Goal: Task Accomplishment & Management: Use online tool/utility

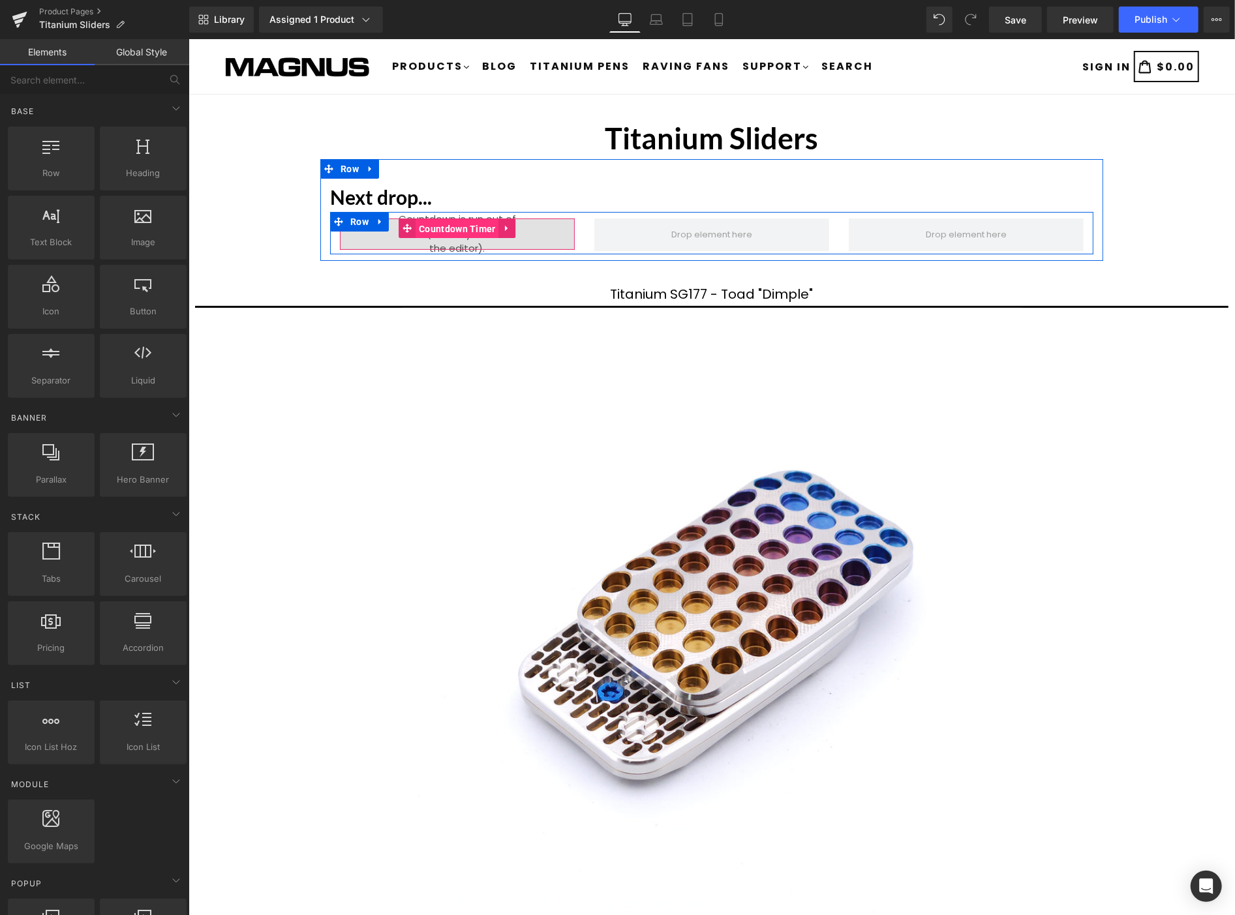
click at [455, 230] on span "Countdown Timer" at bounding box center [457, 229] width 84 height 20
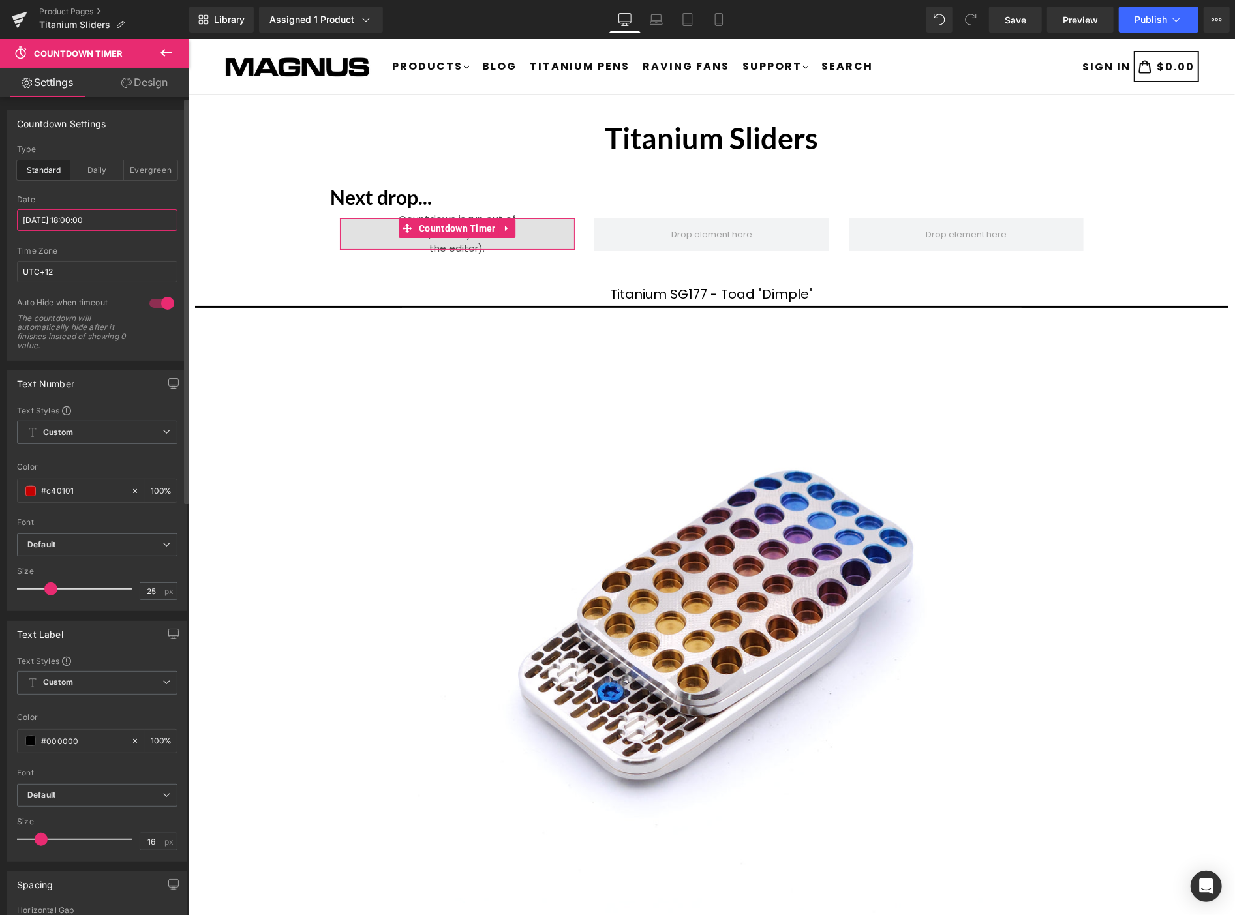
click at [110, 218] on input "2025/08/27 18:00:00" at bounding box center [97, 220] width 160 height 22
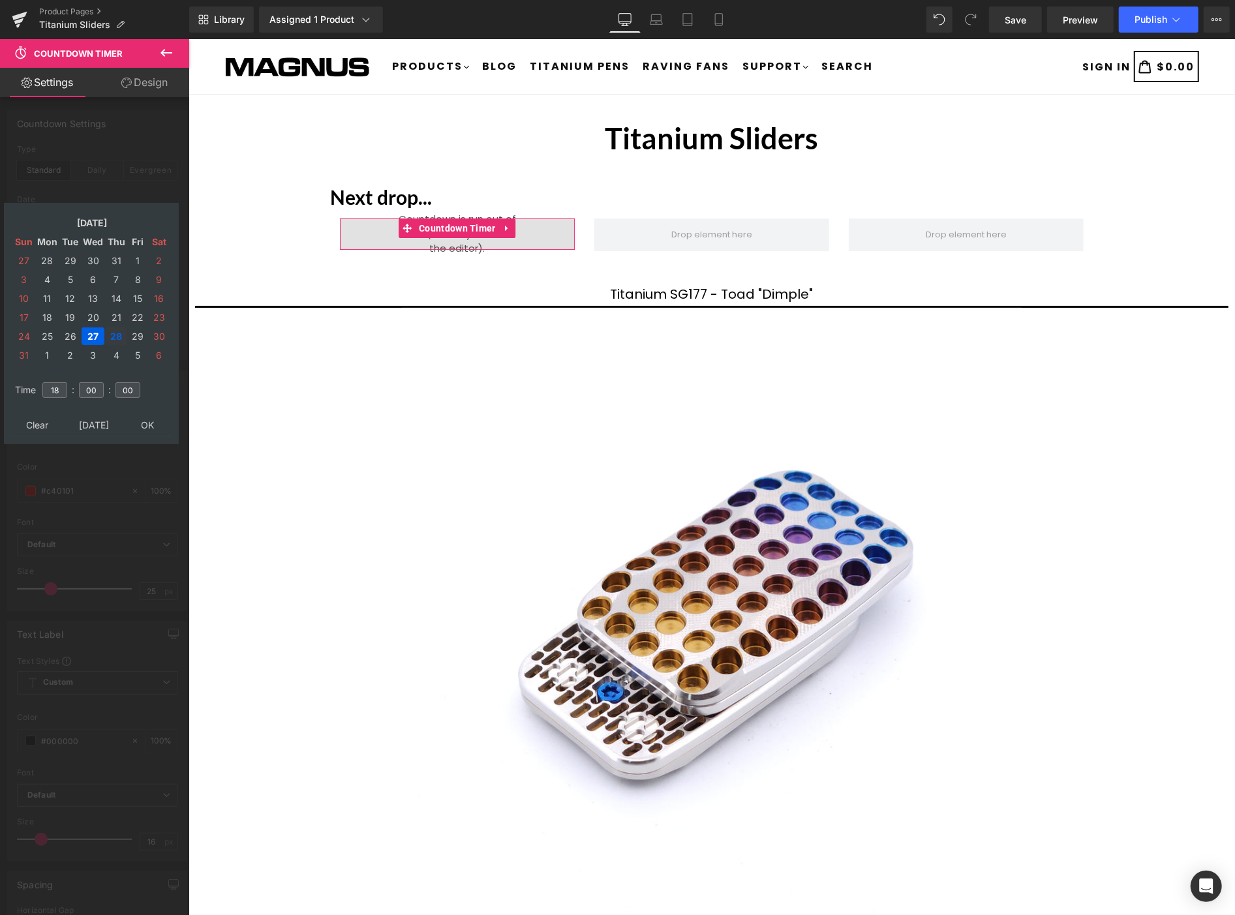
click at [118, 330] on td "28" at bounding box center [116, 336] width 21 height 18
type input "2025/08/28 18:00:00"
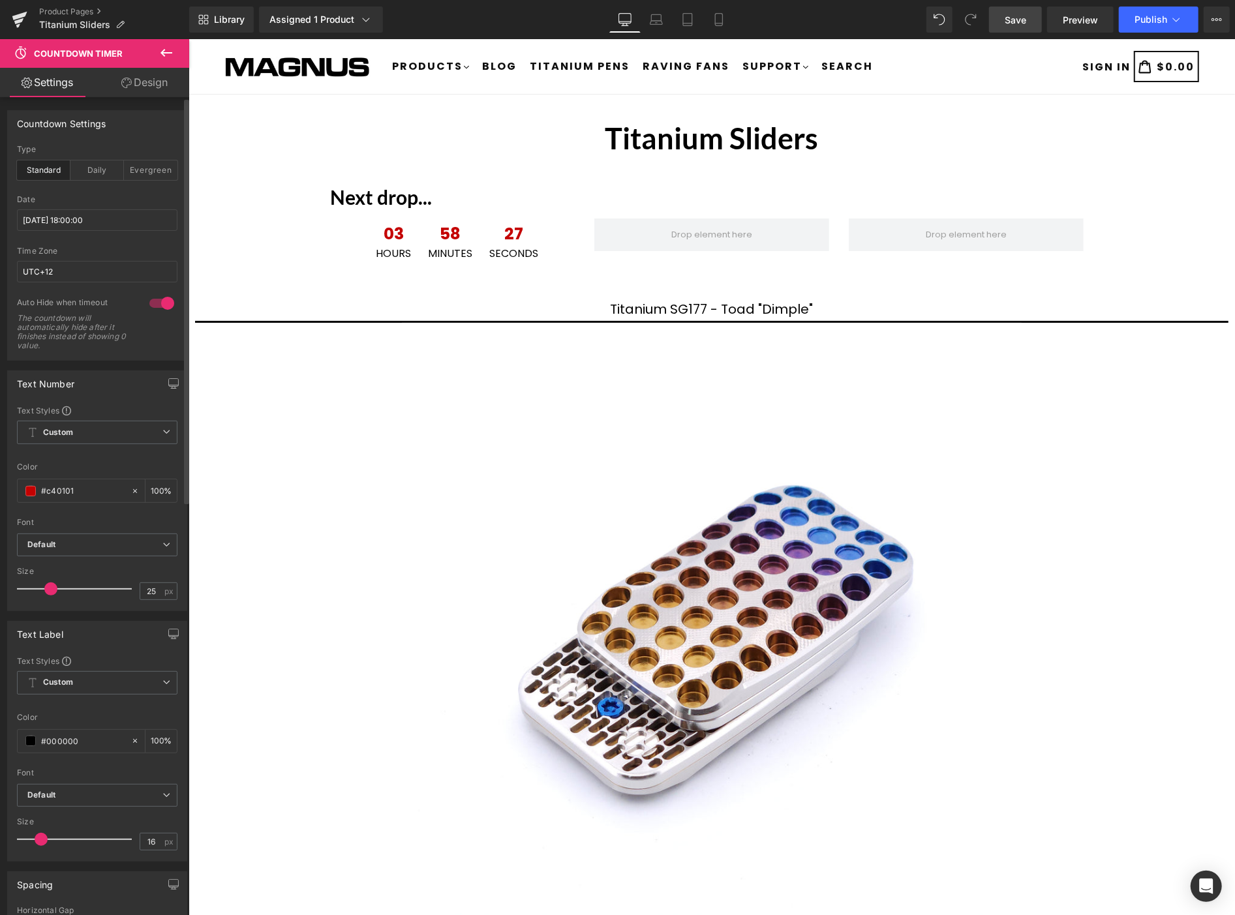
click at [1020, 18] on span "Save" at bounding box center [1016, 20] width 22 height 14
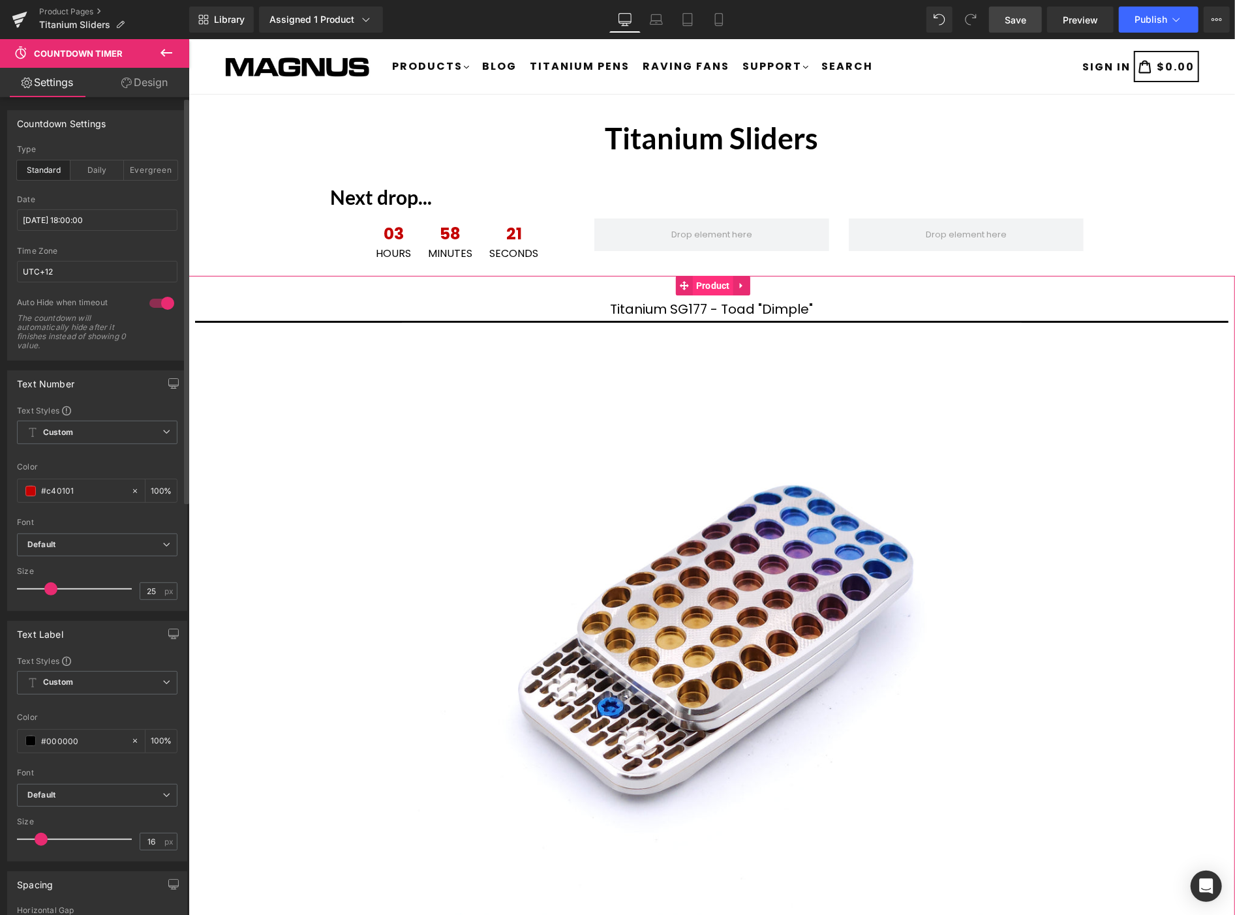
click at [708, 284] on span "Product" at bounding box center [712, 285] width 40 height 20
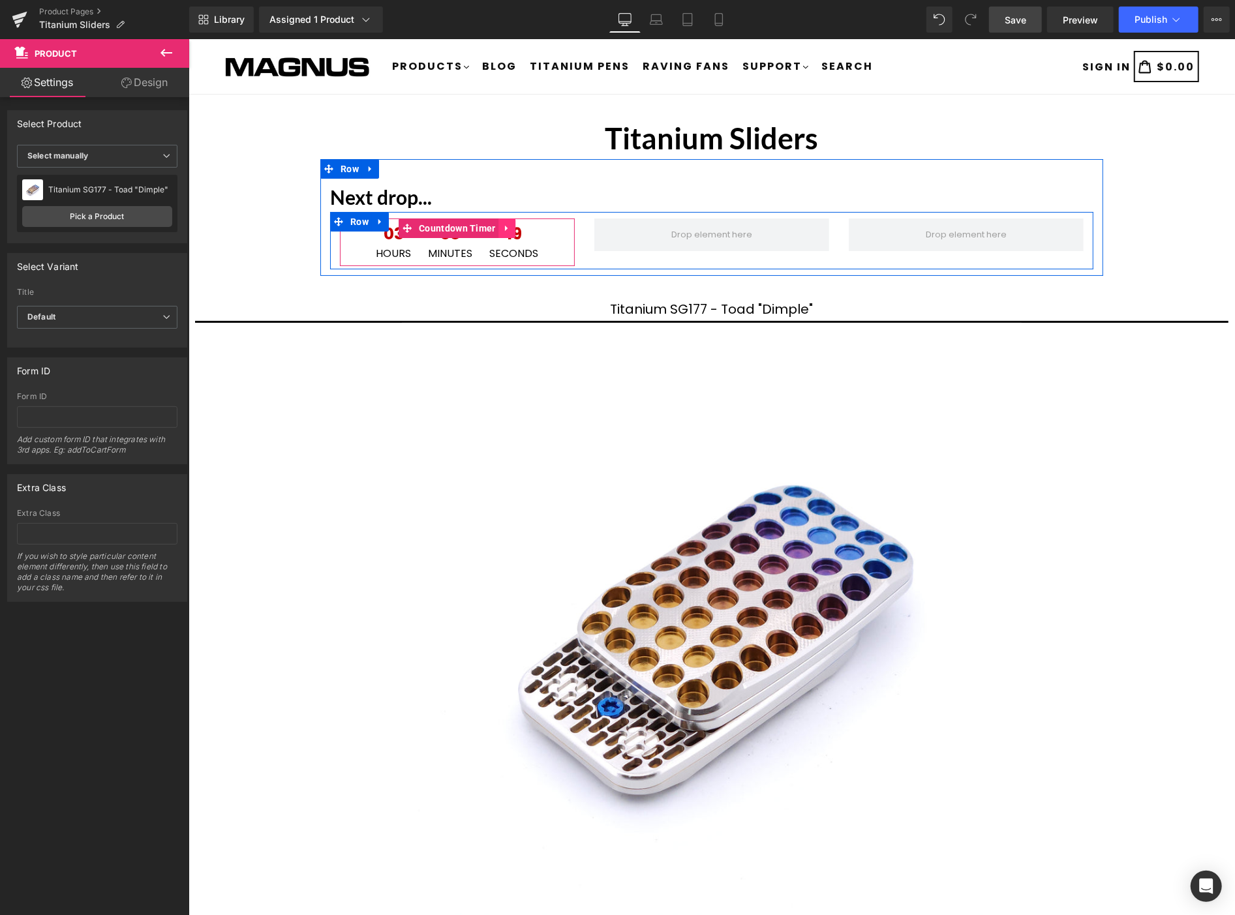
click at [505, 228] on icon at bounding box center [506, 228] width 3 height 6
click at [494, 228] on icon at bounding box center [498, 227] width 9 height 9
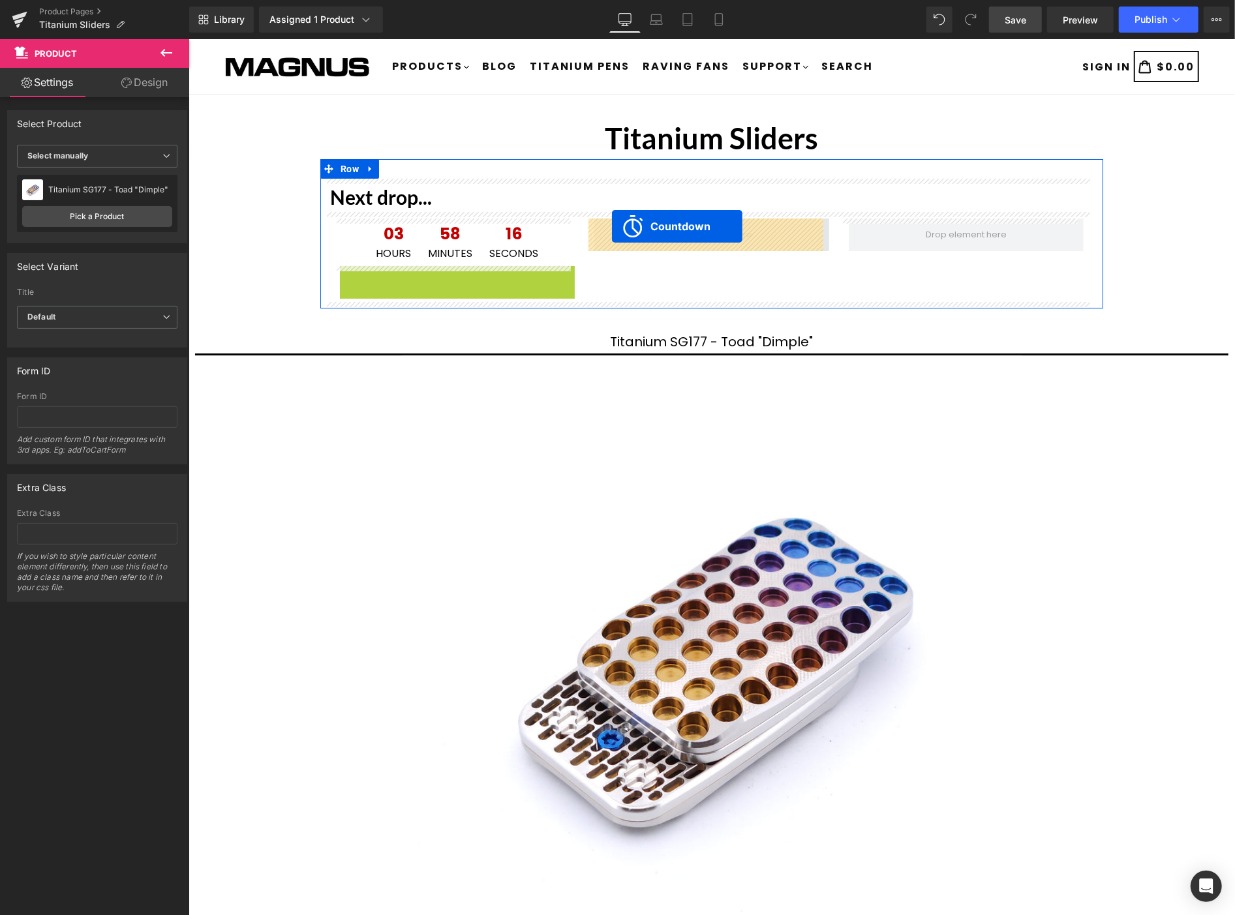
drag, startPoint x: 403, startPoint y: 275, endPoint x: 611, endPoint y: 226, distance: 214.3
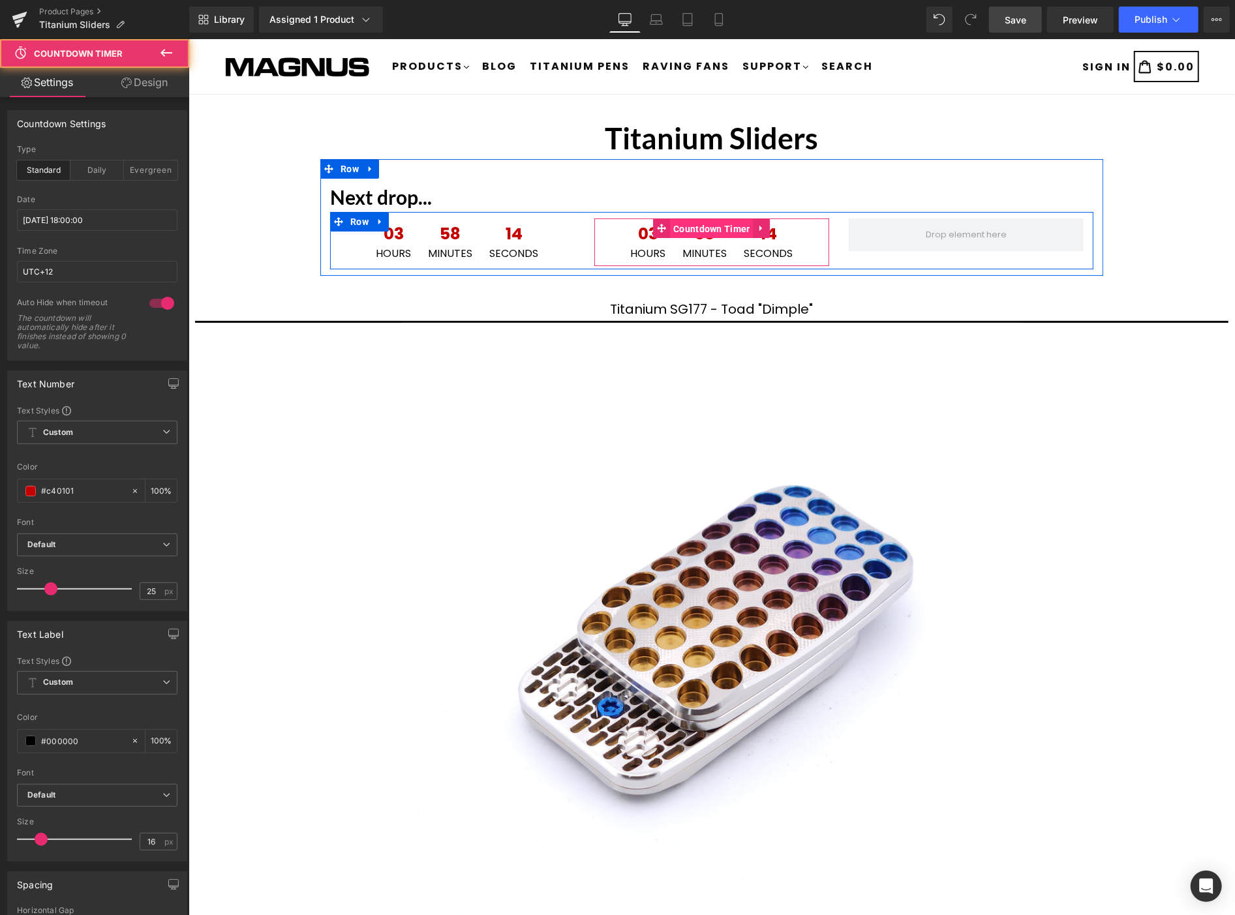
click at [702, 222] on span "Countdown Timer" at bounding box center [711, 229] width 84 height 20
click at [704, 232] on span "Countdown Timer" at bounding box center [711, 228] width 84 height 20
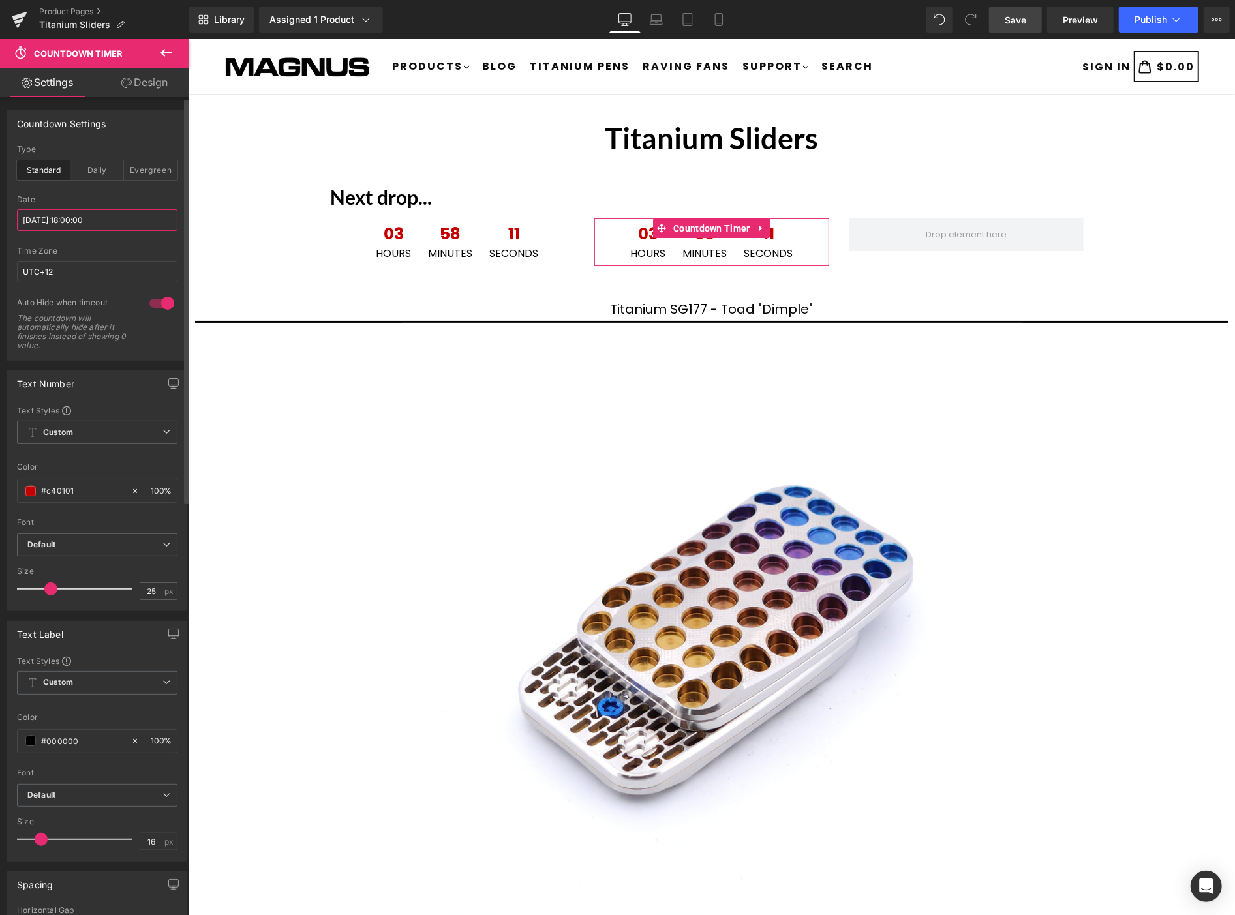
click at [116, 216] on input "2025/08/28 18:00:00" at bounding box center [97, 220] width 160 height 22
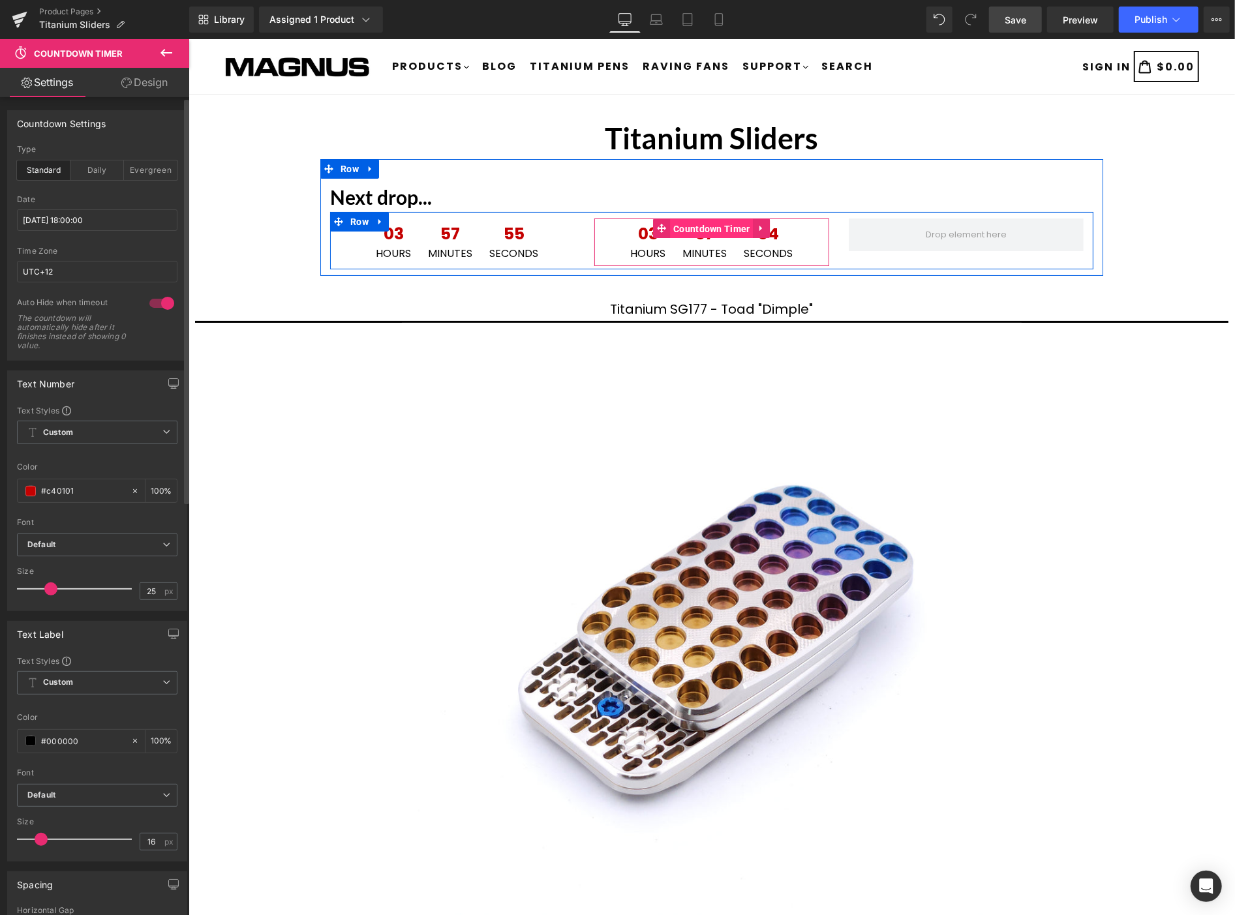
click at [711, 225] on span "Countdown Timer" at bounding box center [711, 229] width 84 height 20
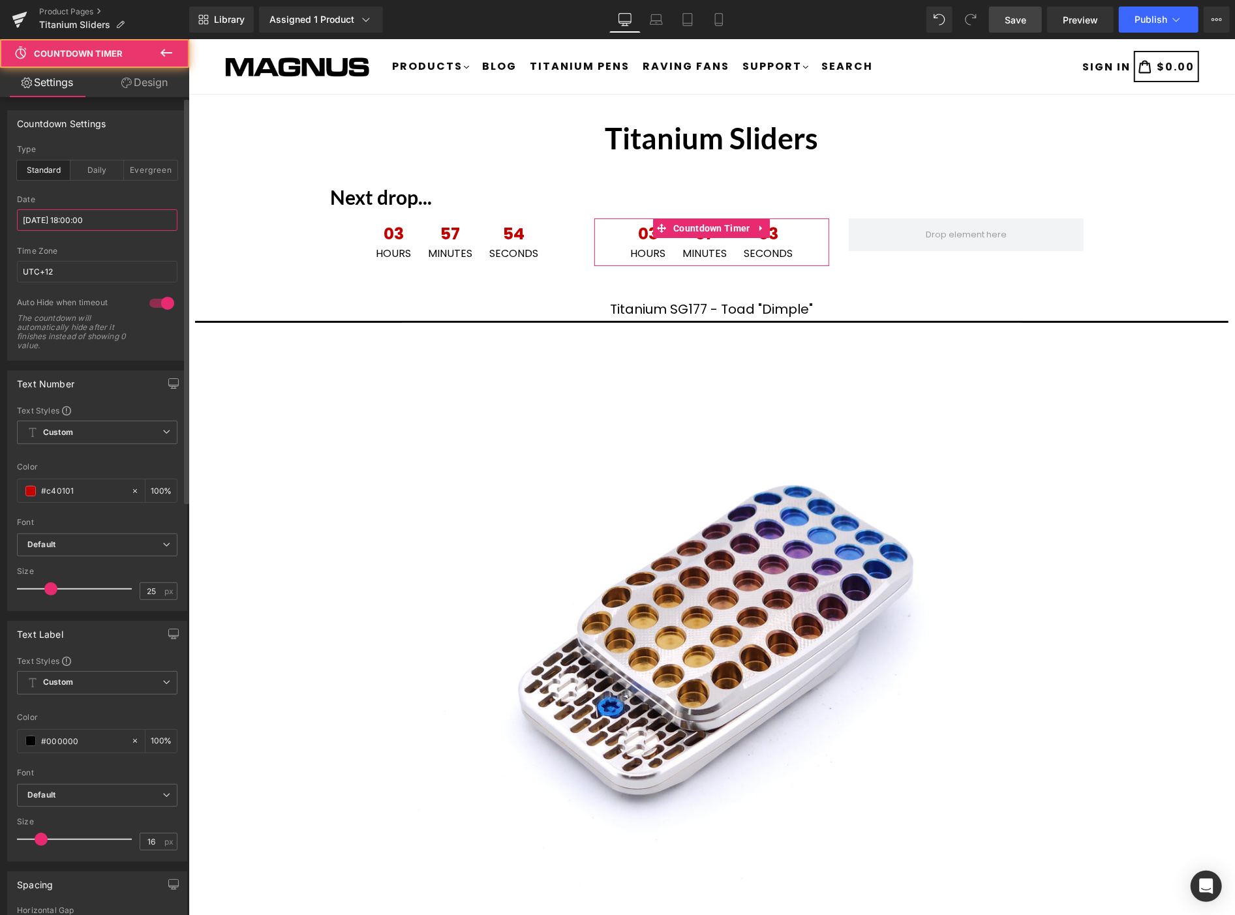
click at [134, 227] on input "2025/08/28 18:00:00" at bounding box center [97, 220] width 160 height 22
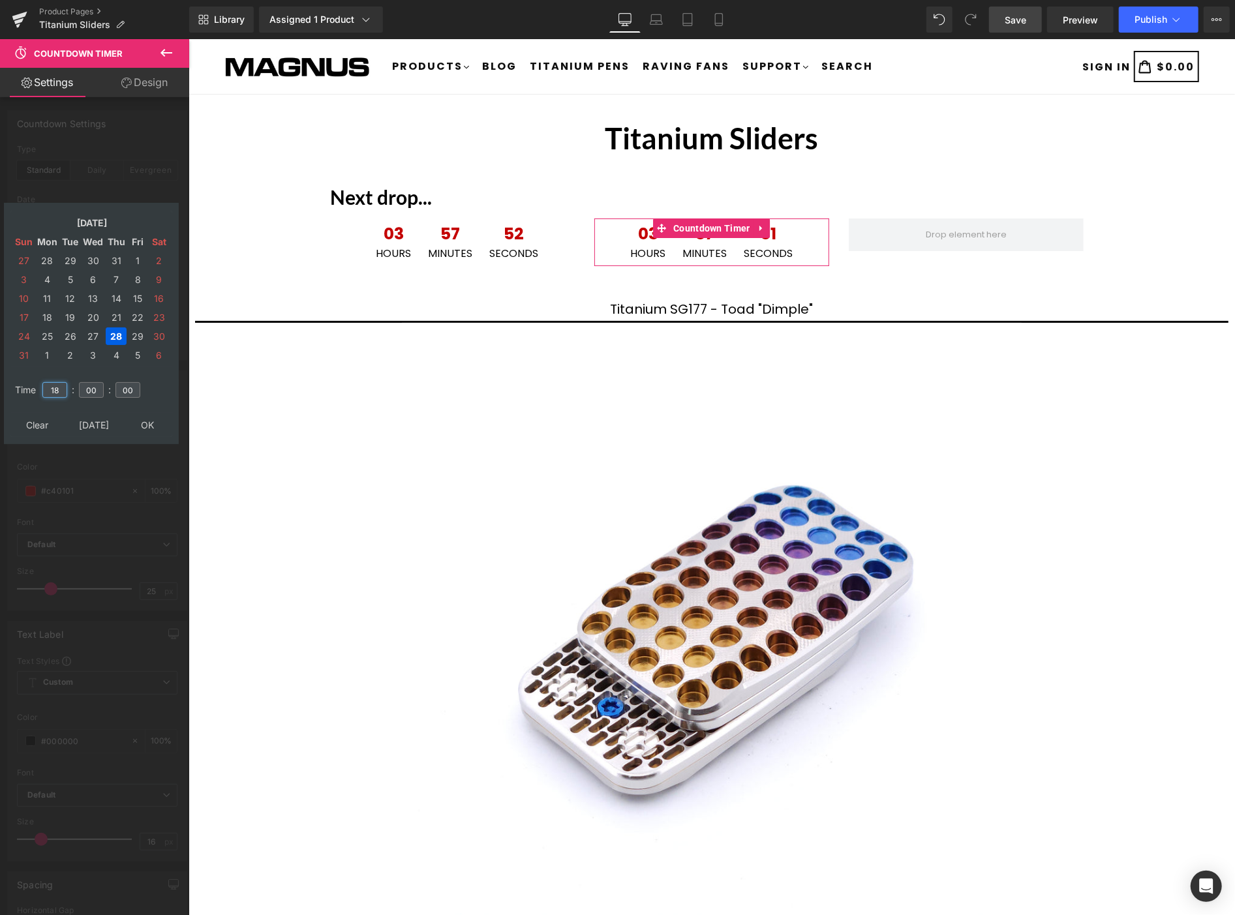
drag, startPoint x: 63, startPoint y: 384, endPoint x: 41, endPoint y: 375, distance: 23.1
click at [41, 375] on td "18" at bounding box center [54, 390] width 29 height 30
drag, startPoint x: 62, startPoint y: 381, endPoint x: 43, endPoint y: 364, distance: 25.4
click at [42, 375] on td "21" at bounding box center [54, 390] width 29 height 30
click at [136, 329] on td "29" at bounding box center [138, 336] width 20 height 18
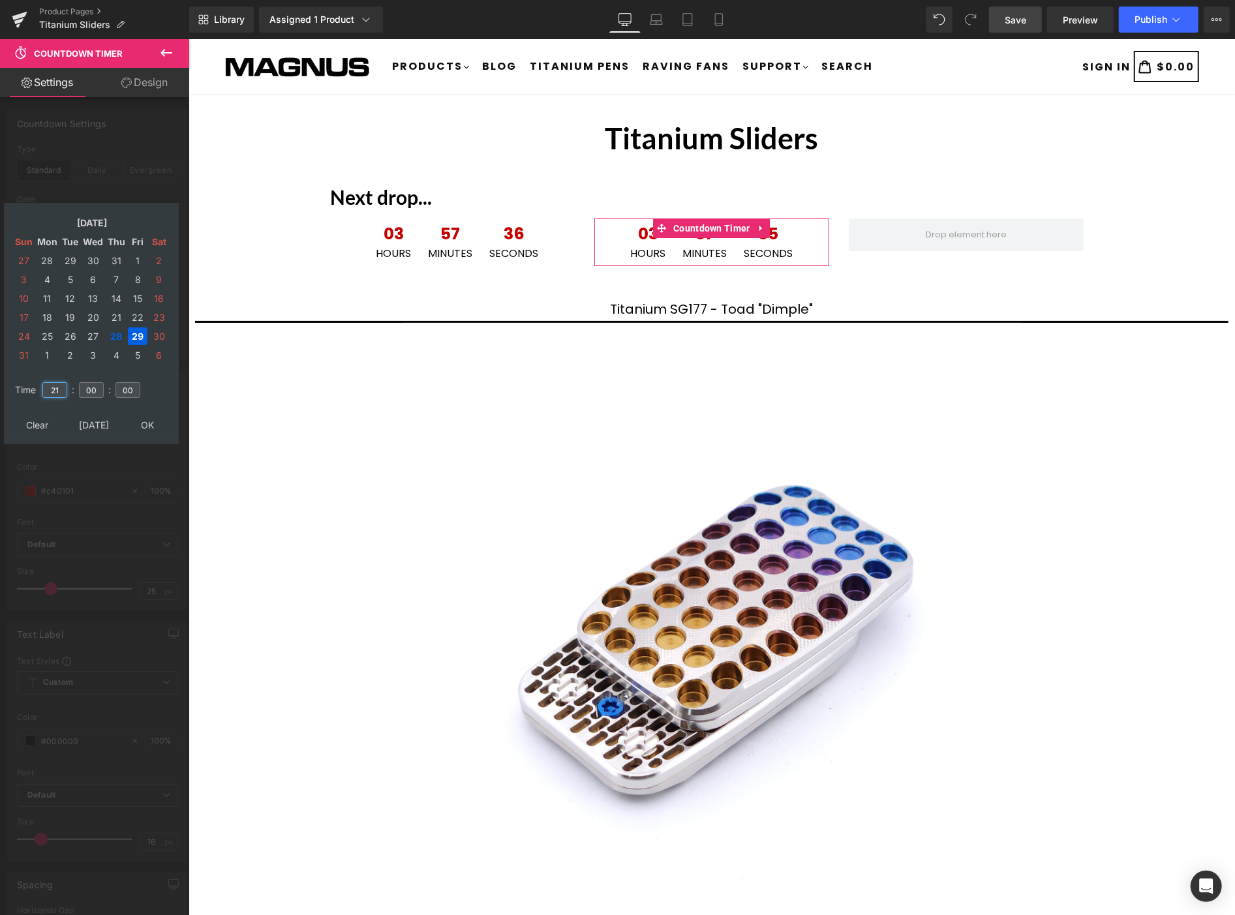
click at [60, 382] on input "21" at bounding box center [54, 390] width 25 height 16
type input "2"
type input "00"
type input "2025/08/29 00:00:00"
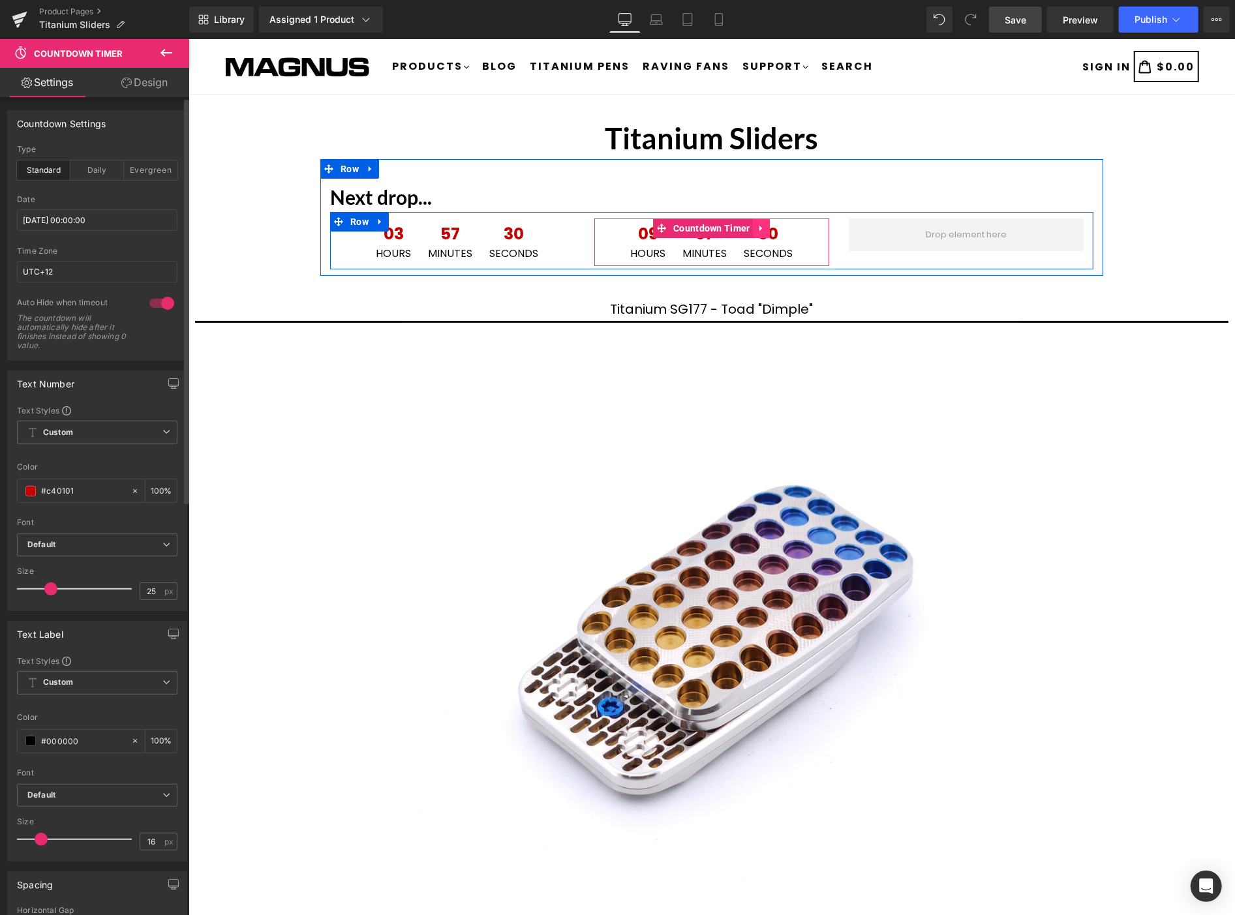
click at [757, 224] on icon at bounding box center [761, 228] width 9 height 10
click at [748, 224] on icon at bounding box center [752, 227] width 9 height 9
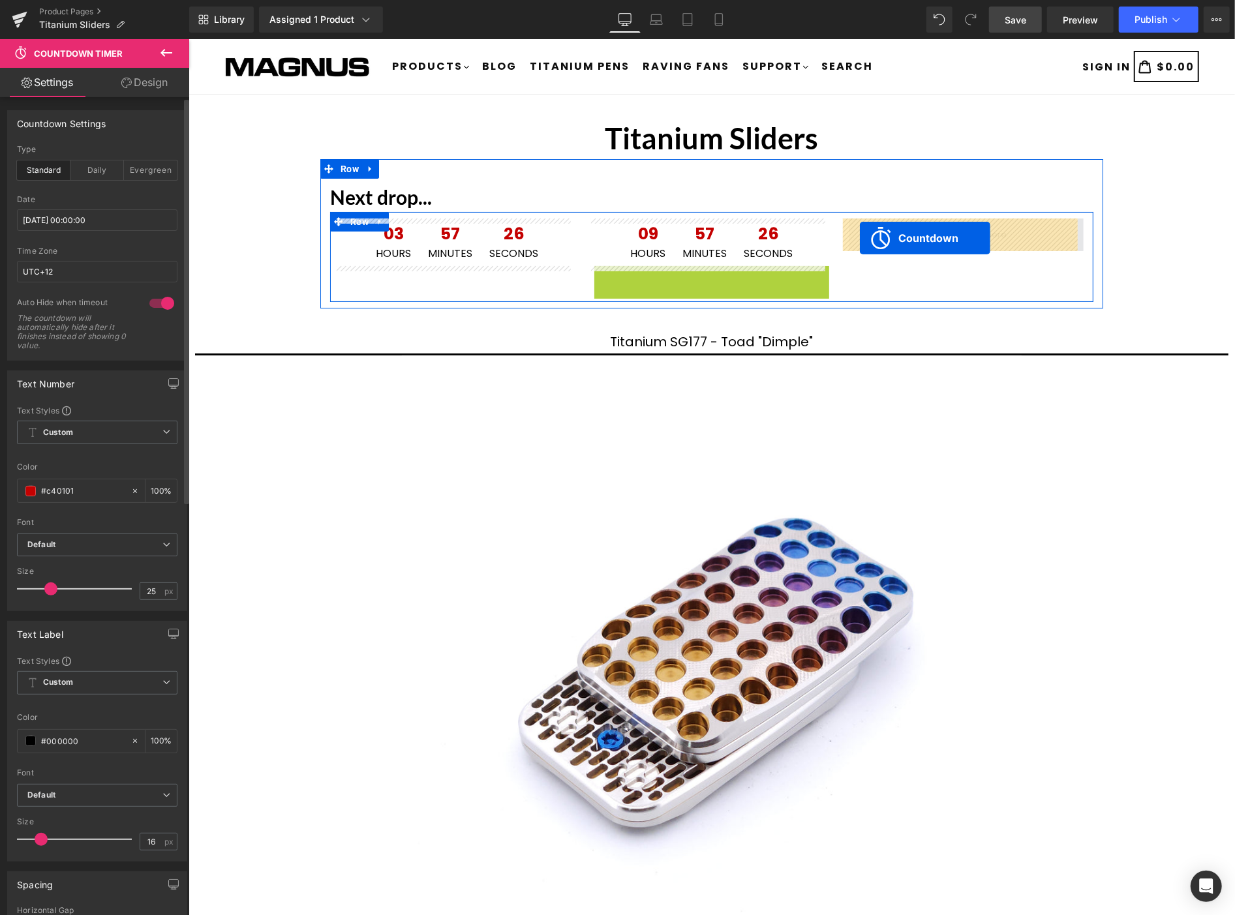
drag, startPoint x: 653, startPoint y: 275, endPoint x: 859, endPoint y: 237, distance: 209.6
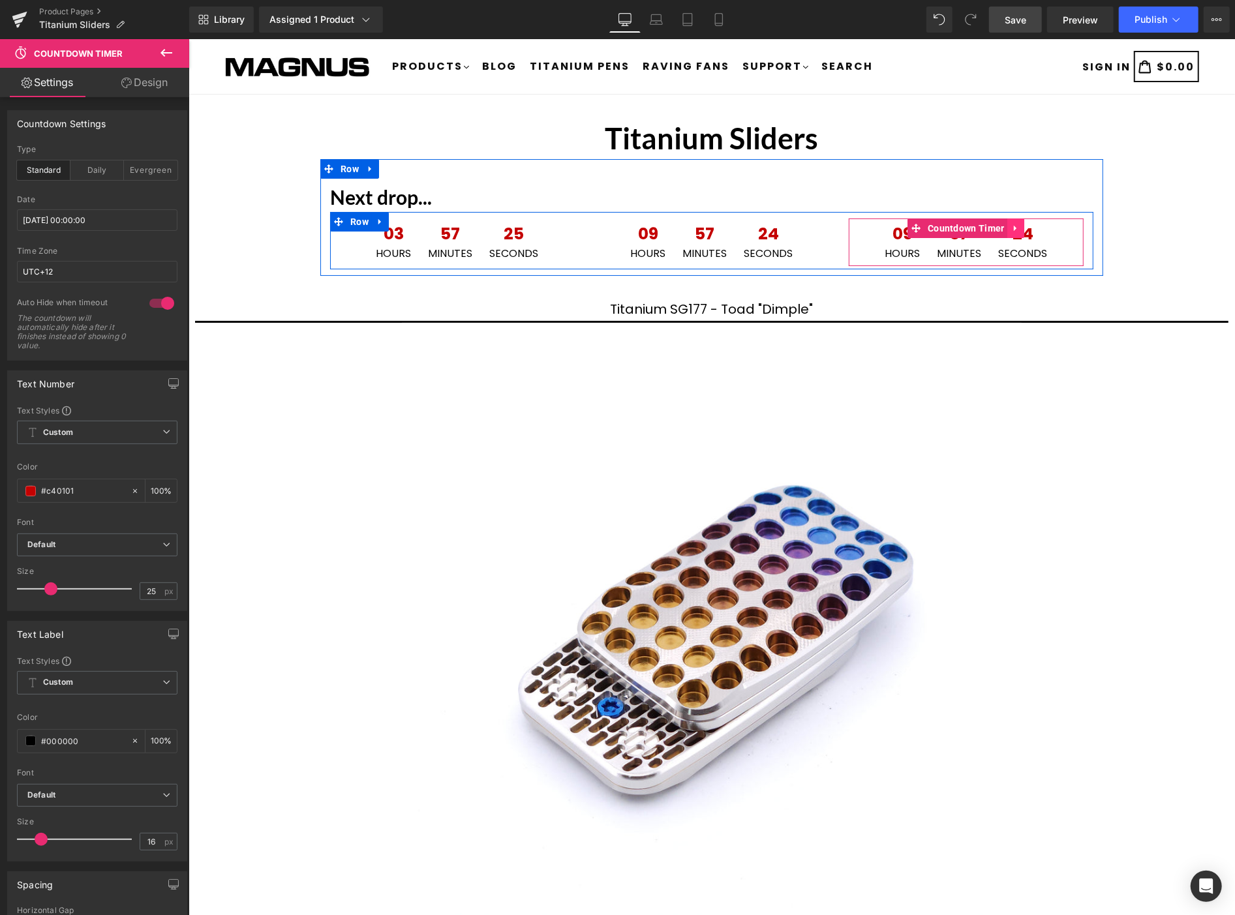
click at [1011, 231] on icon at bounding box center [1015, 228] width 9 height 10
click at [949, 226] on span "Countdown Timer" at bounding box center [966, 229] width 84 height 20
click at [938, 224] on span "Countdown Timer" at bounding box center [966, 229] width 84 height 20
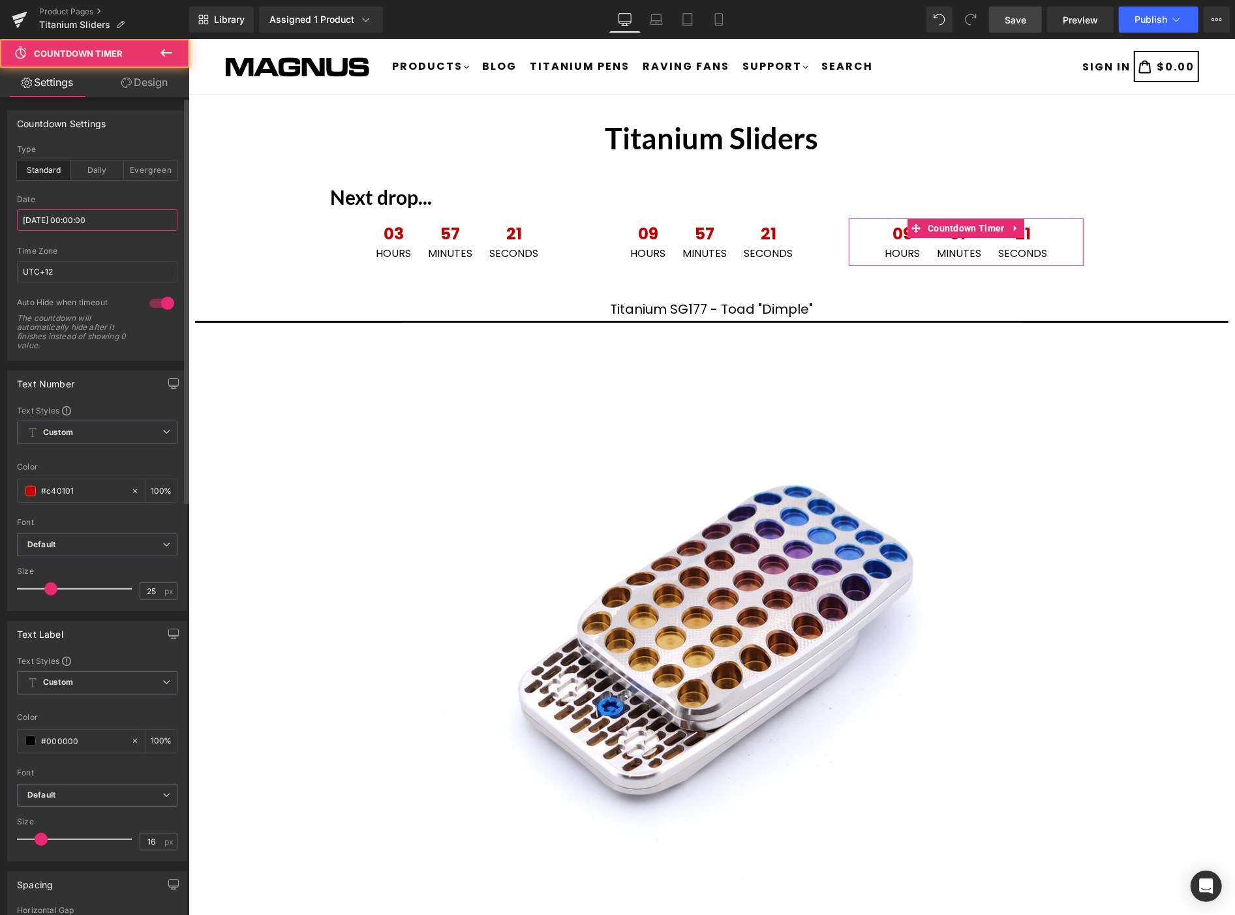
click at [128, 218] on input "2025/08/29 00:00:00" at bounding box center [97, 220] width 160 height 22
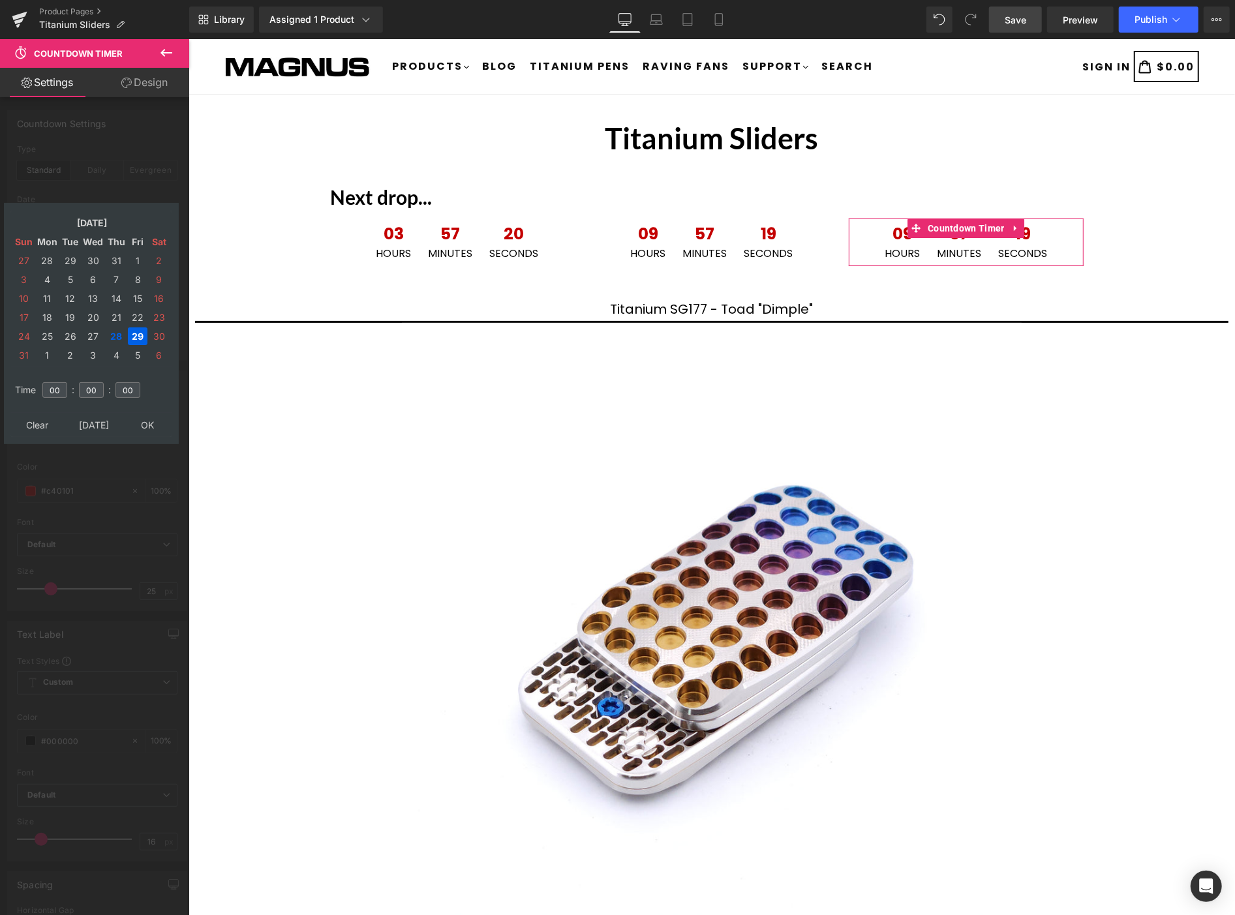
click at [138, 331] on td "29" at bounding box center [138, 336] width 20 height 18
drag, startPoint x: 59, startPoint y: 376, endPoint x: 37, endPoint y: 372, distance: 23.3
click at [37, 375] on tr "Time 00 : 00 : 00" at bounding box center [91, 382] width 159 height 14
type input "06"
drag, startPoint x: 144, startPoint y: 416, endPoint x: 177, endPoint y: 401, distance: 36.5
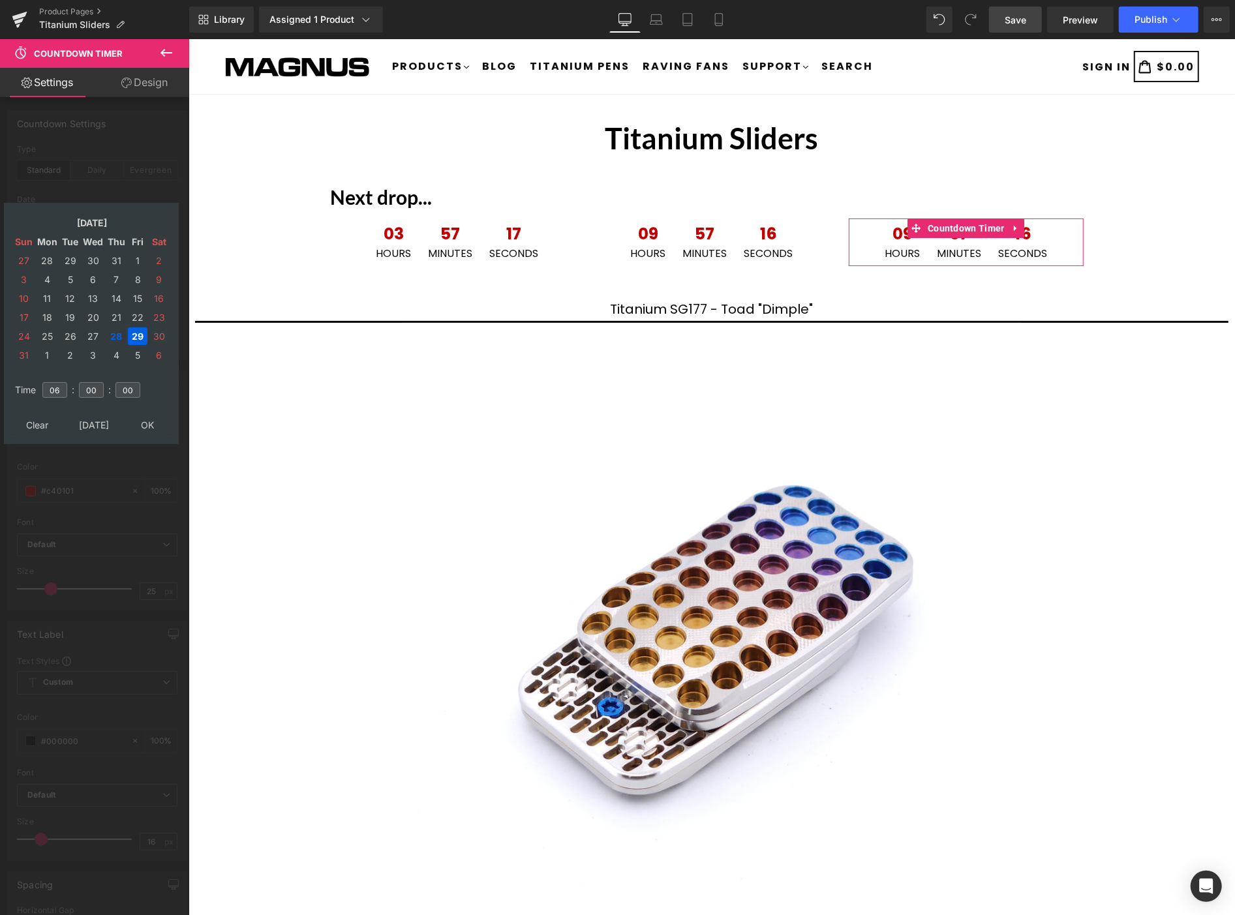
type input "2025/08/29 06:00:00"
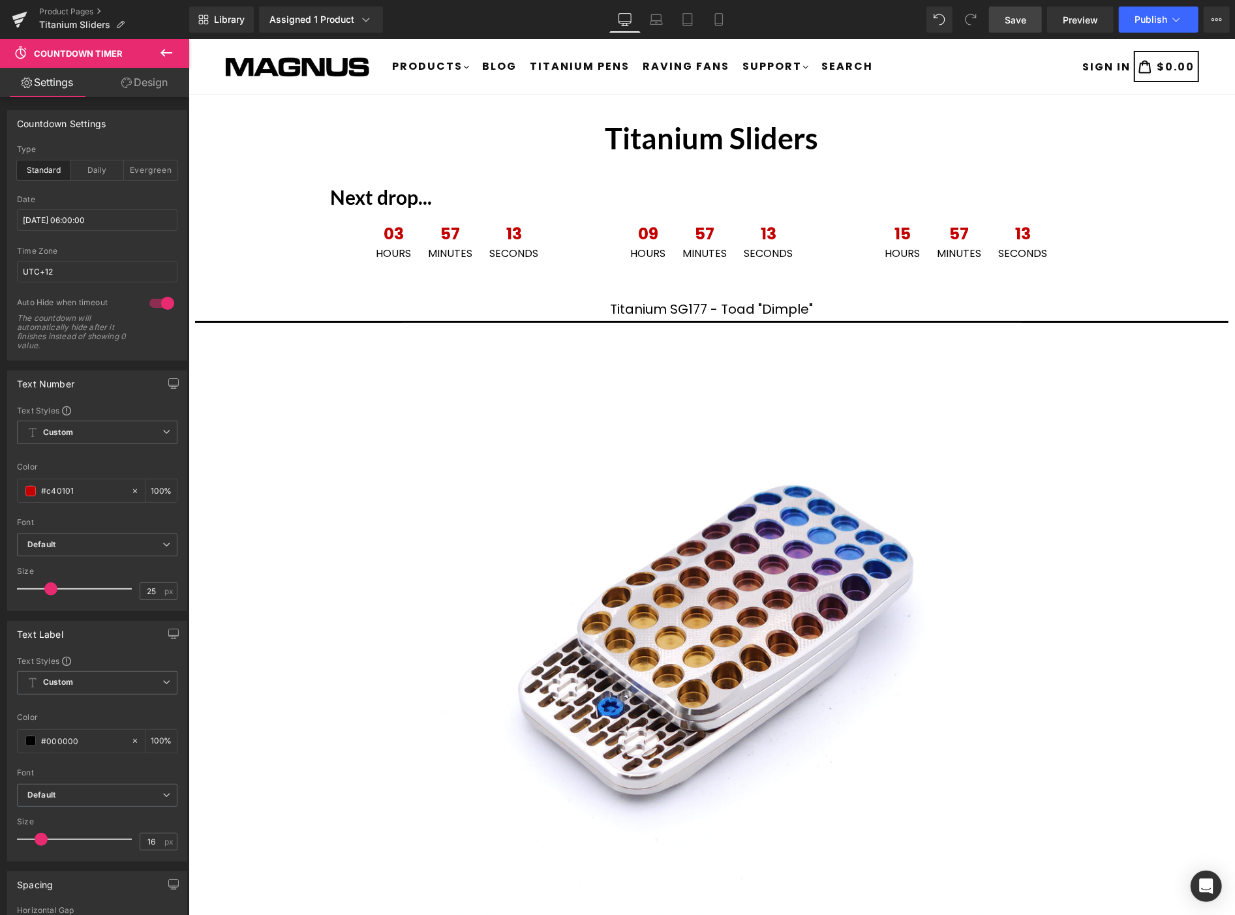
click at [1020, 13] on span "Save" at bounding box center [1016, 20] width 22 height 14
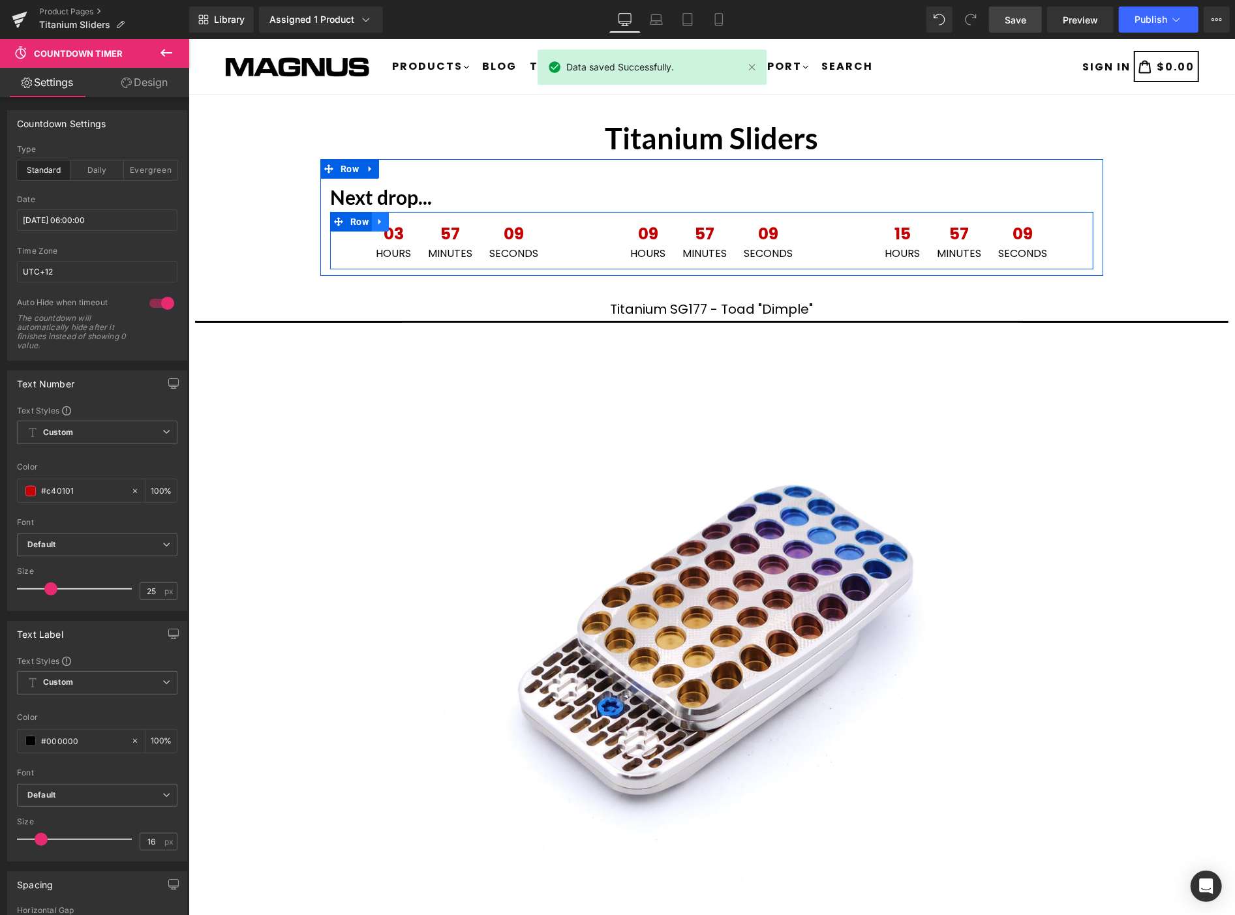
click at [378, 221] on icon at bounding box center [379, 222] width 3 height 6
click at [375, 219] on icon at bounding box center [379, 222] width 9 height 10
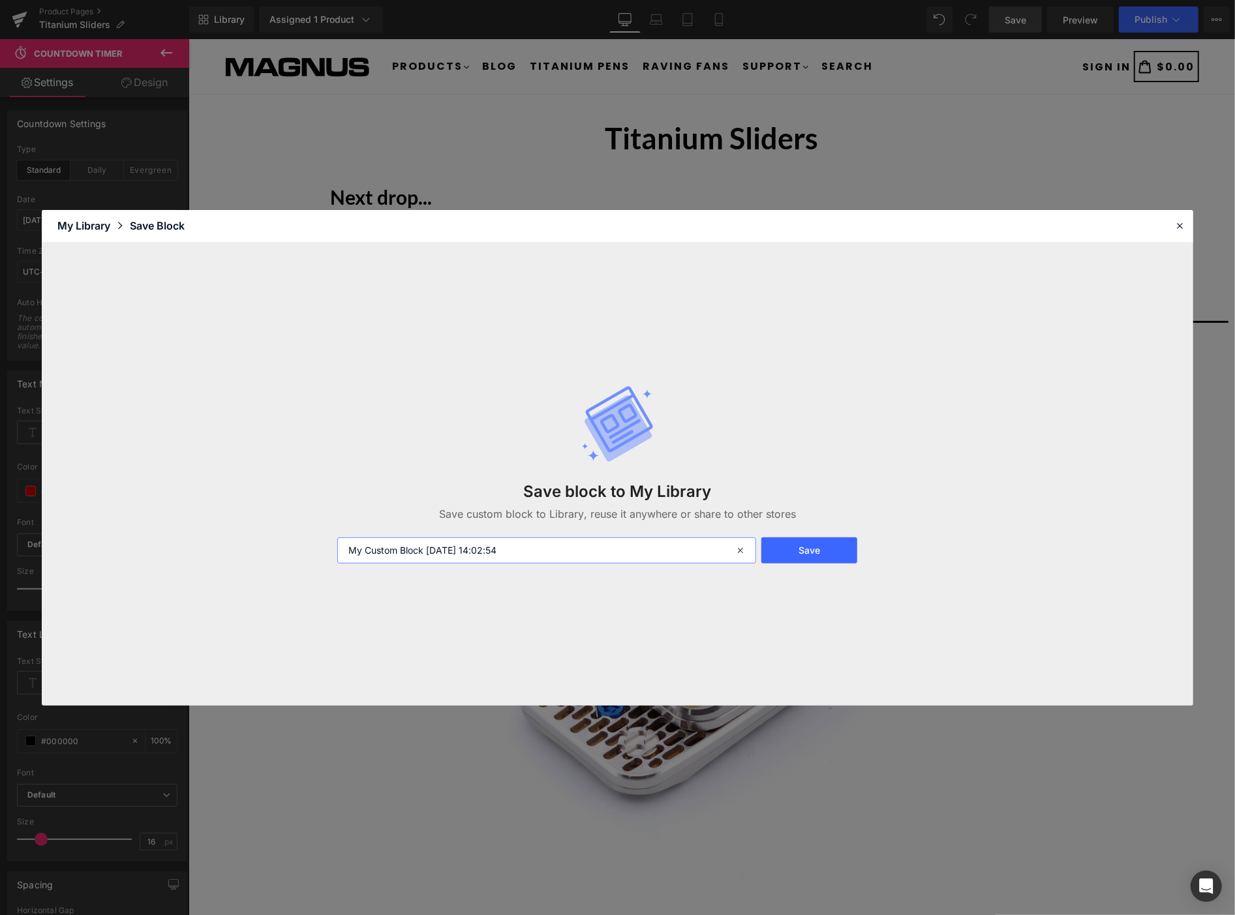
drag, startPoint x: 526, startPoint y: 545, endPoint x: 337, endPoint y: 494, distance: 196.5
click at [337, 494] on div "Save block to My Library Save custom block to Library, reuse it anywhere or sha…" at bounding box center [617, 474] width 576 height 231
type input "clock1"
click at [829, 545] on button "Save" at bounding box center [809, 551] width 96 height 26
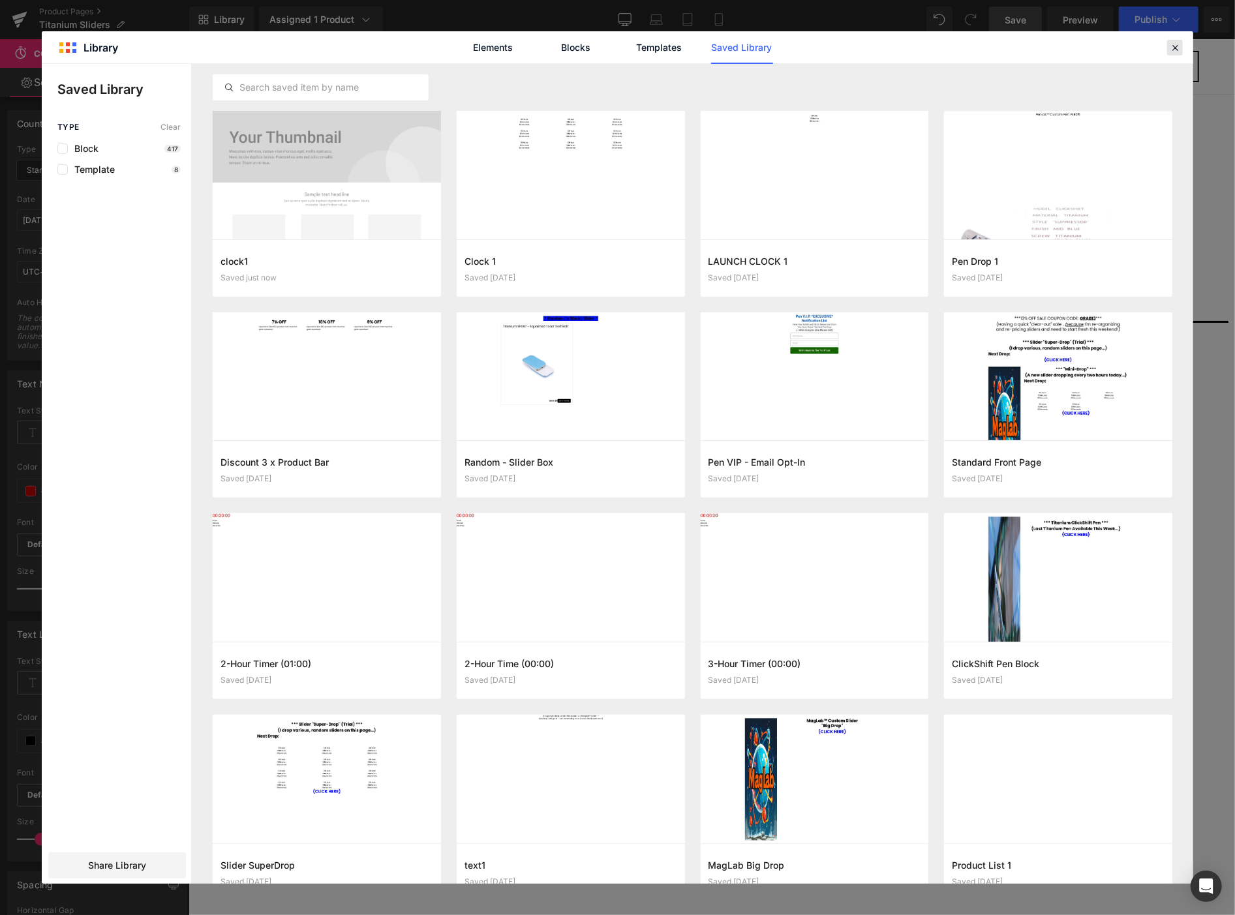
click at [1174, 50] on icon at bounding box center [1175, 48] width 12 height 12
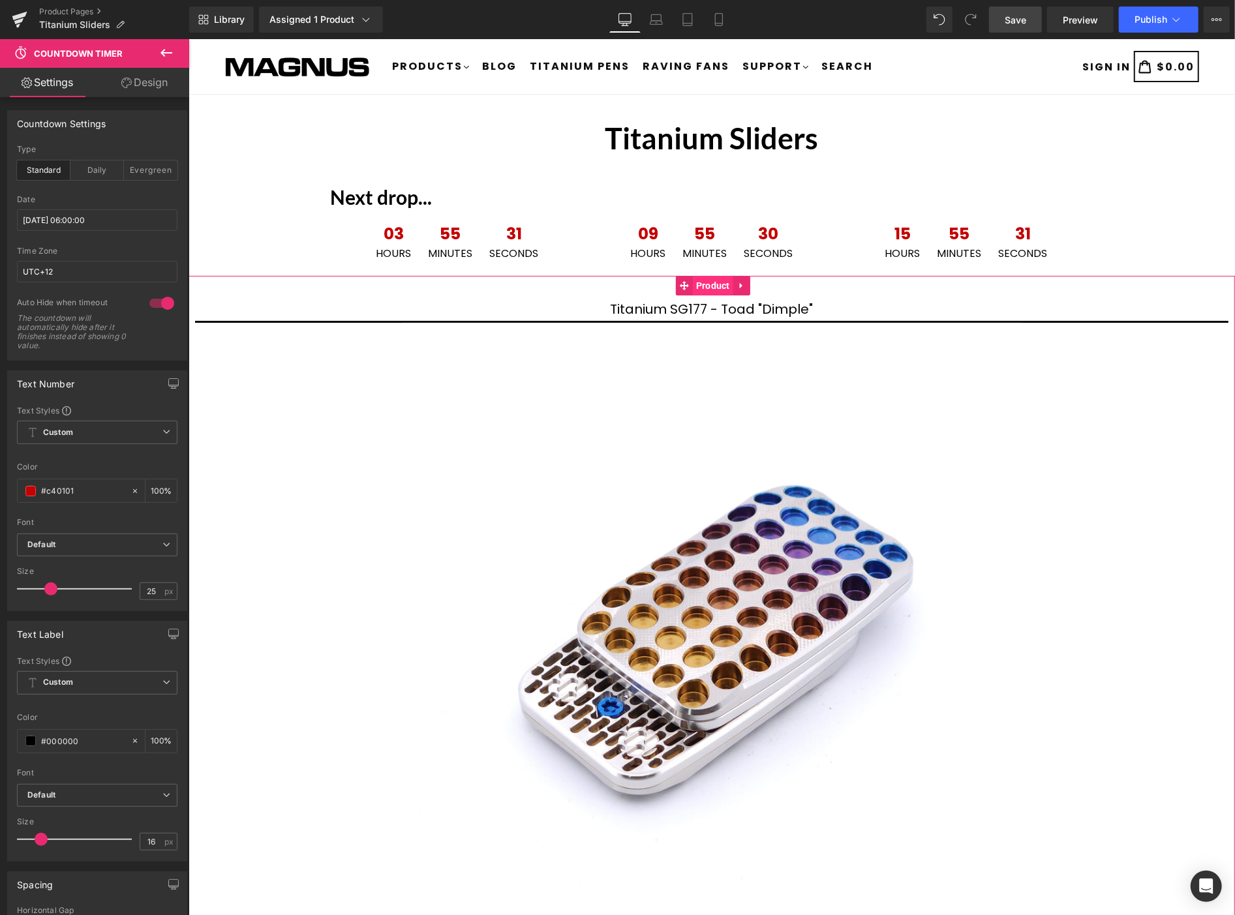
click at [705, 290] on span "Product" at bounding box center [712, 285] width 40 height 20
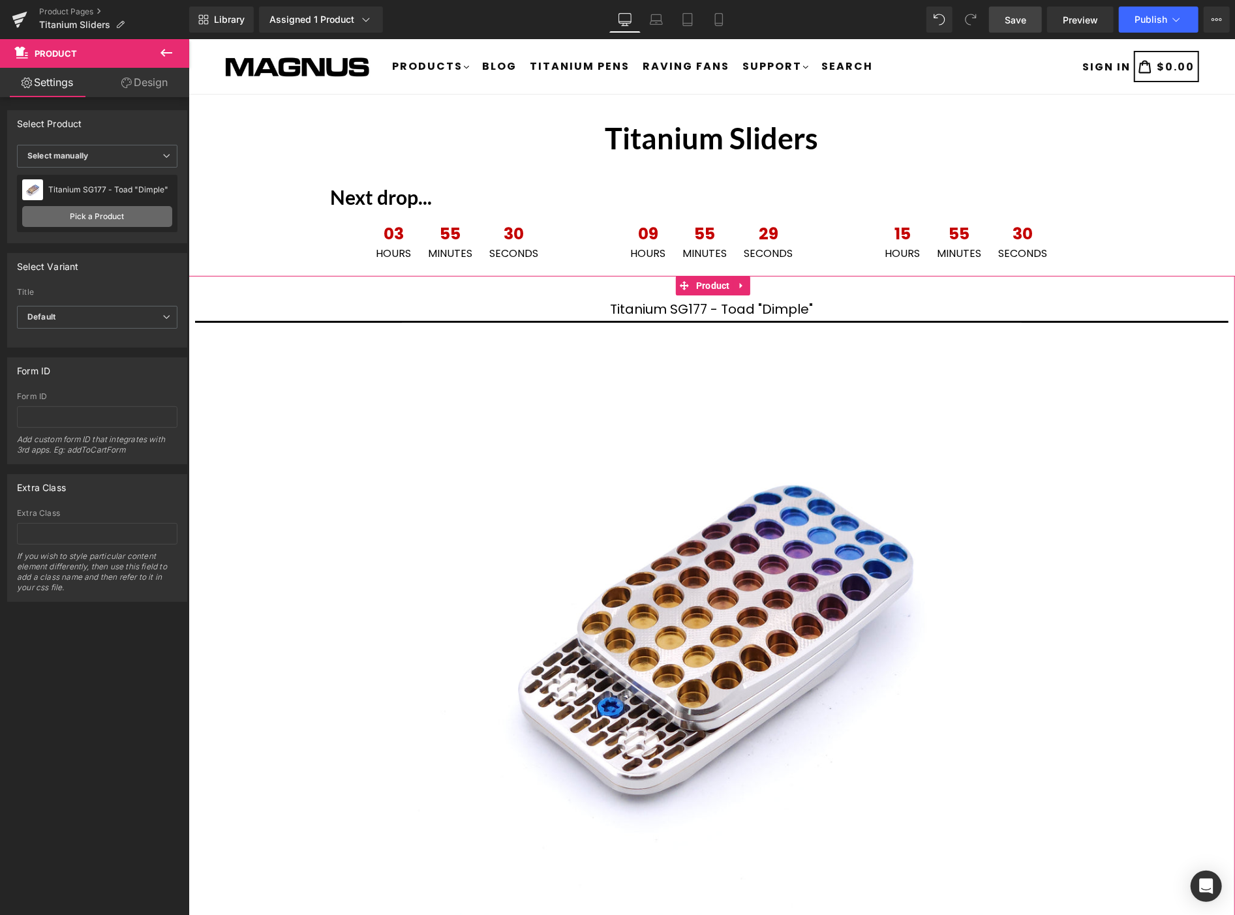
click at [115, 213] on link "Pick a Product" at bounding box center [97, 216] width 150 height 21
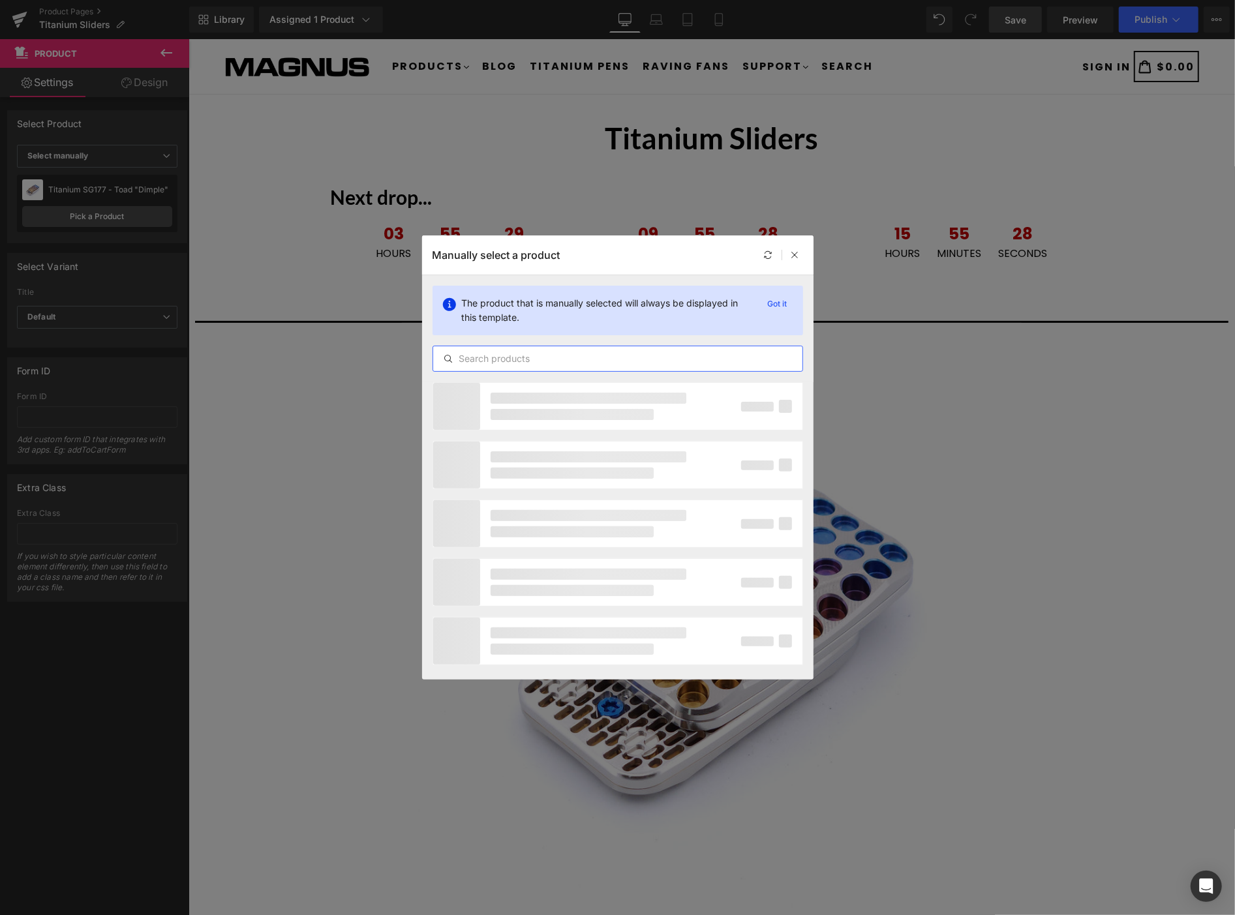
click at [570, 356] on input "text" at bounding box center [617, 359] width 369 height 16
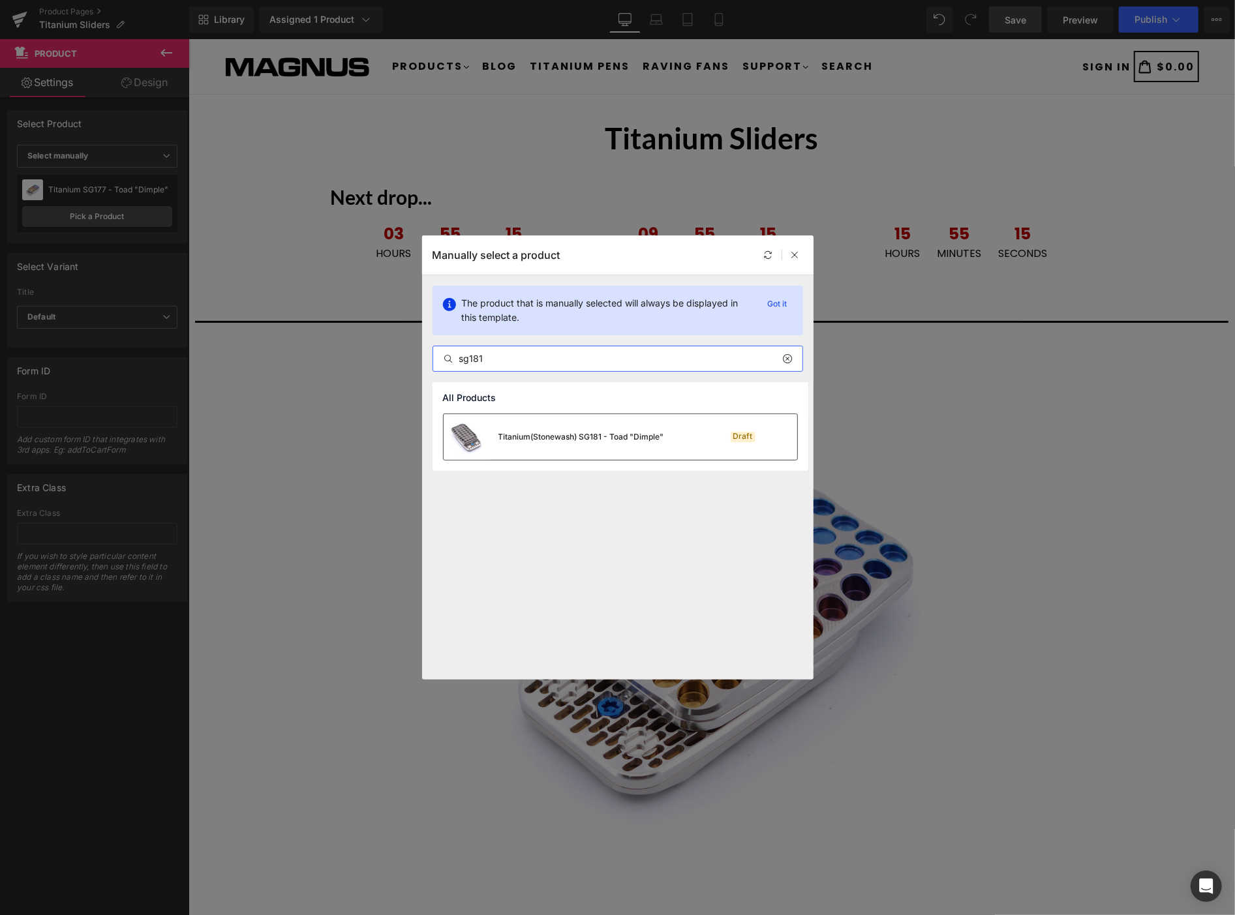
type input "sg181"
click at [624, 436] on div "Titanium(Stonewash) SG181 - Toad "Dimple"" at bounding box center [581, 437] width 166 height 12
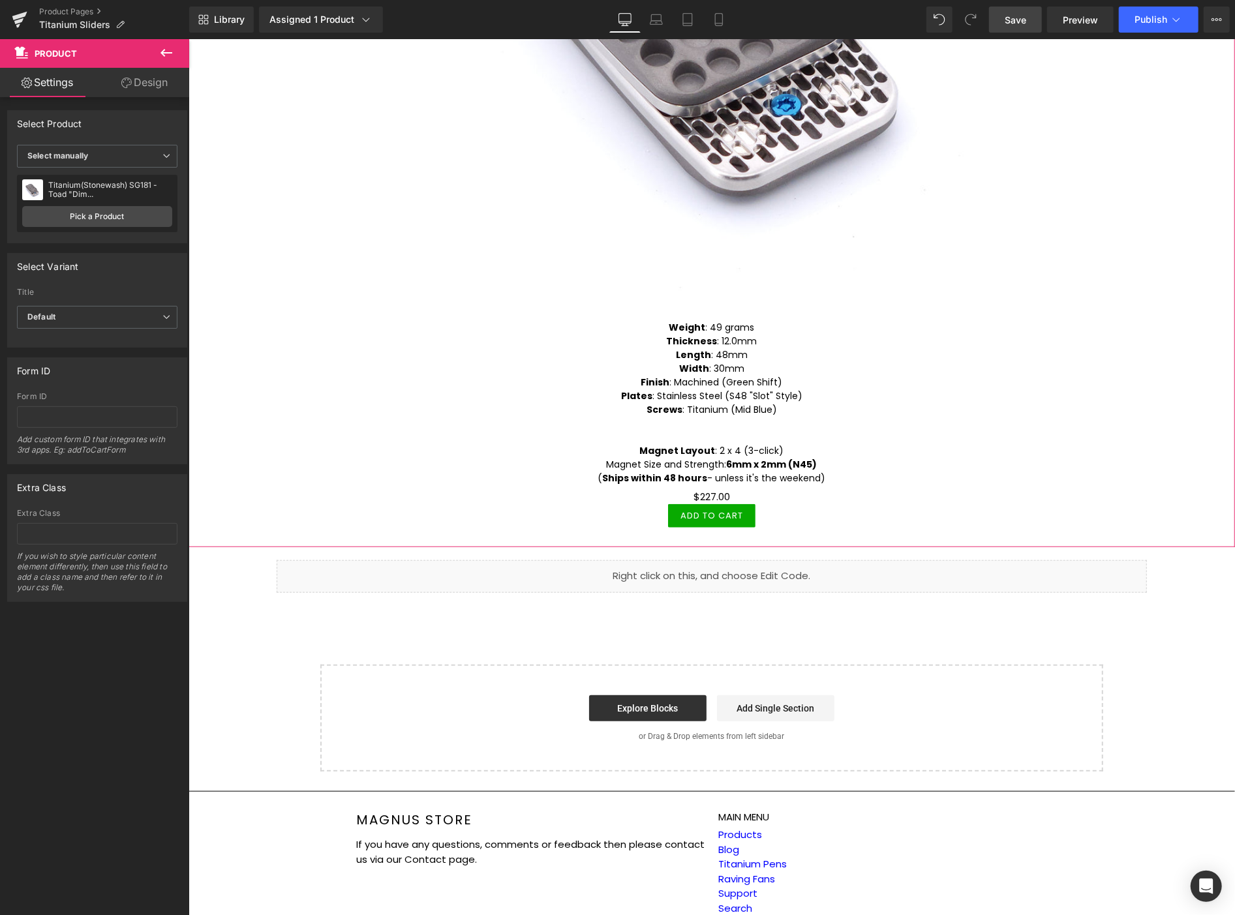
scroll to position [652, 0]
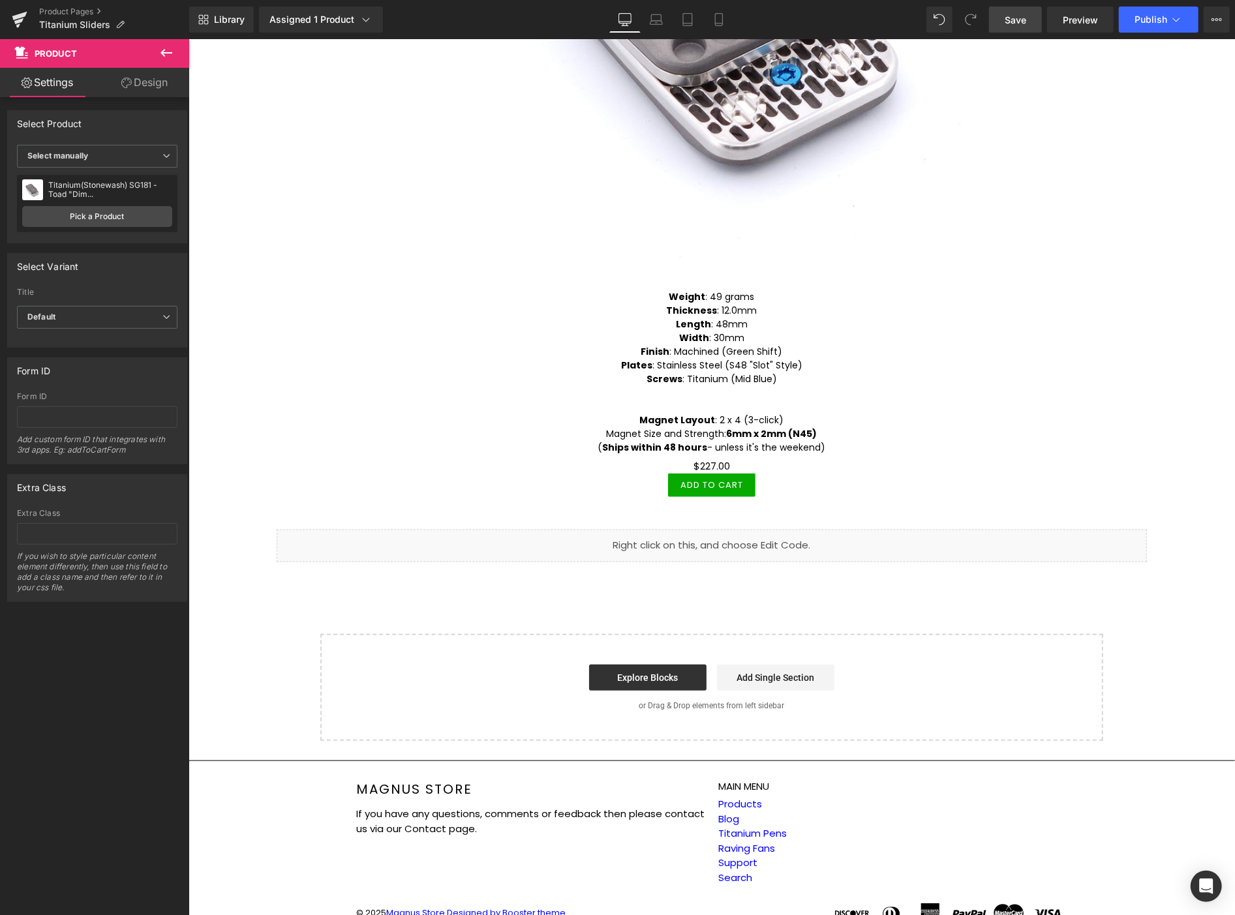
click at [1001, 12] on link "Save" at bounding box center [1015, 20] width 53 height 26
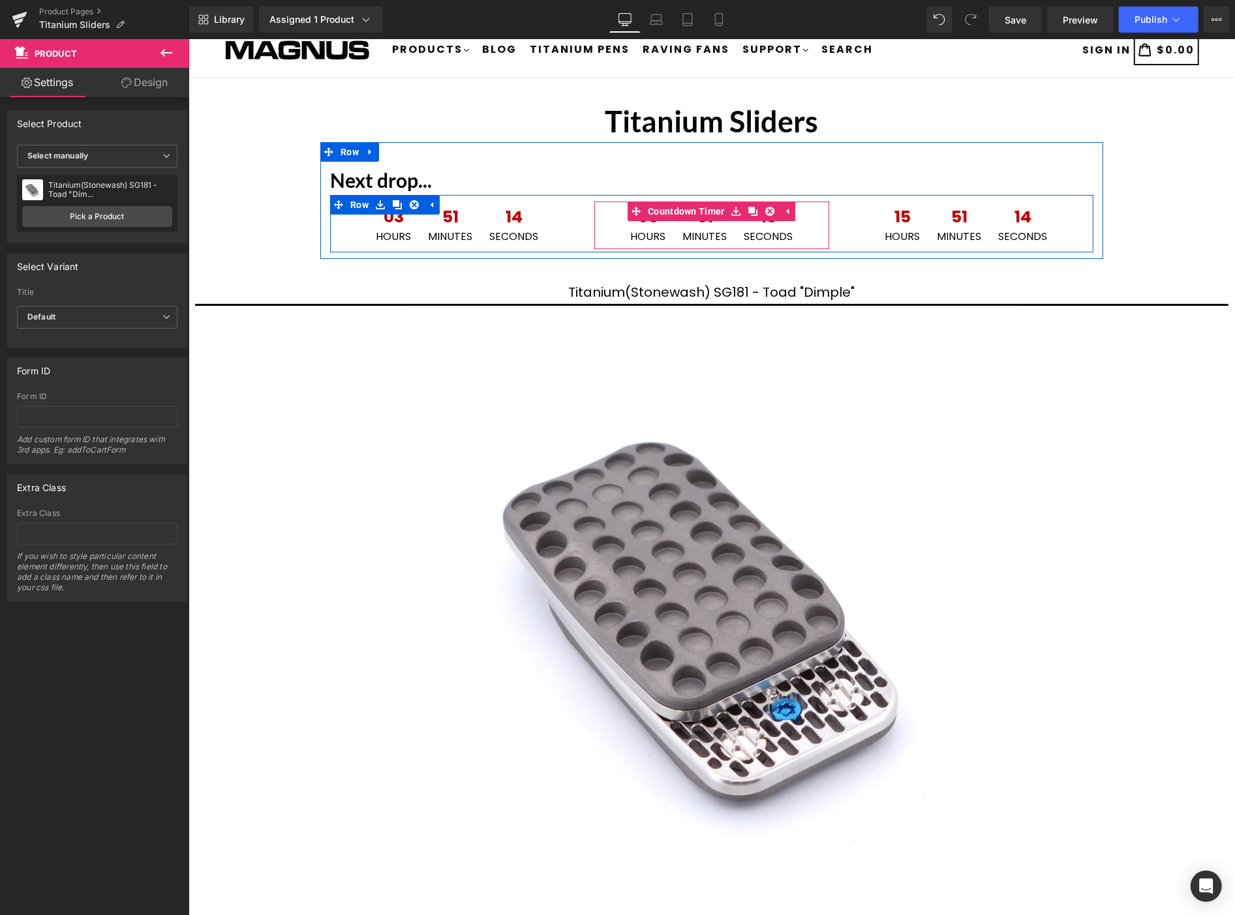
scroll to position [0, 0]
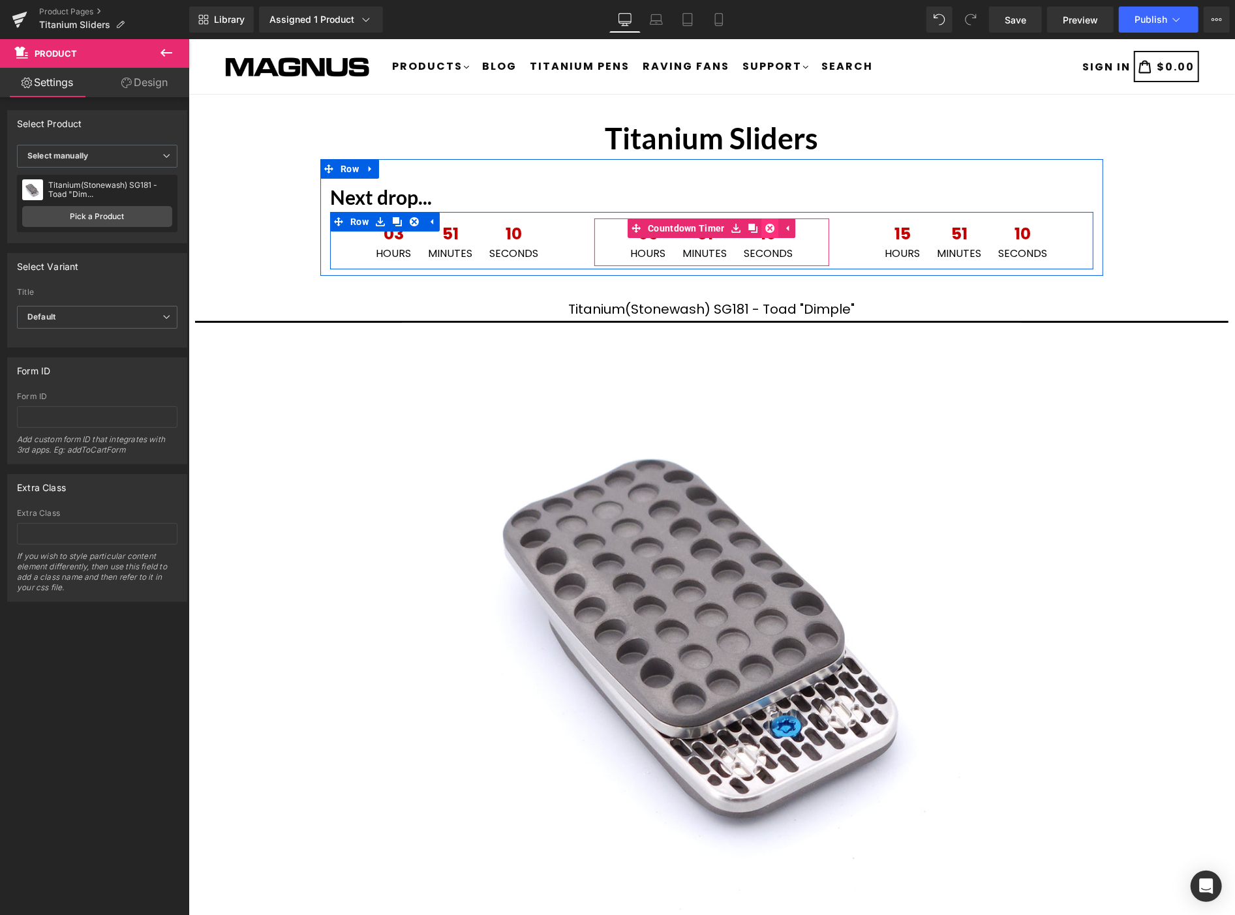
click at [765, 224] on icon at bounding box center [769, 227] width 9 height 9
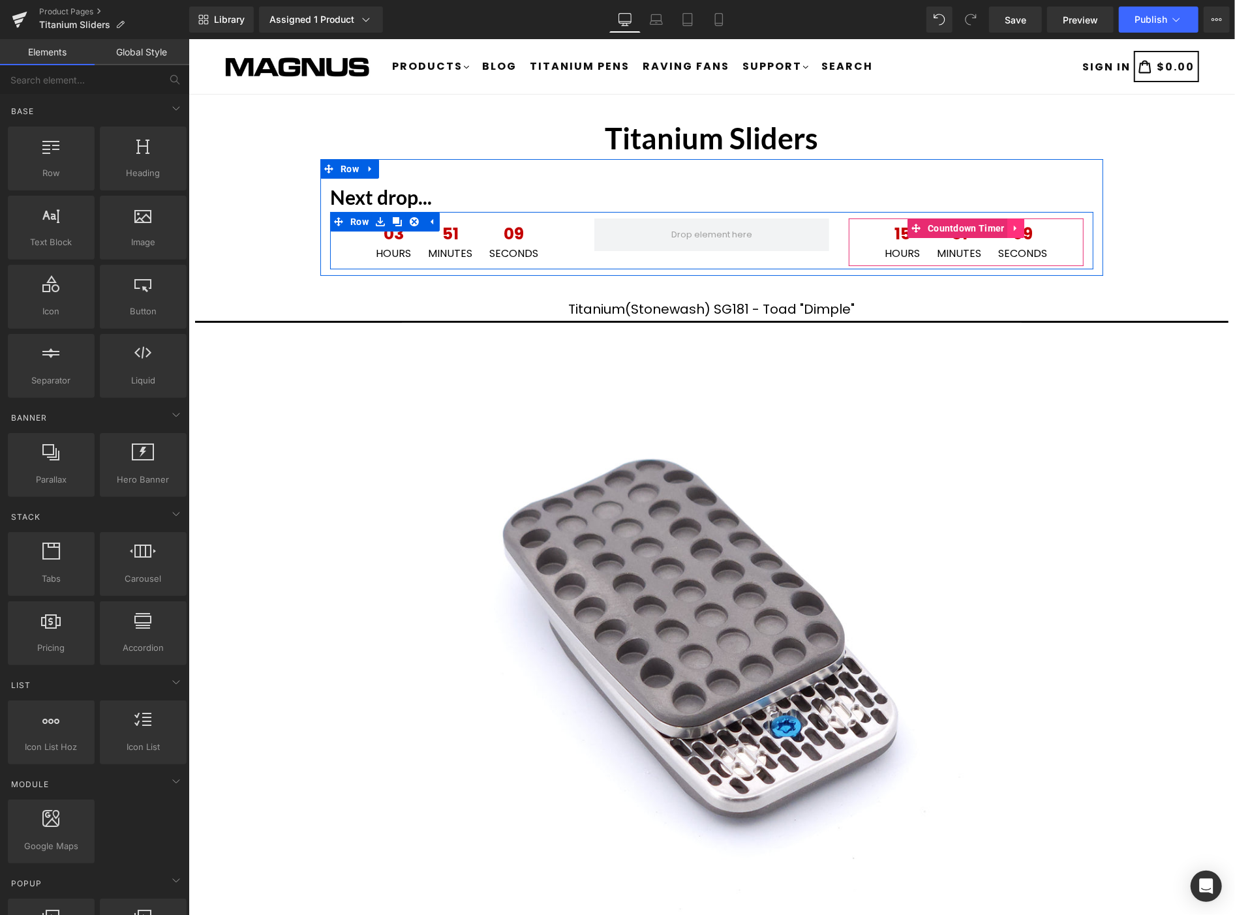
click at [1011, 225] on icon at bounding box center [1015, 228] width 9 height 10
click at [1017, 221] on link at bounding box center [1024, 228] width 17 height 20
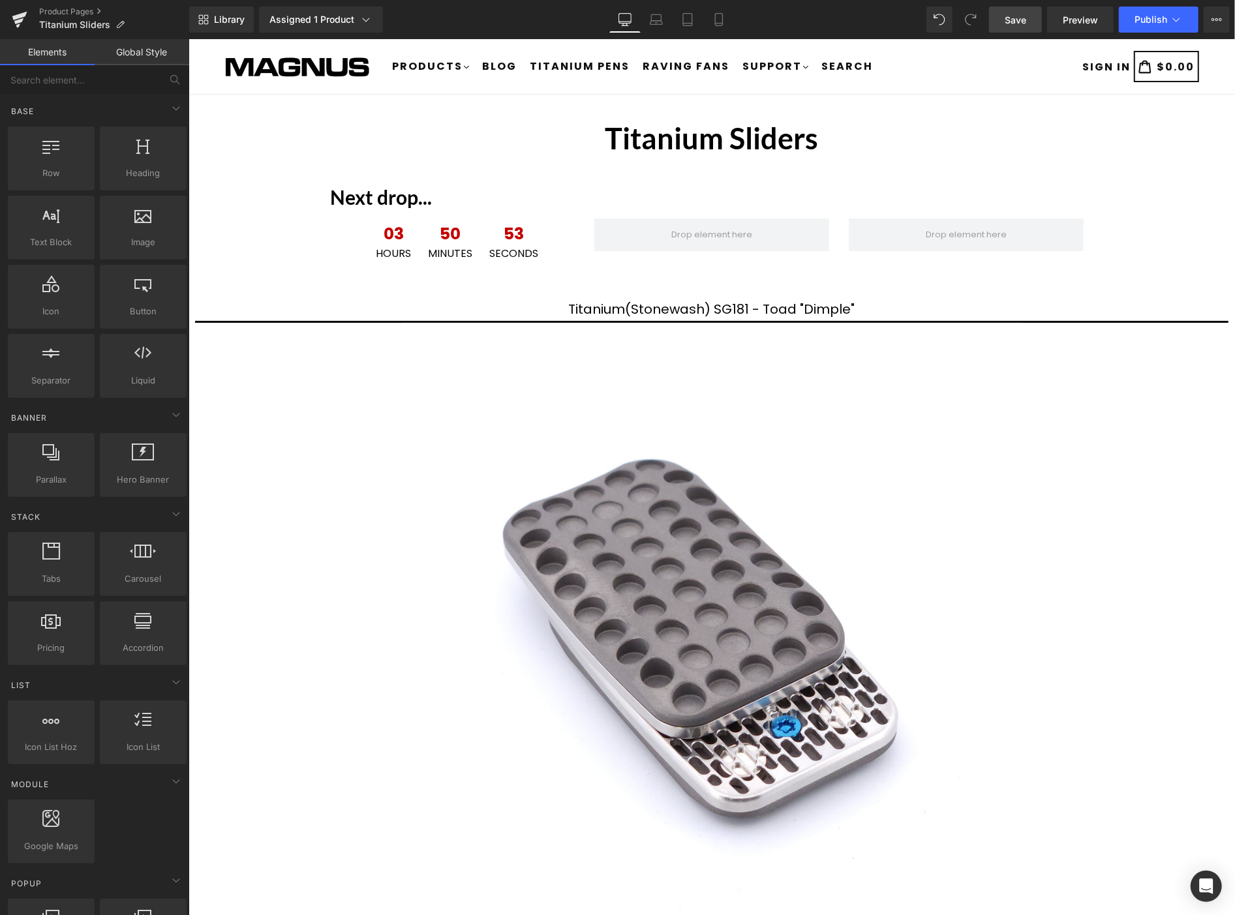
click at [1027, 18] on link "Save" at bounding box center [1015, 20] width 53 height 26
click at [1082, 9] on link "Preview" at bounding box center [1080, 20] width 67 height 26
click at [1178, 20] on icon at bounding box center [1176, 19] width 13 height 13
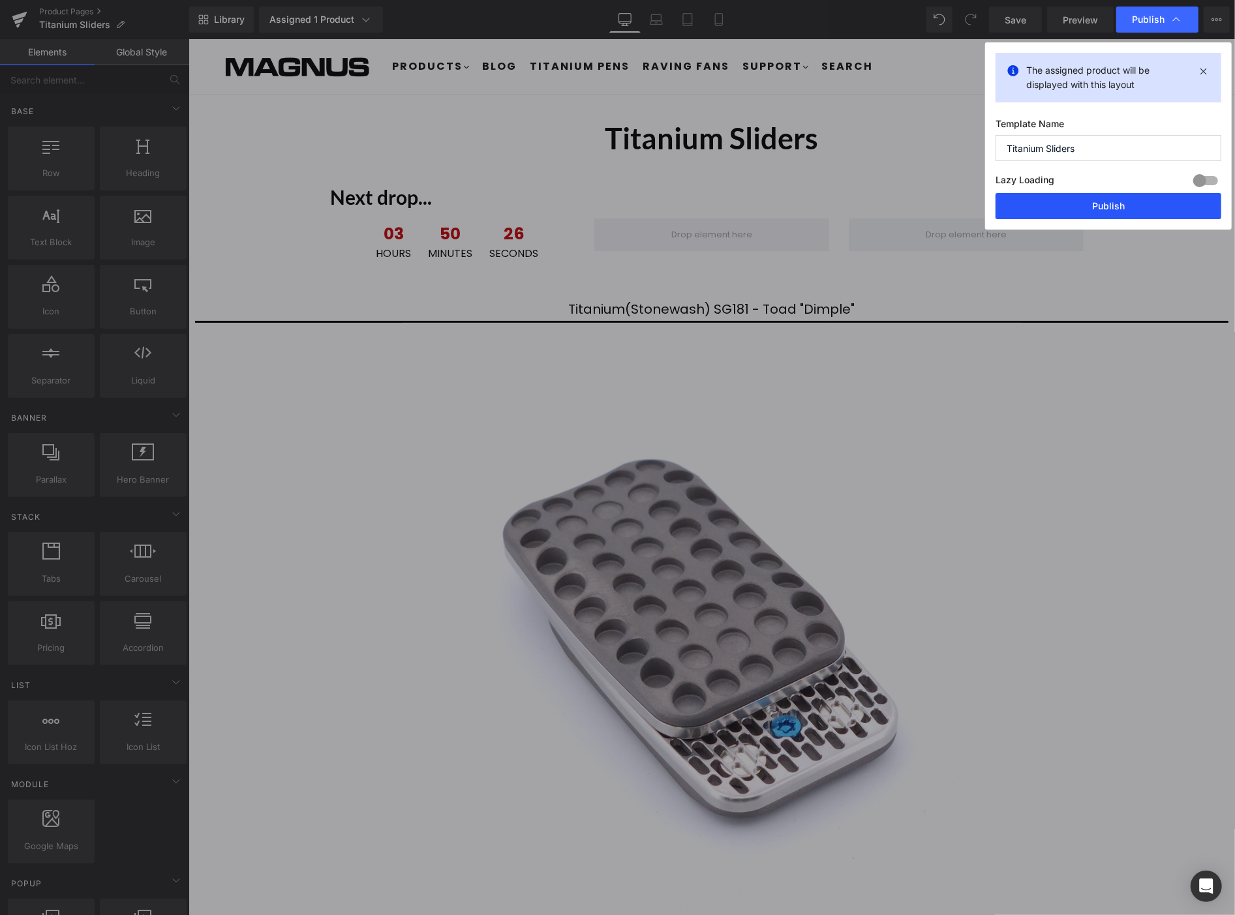
click at [1127, 207] on button "Publish" at bounding box center [1109, 206] width 226 height 26
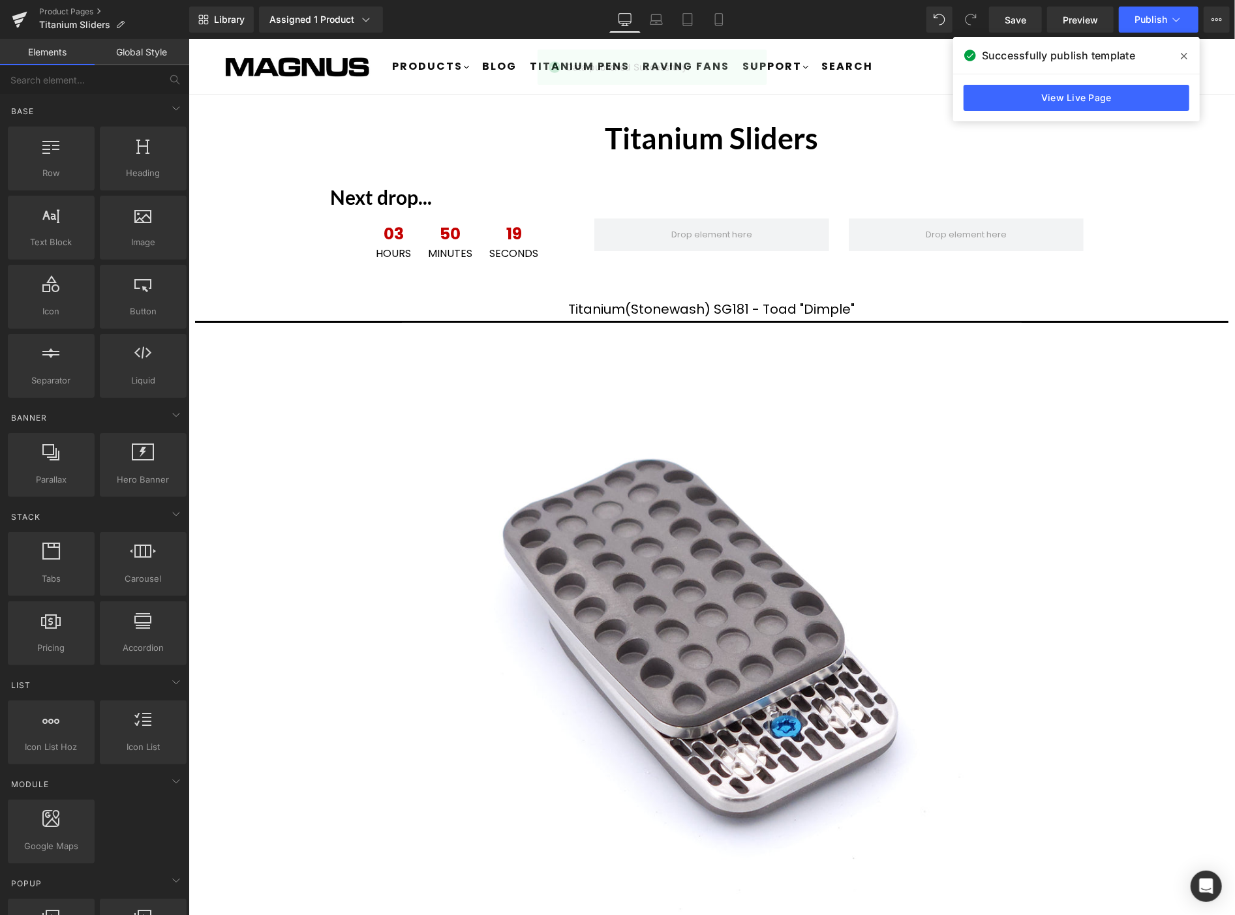
click at [1186, 55] on icon at bounding box center [1184, 56] width 7 height 10
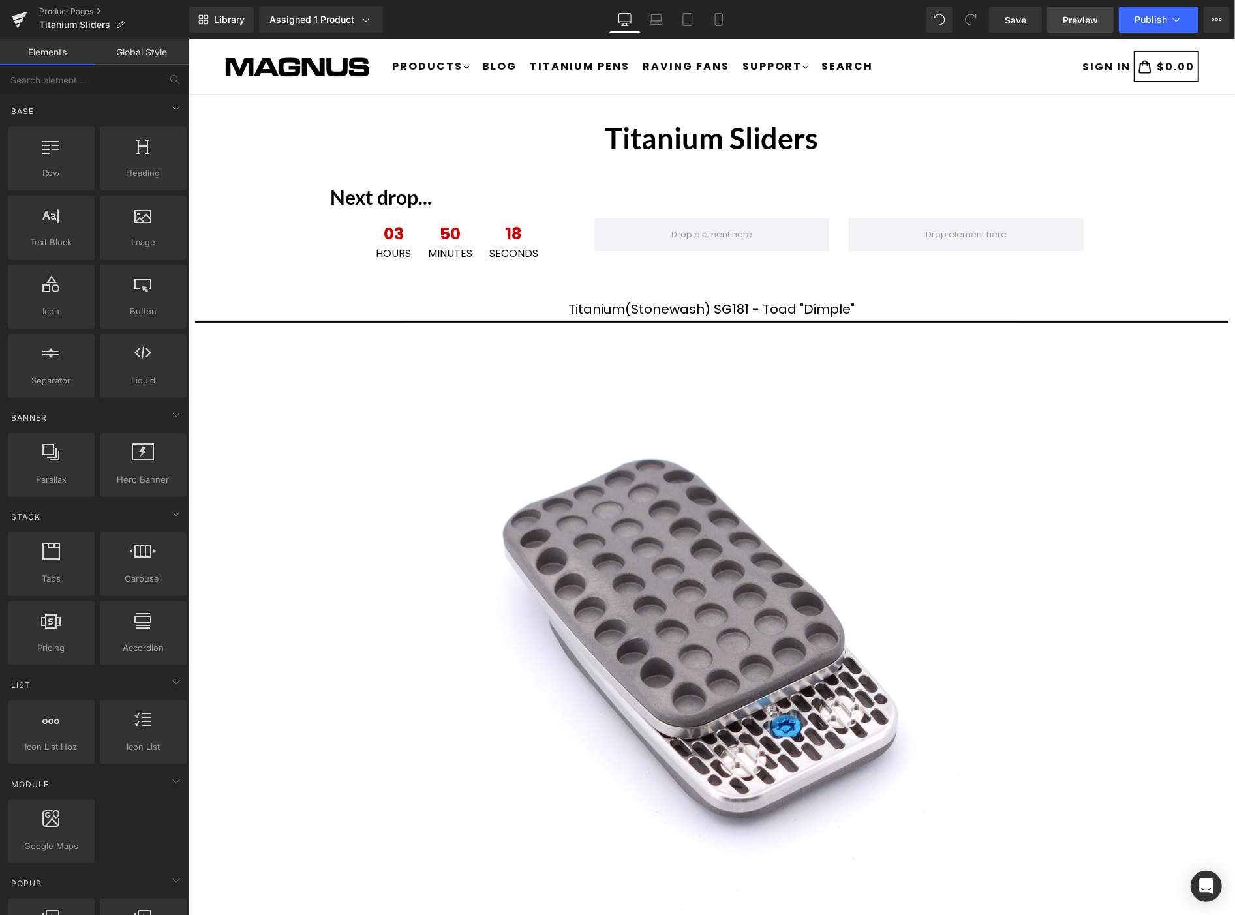
click at [1086, 16] on span "Preview" at bounding box center [1080, 20] width 35 height 14
click at [67, 7] on link "Product Pages" at bounding box center [114, 12] width 150 height 10
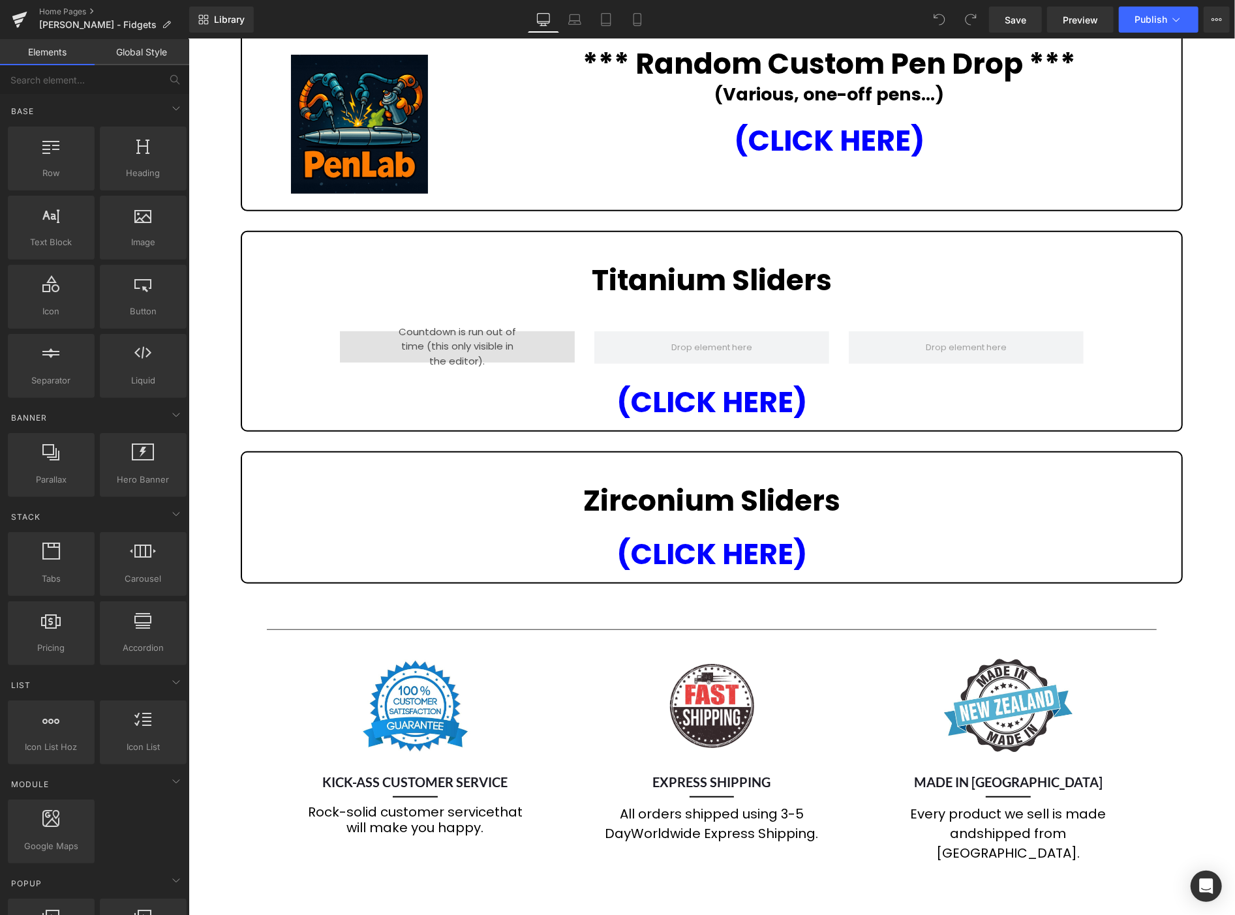
scroll to position [434, 0]
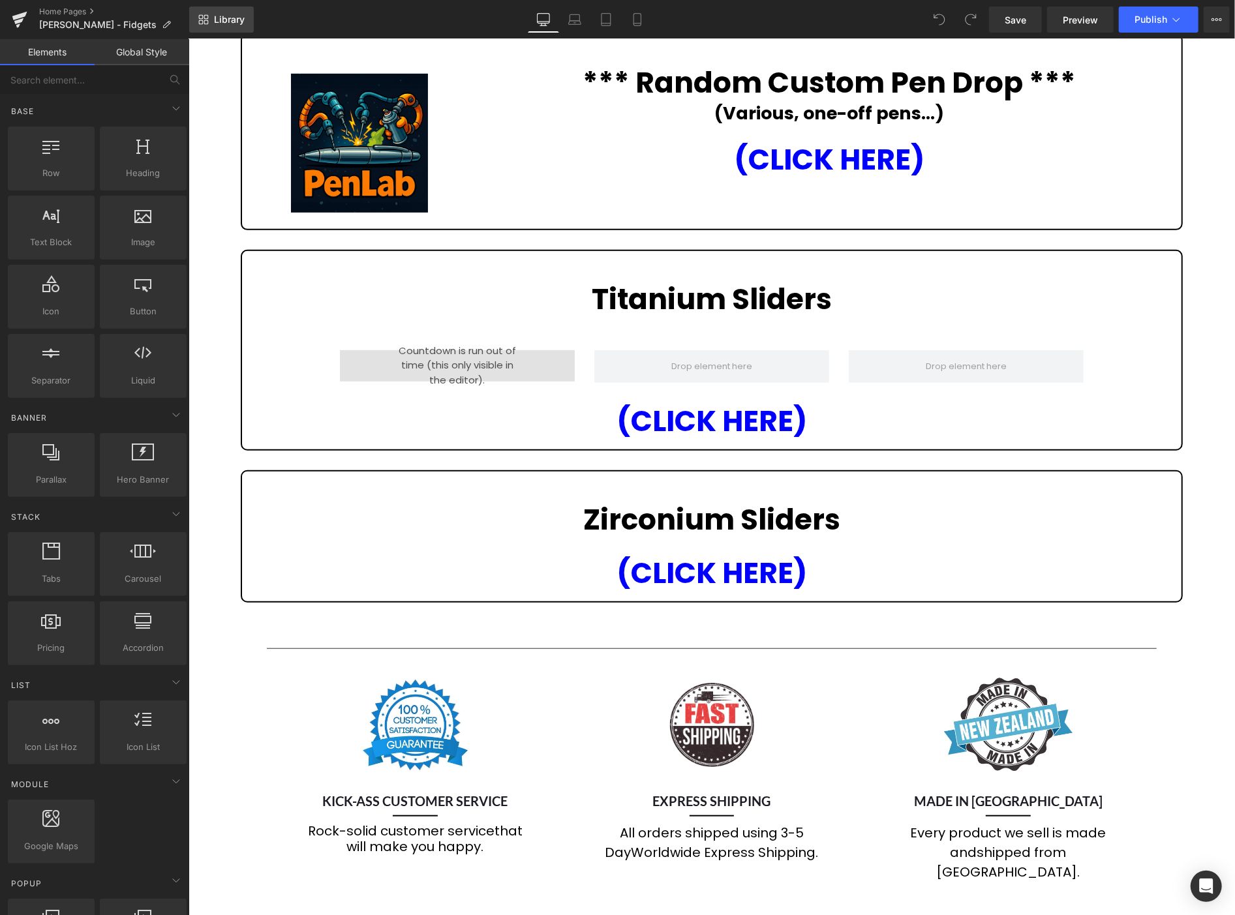
click at [217, 16] on span "Library" at bounding box center [229, 20] width 31 height 12
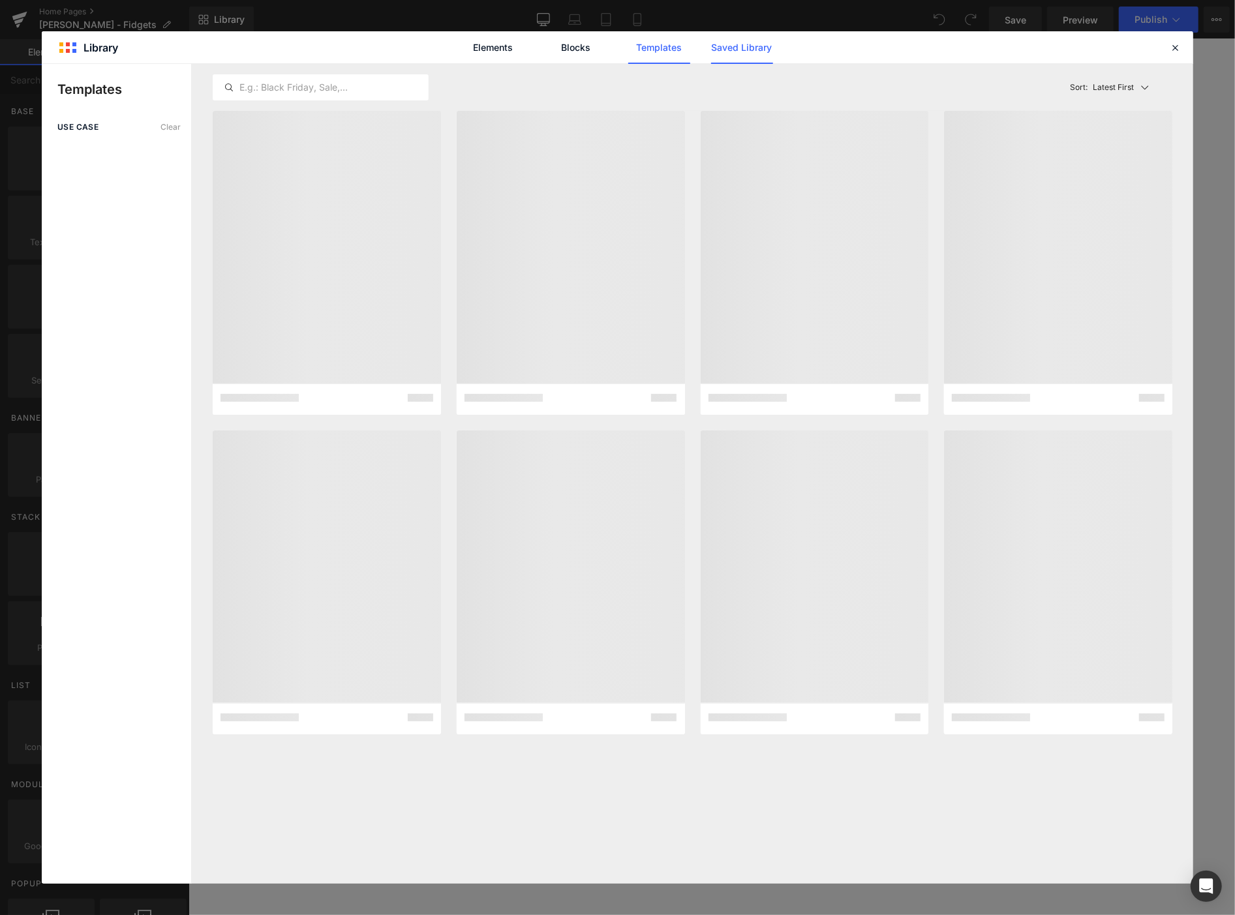
click at [761, 46] on link "Saved Library" at bounding box center [742, 47] width 62 height 33
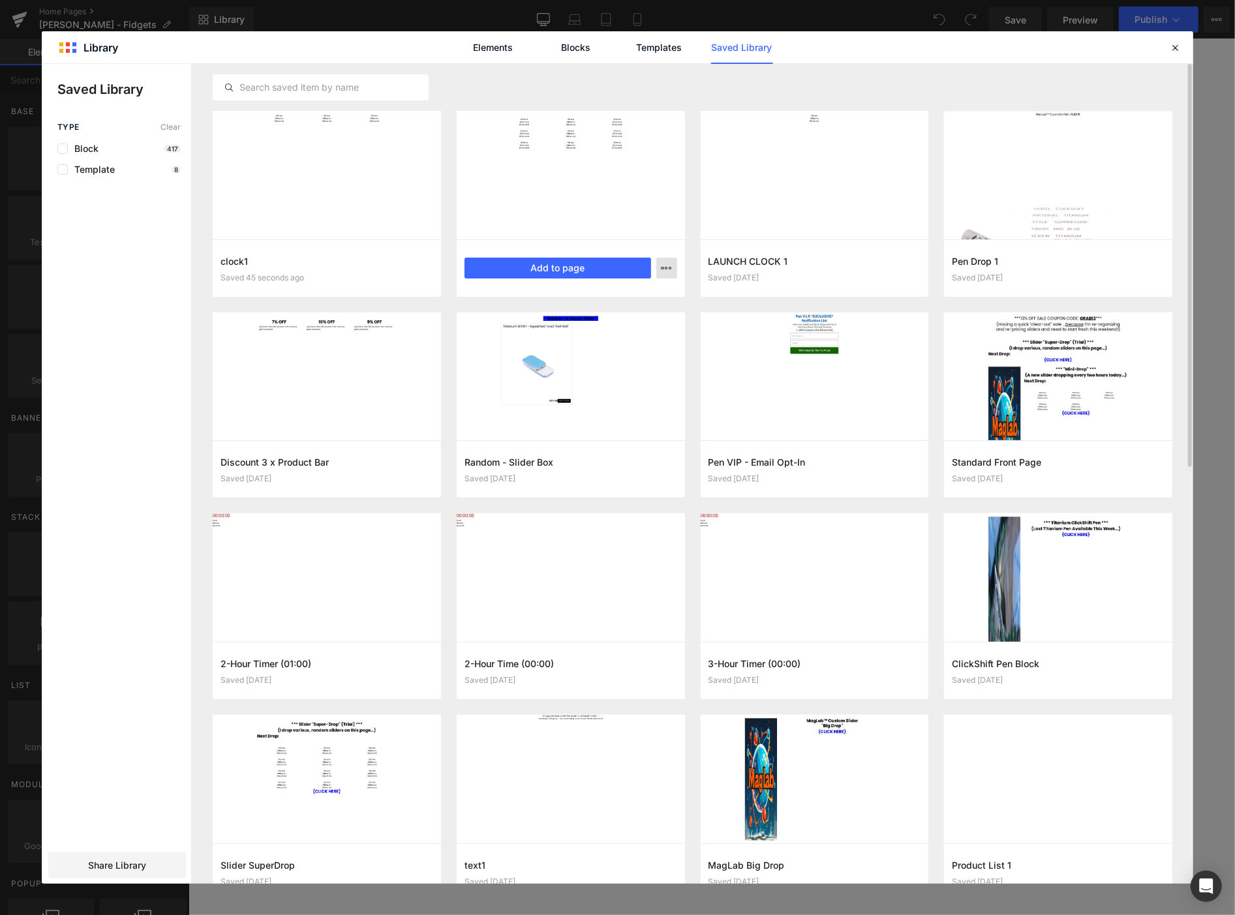
click at [674, 269] on button "button" at bounding box center [666, 268] width 21 height 21
click at [0, 0] on div at bounding box center [0, 0] width 0 height 0
click at [662, 271] on icon "button" at bounding box center [667, 268] width 10 height 10
click at [589, 297] on p "Rename" at bounding box center [572, 297] width 35 height 12
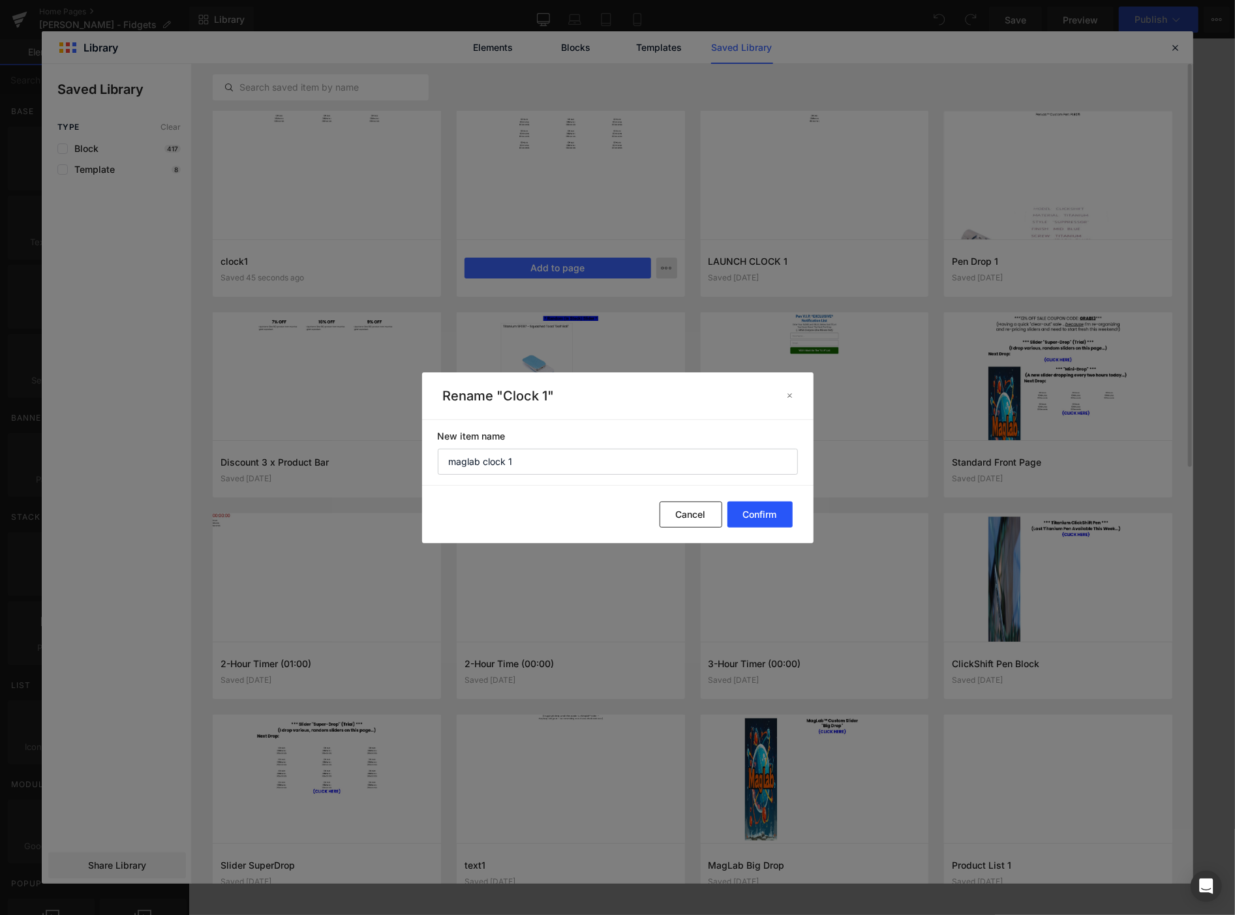
type input "maglab clock 1"
click at [754, 517] on button "Confirm" at bounding box center [759, 515] width 65 height 26
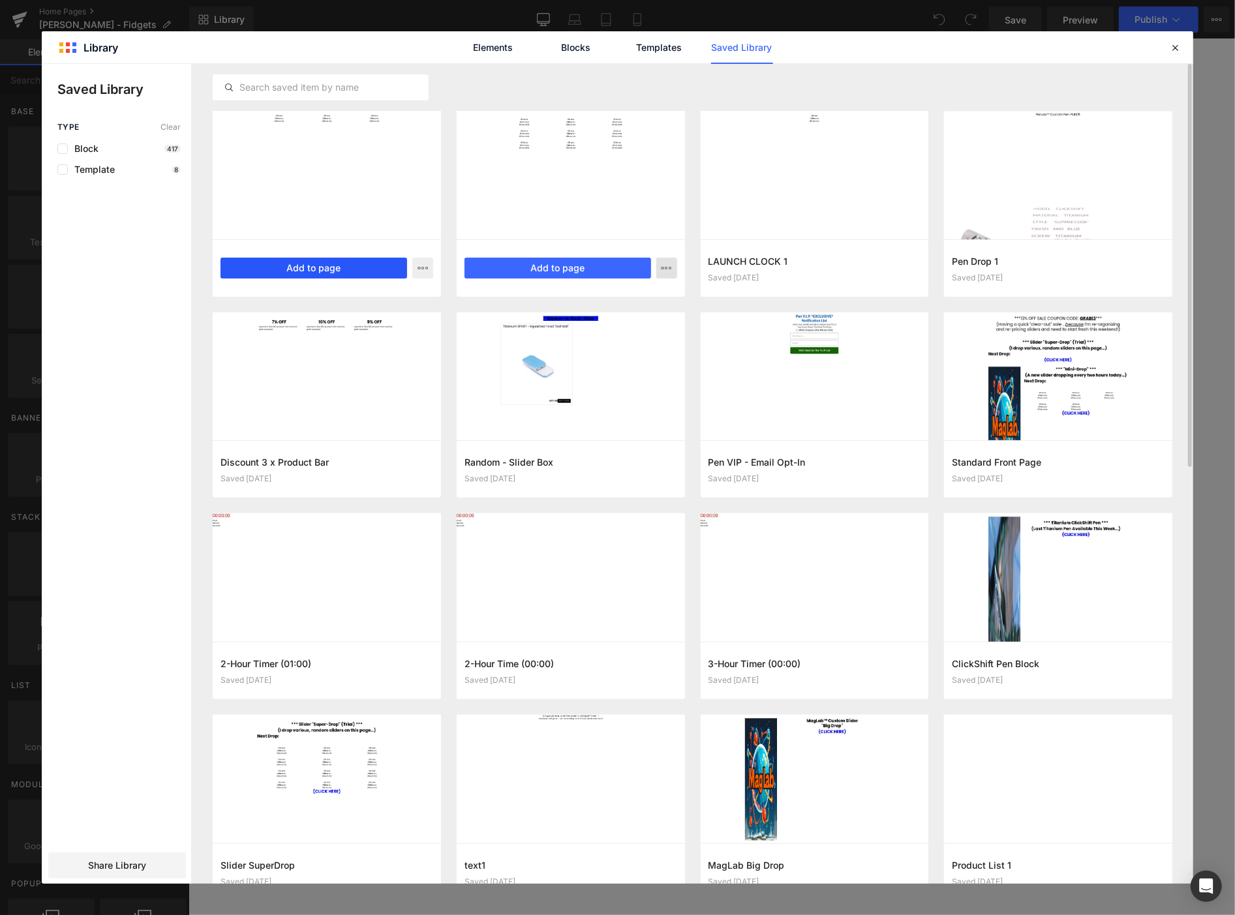
click at [338, 264] on button "Add to page" at bounding box center [314, 268] width 187 height 21
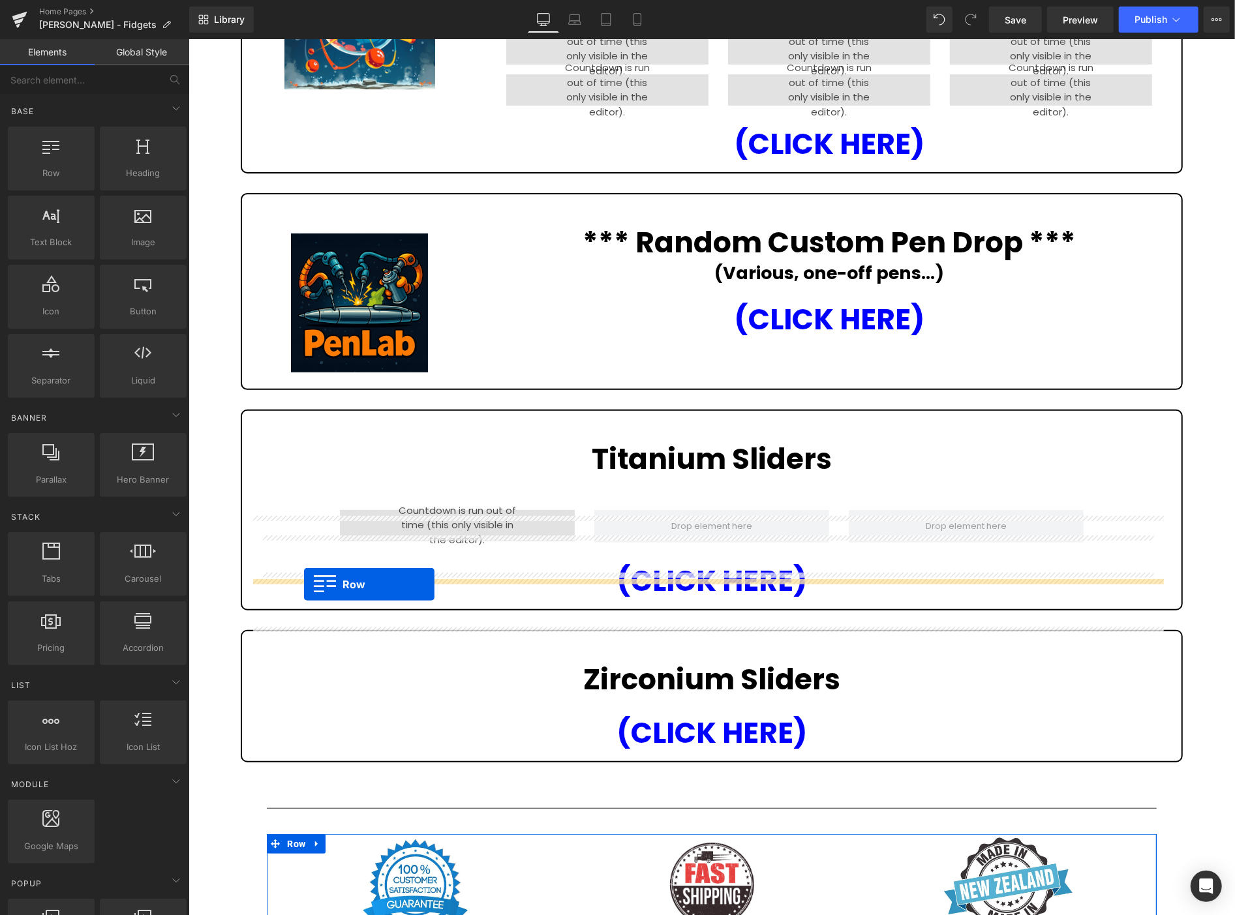
scroll to position [269, 0]
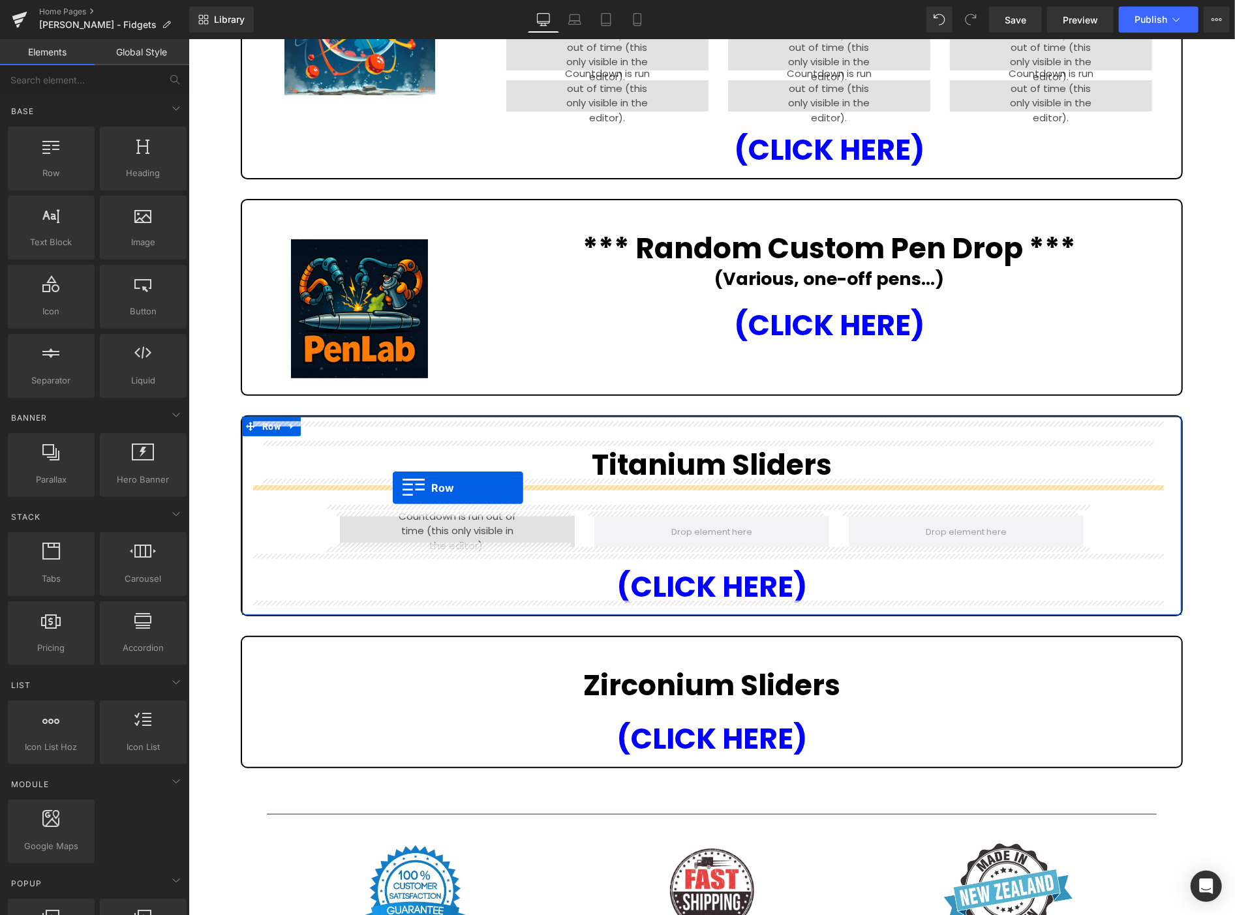
drag, startPoint x: 322, startPoint y: 500, endPoint x: 392, endPoint y: 487, distance: 71.0
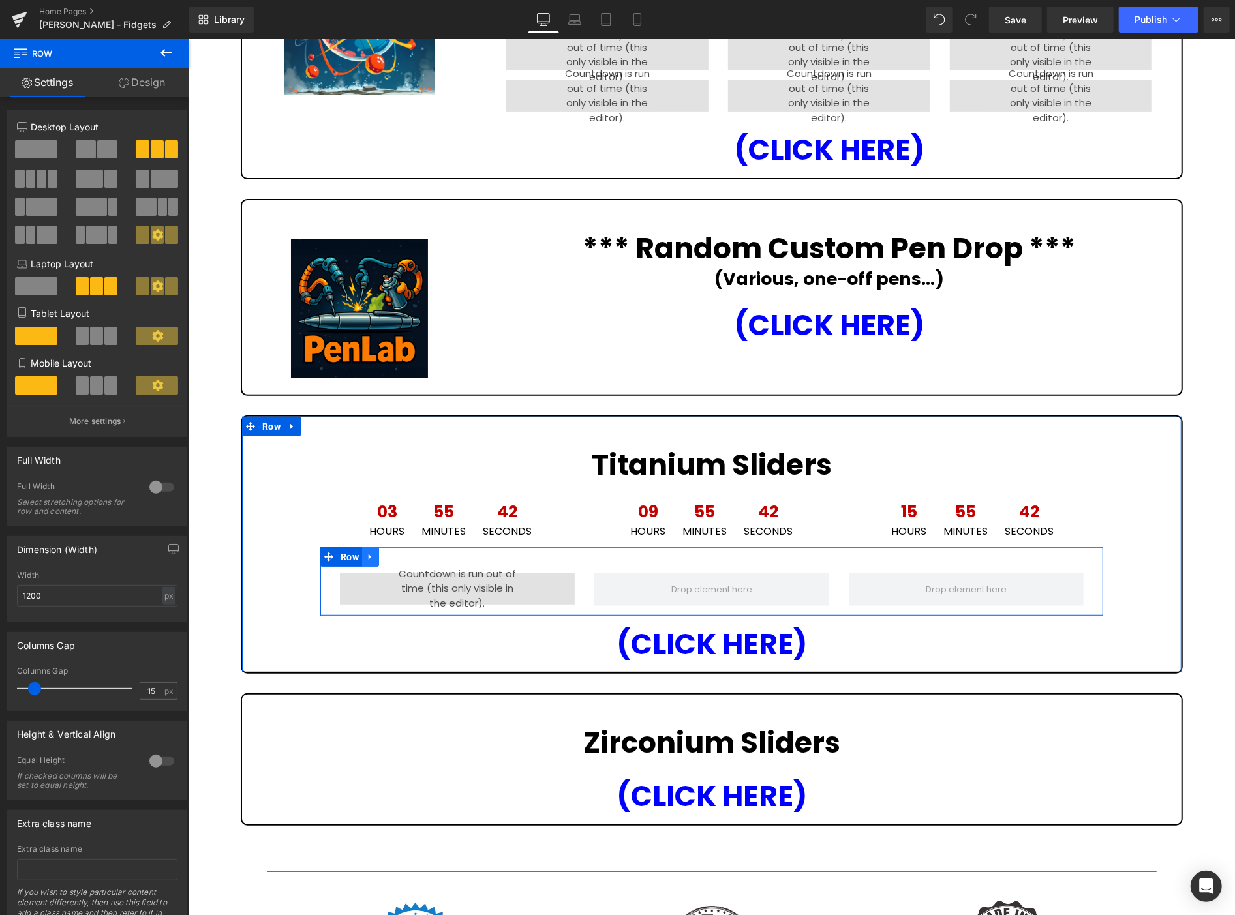
click at [366, 553] on icon at bounding box center [369, 556] width 9 height 10
click at [399, 551] on icon at bounding box center [403, 556] width 9 height 10
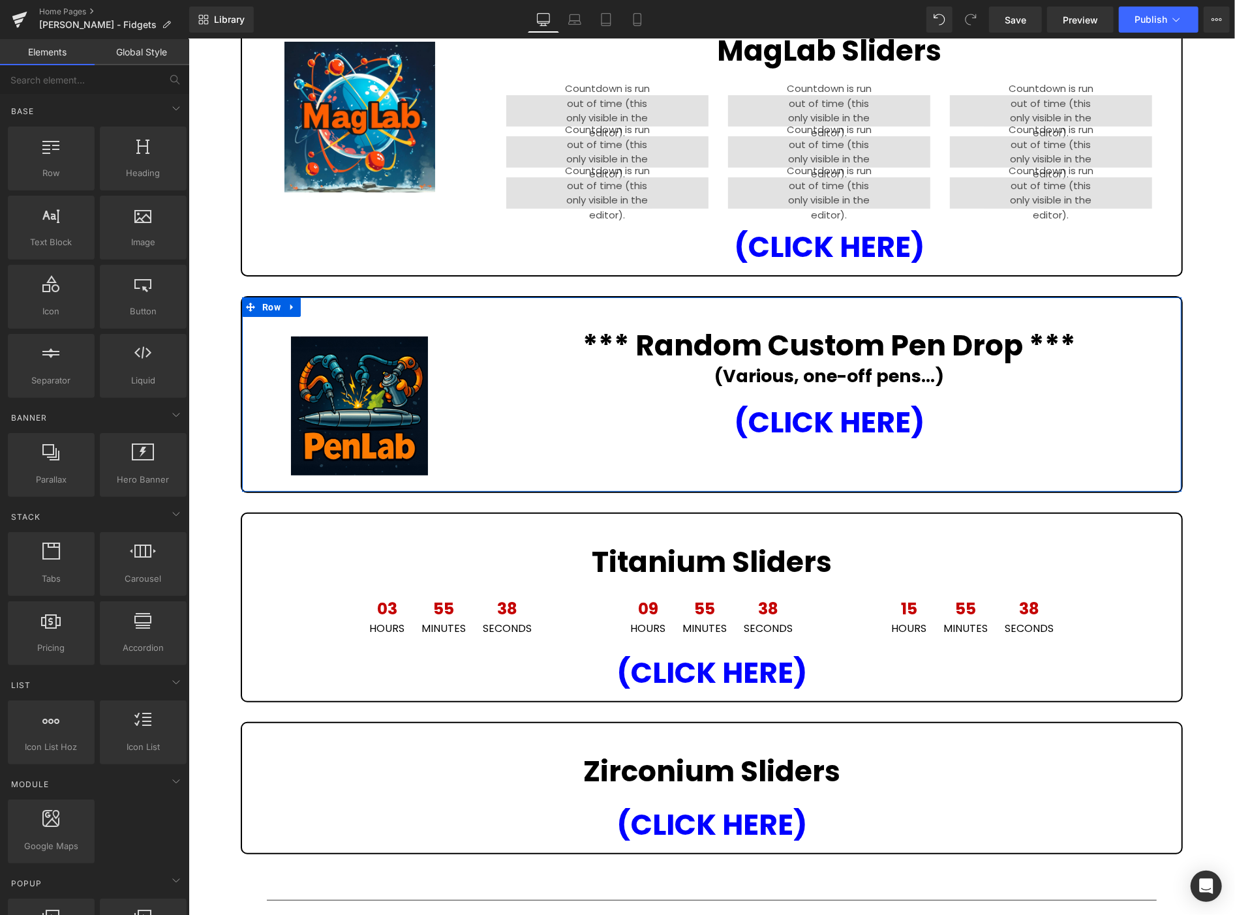
scroll to position [0, 0]
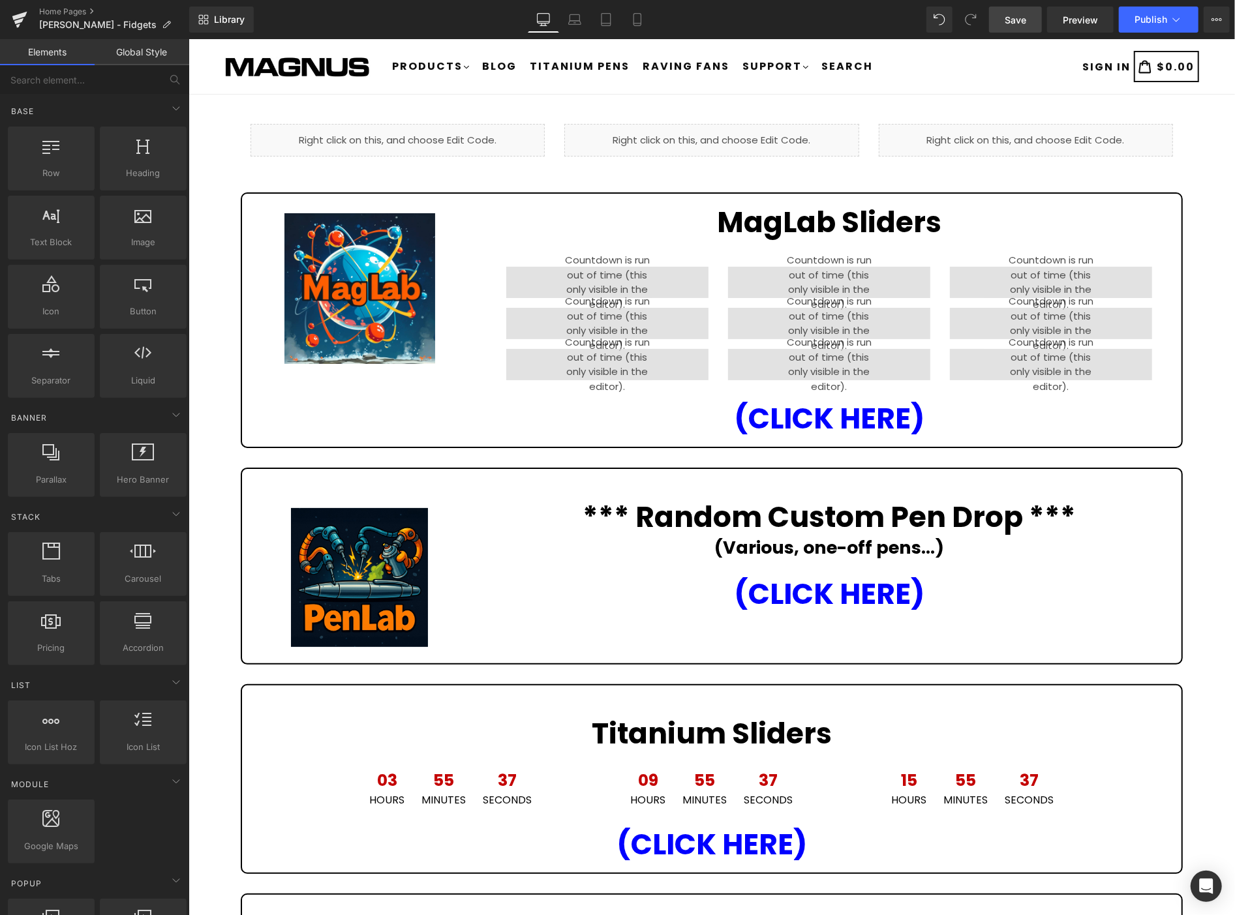
click at [1006, 17] on span "Save" at bounding box center [1016, 20] width 22 height 14
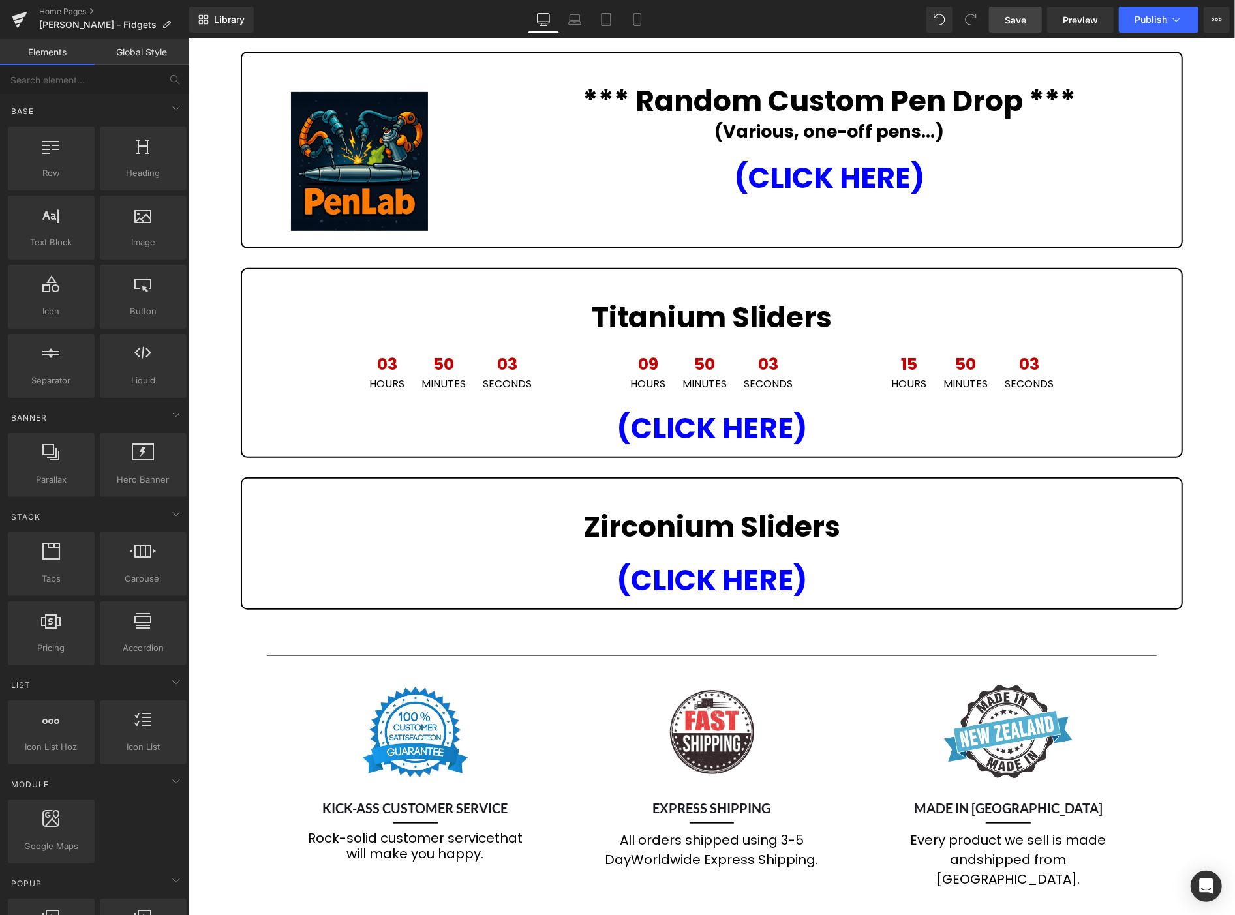
scroll to position [434, 0]
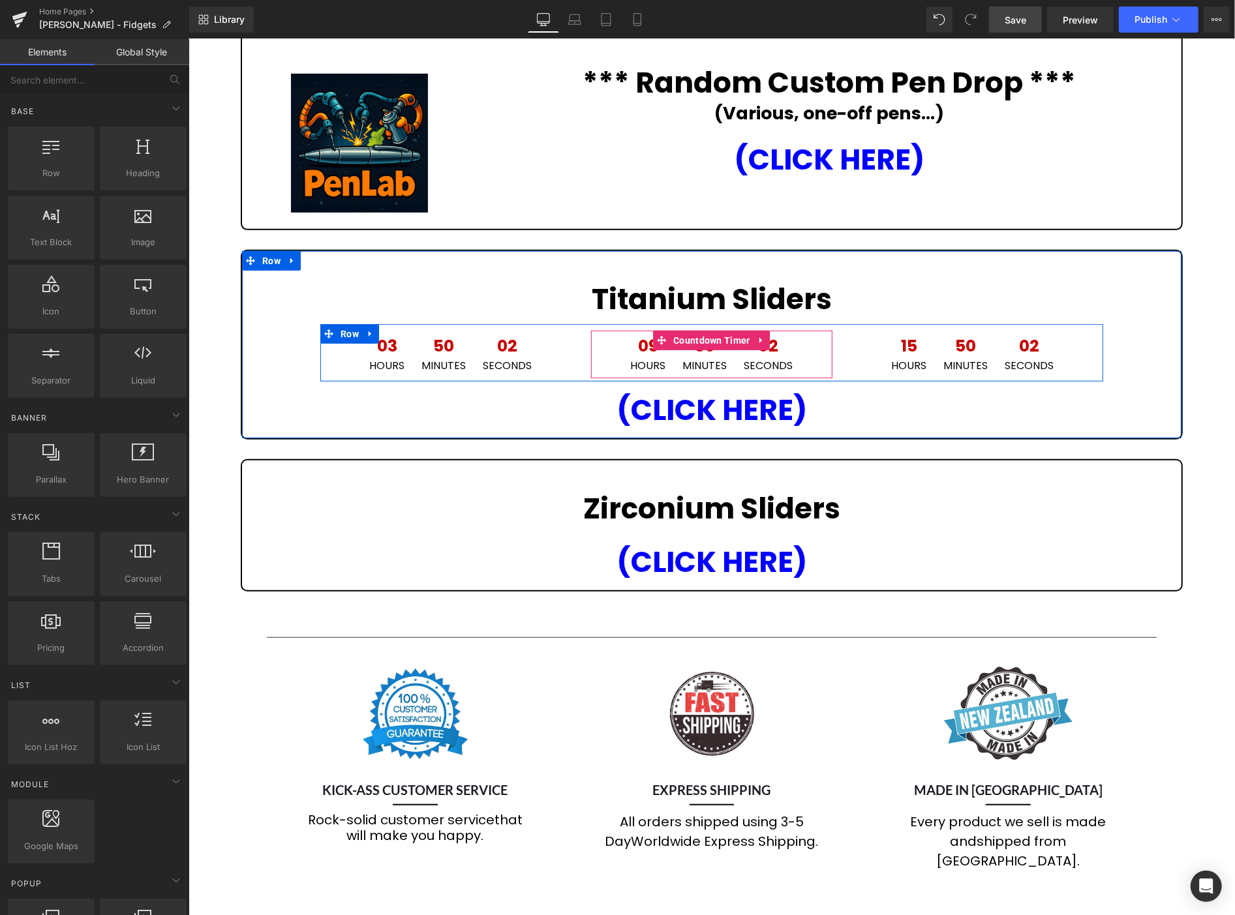
click at [757, 335] on icon at bounding box center [761, 340] width 9 height 10
click at [766, 335] on icon at bounding box center [769, 339] width 9 height 9
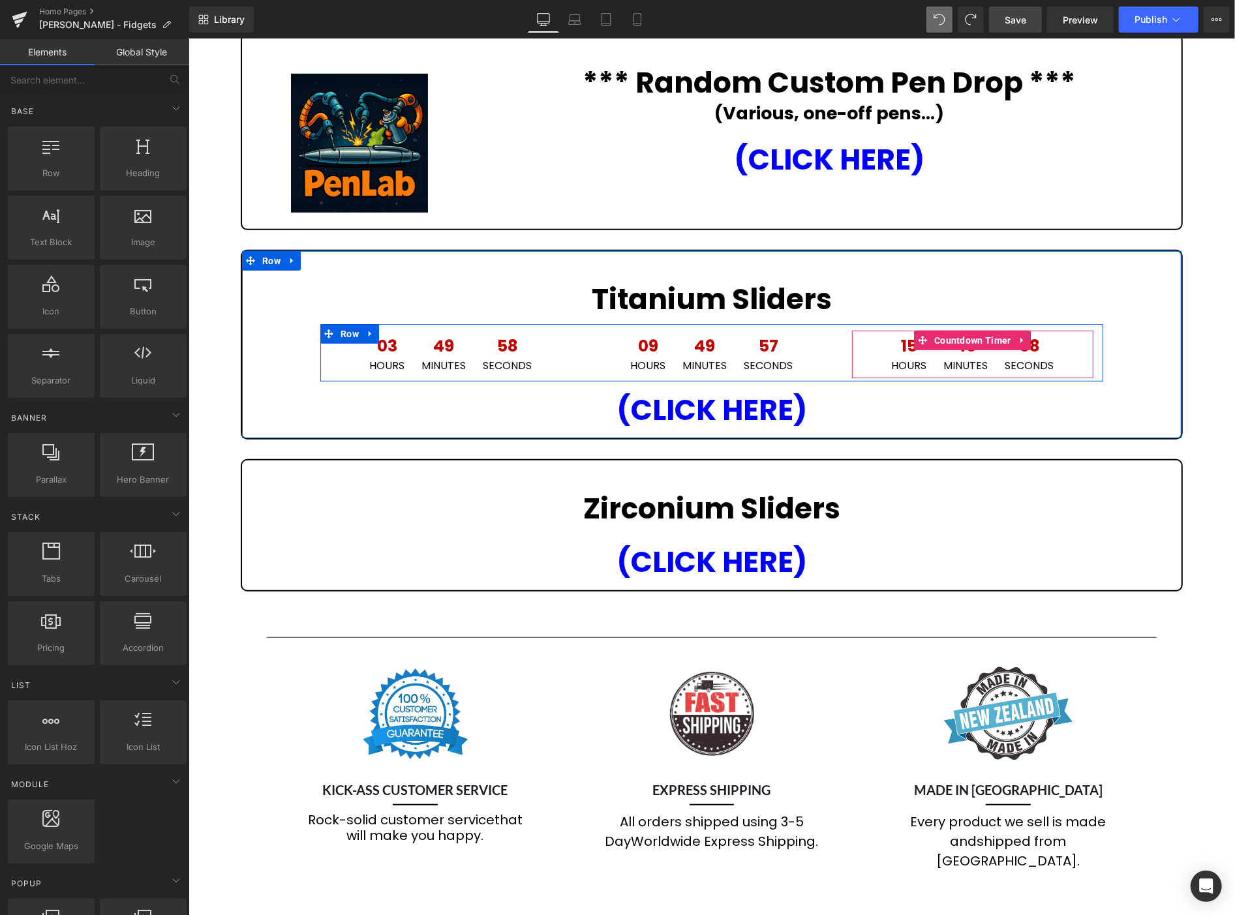
click at [1018, 335] on icon at bounding box center [1022, 340] width 9 height 10
drag, startPoint x: 1022, startPoint y: 332, endPoint x: 1009, endPoint y: 336, distance: 13.6
click at [1026, 335] on icon at bounding box center [1030, 339] width 9 height 9
click at [365, 328] on icon at bounding box center [369, 333] width 9 height 10
click at [382, 329] on icon at bounding box center [386, 333] width 9 height 9
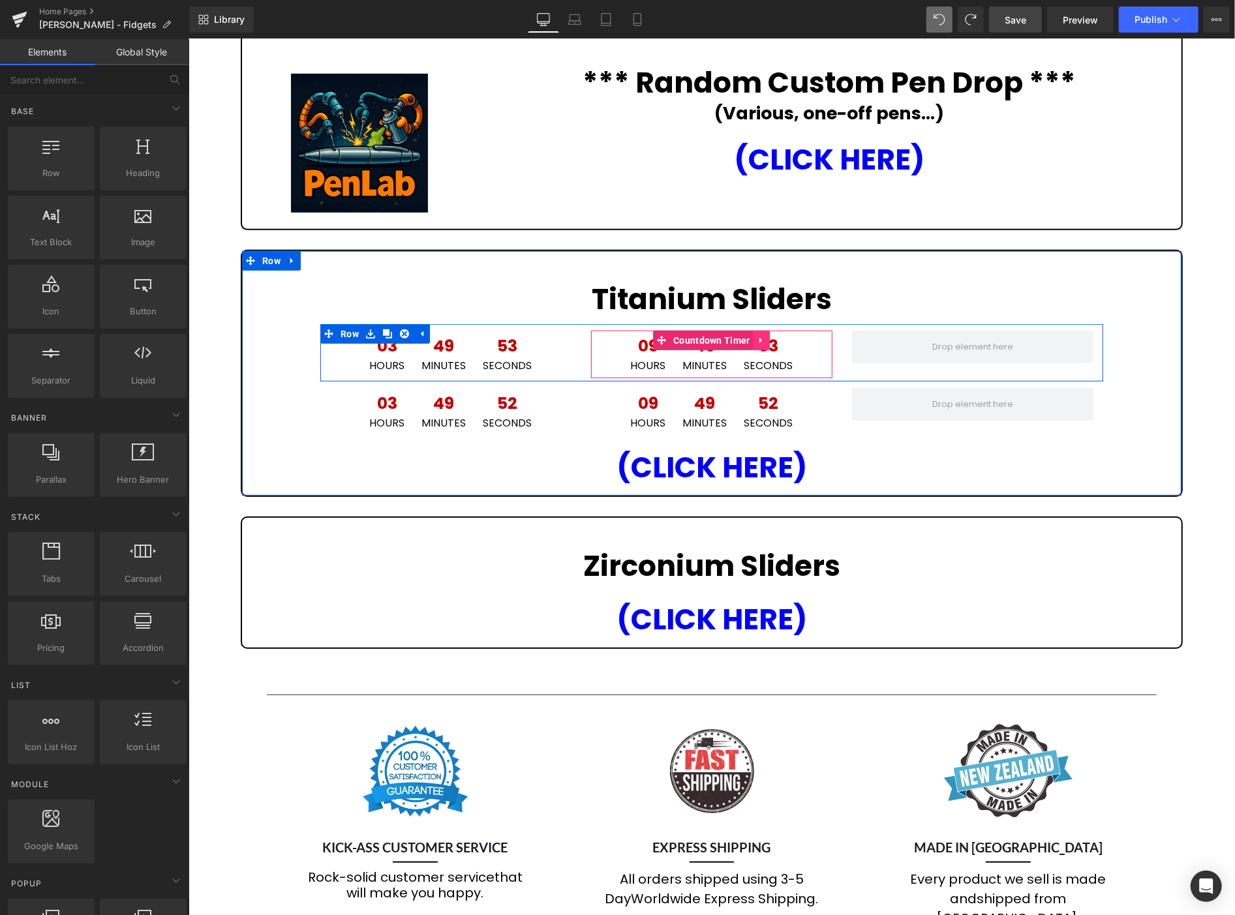
click at [757, 335] on icon at bounding box center [761, 340] width 9 height 10
click at [765, 335] on icon at bounding box center [769, 339] width 9 height 9
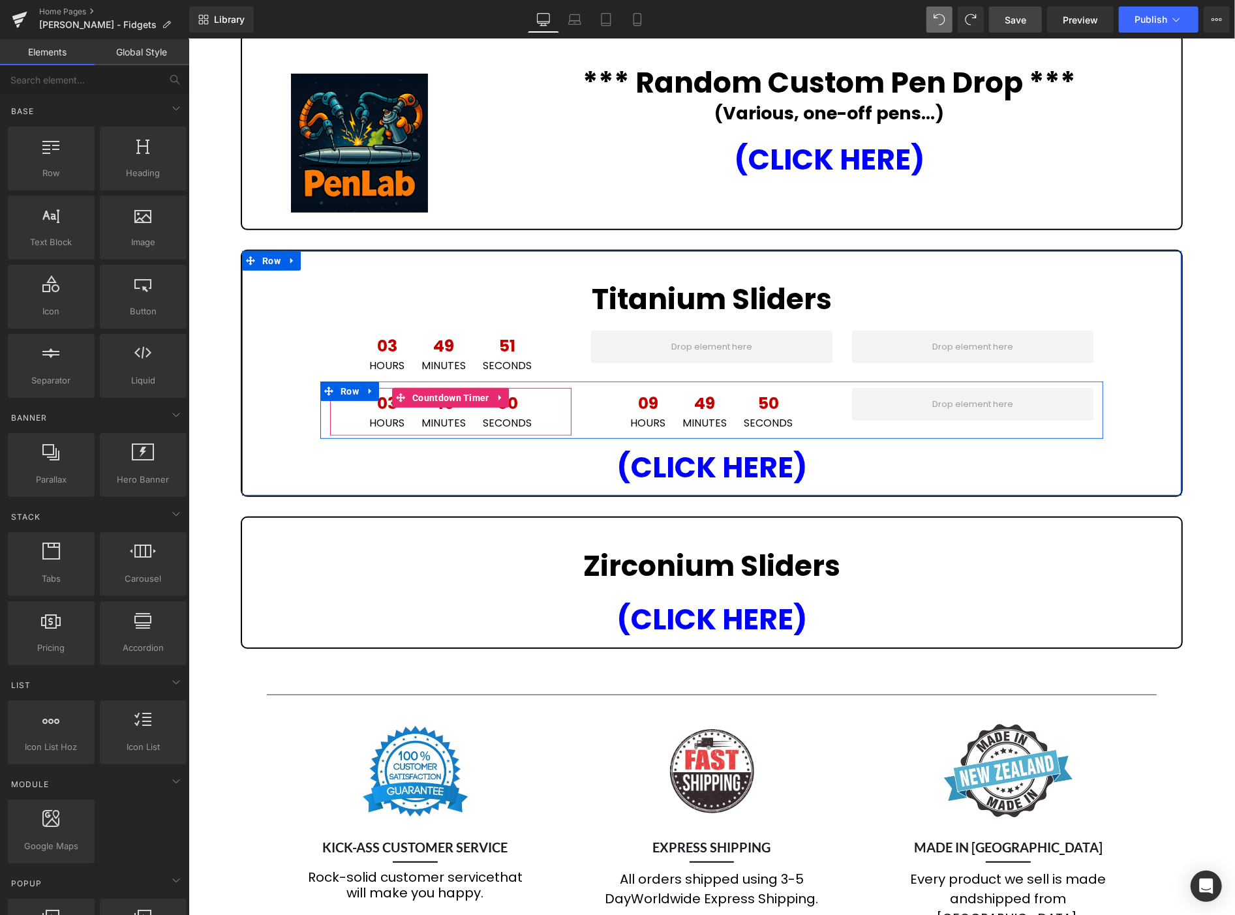
click at [496, 392] on icon at bounding box center [500, 397] width 9 height 10
click at [504, 392] on icon at bounding box center [508, 397] width 9 height 10
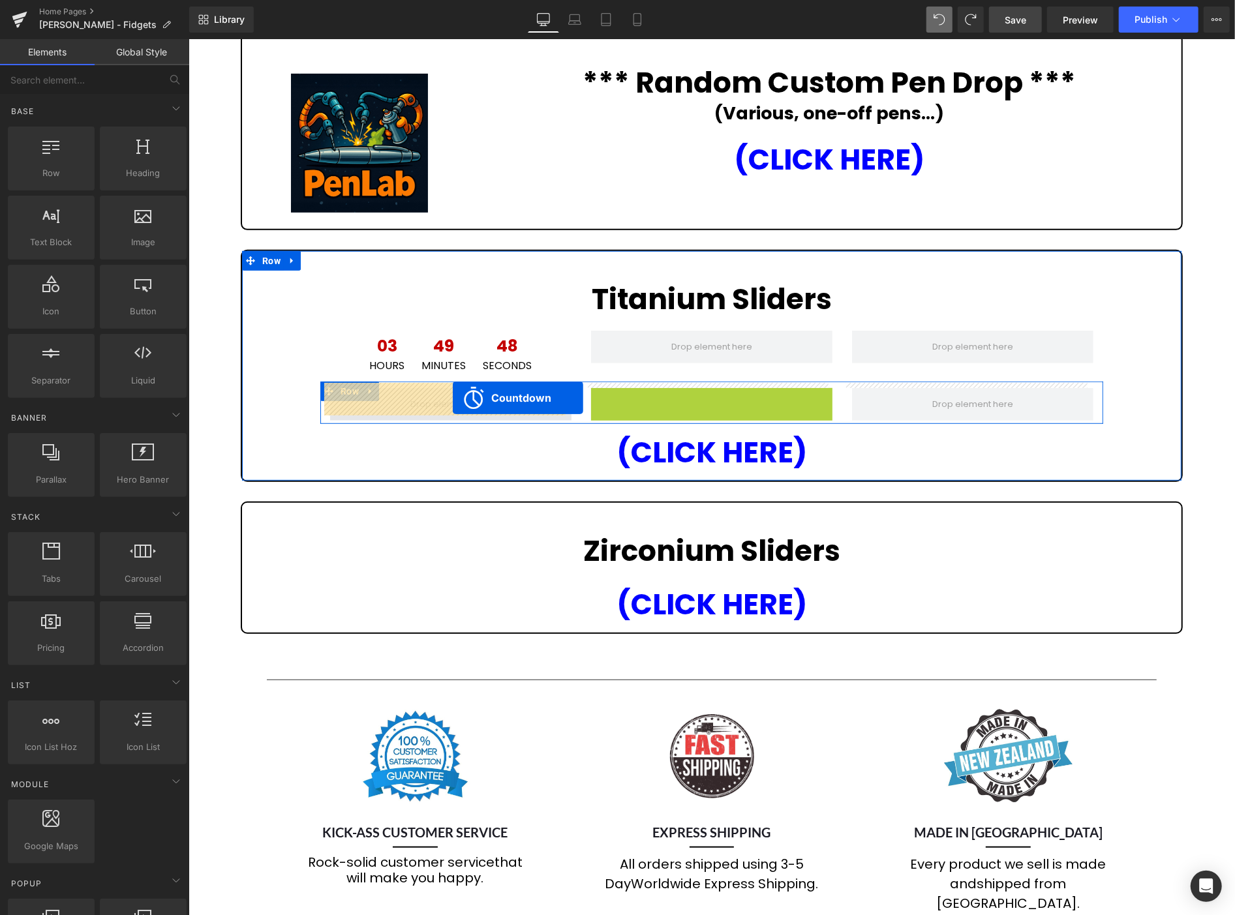
drag, startPoint x: 656, startPoint y: 389, endPoint x: 452, endPoint y: 398, distance: 204.4
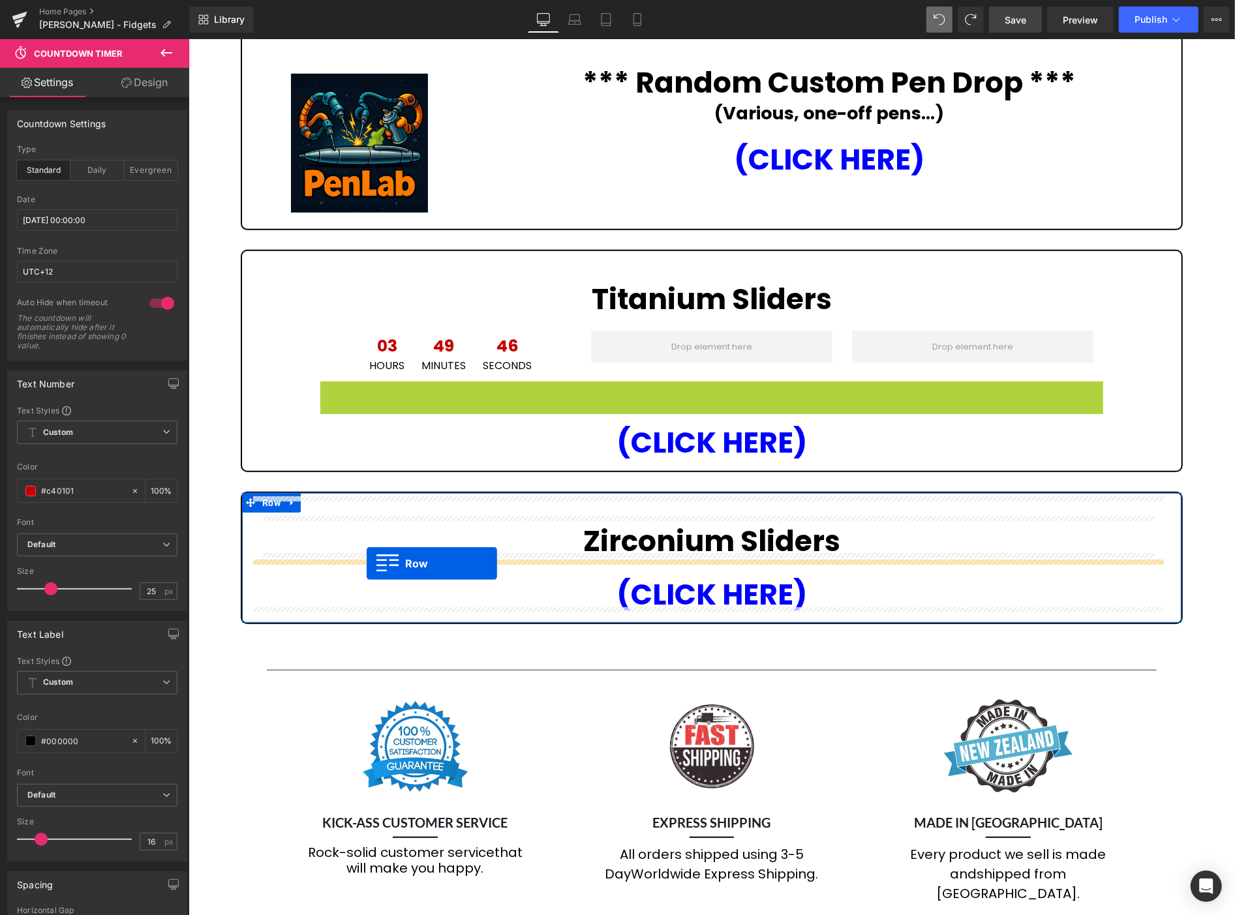
drag, startPoint x: 322, startPoint y: 383, endPoint x: 366, endPoint y: 563, distance: 185.3
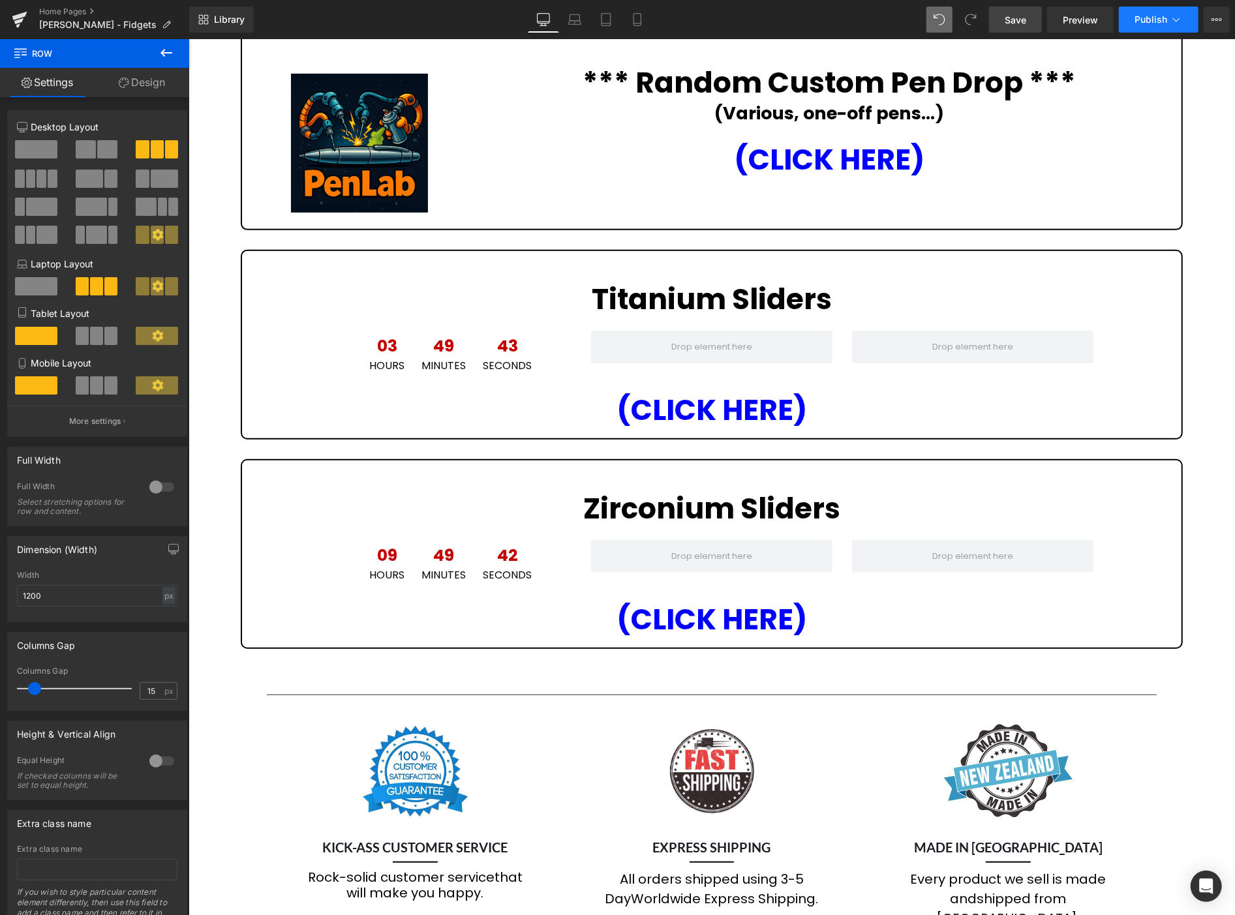
click at [1160, 14] on span "Publish" at bounding box center [1150, 19] width 33 height 10
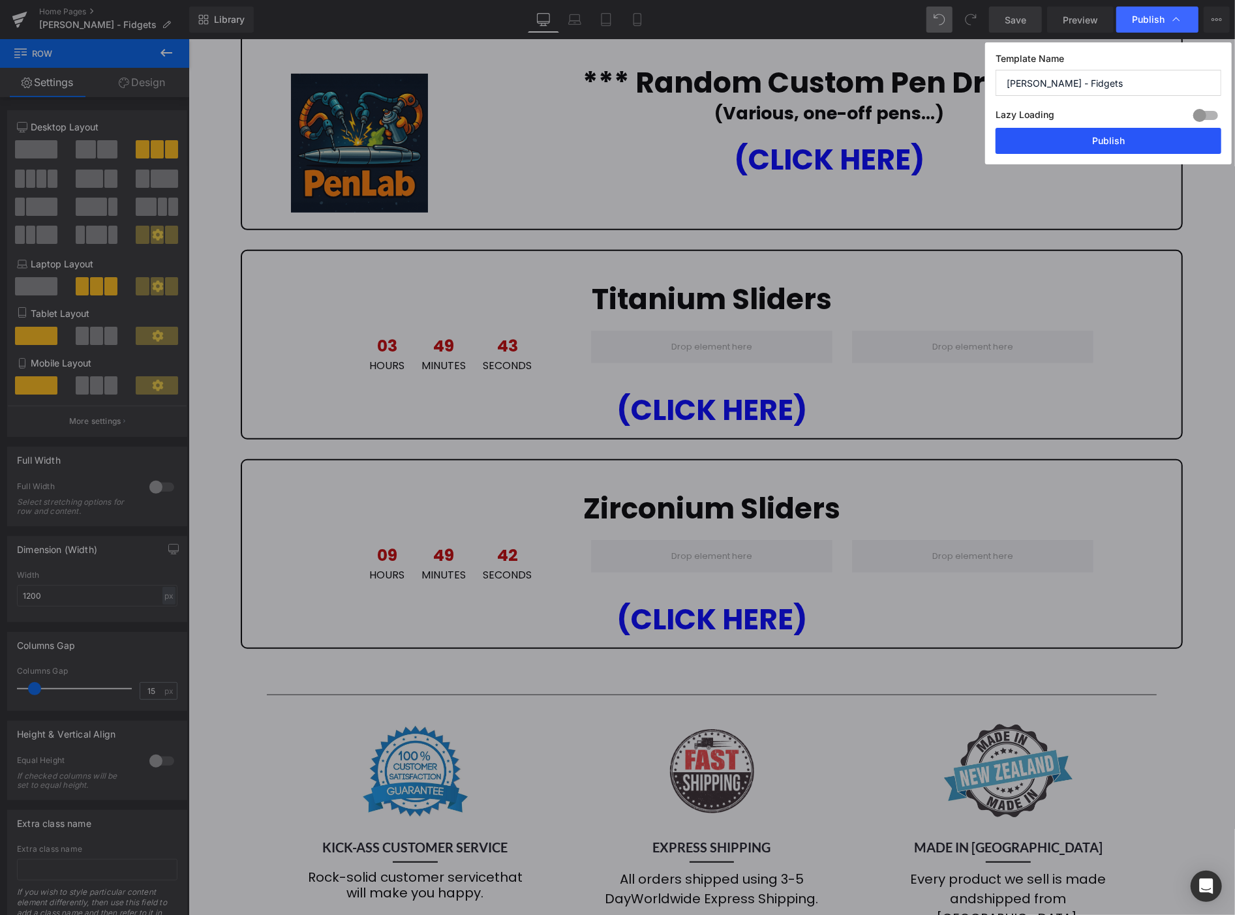
click at [1136, 142] on button "Publish" at bounding box center [1109, 141] width 226 height 26
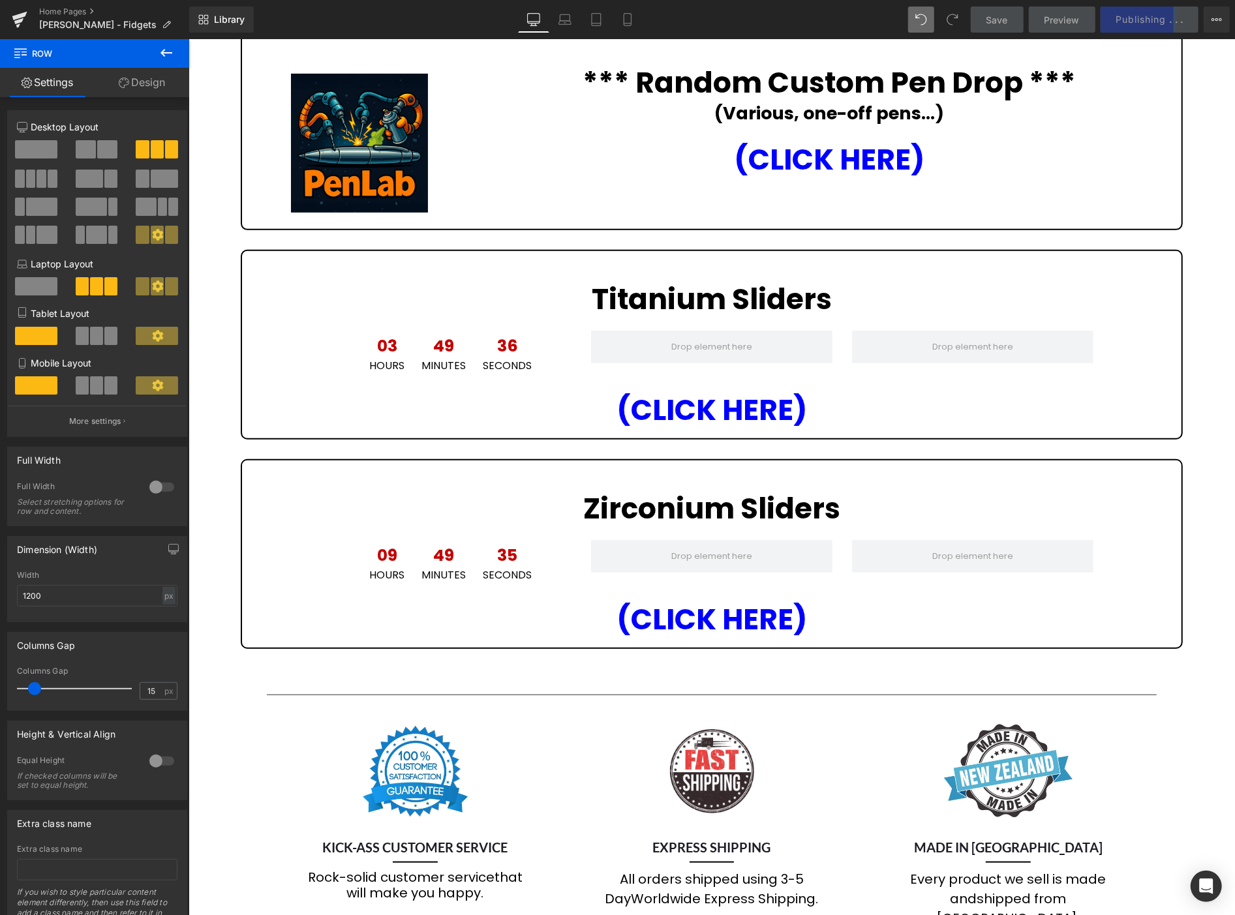
click at [211, 83] on div "Liquid Liquid Liquid Row Image MagLab Sliders Heading 00 Hours 00 Minutes 00 Se…" at bounding box center [711, 389] width 1046 height 1421
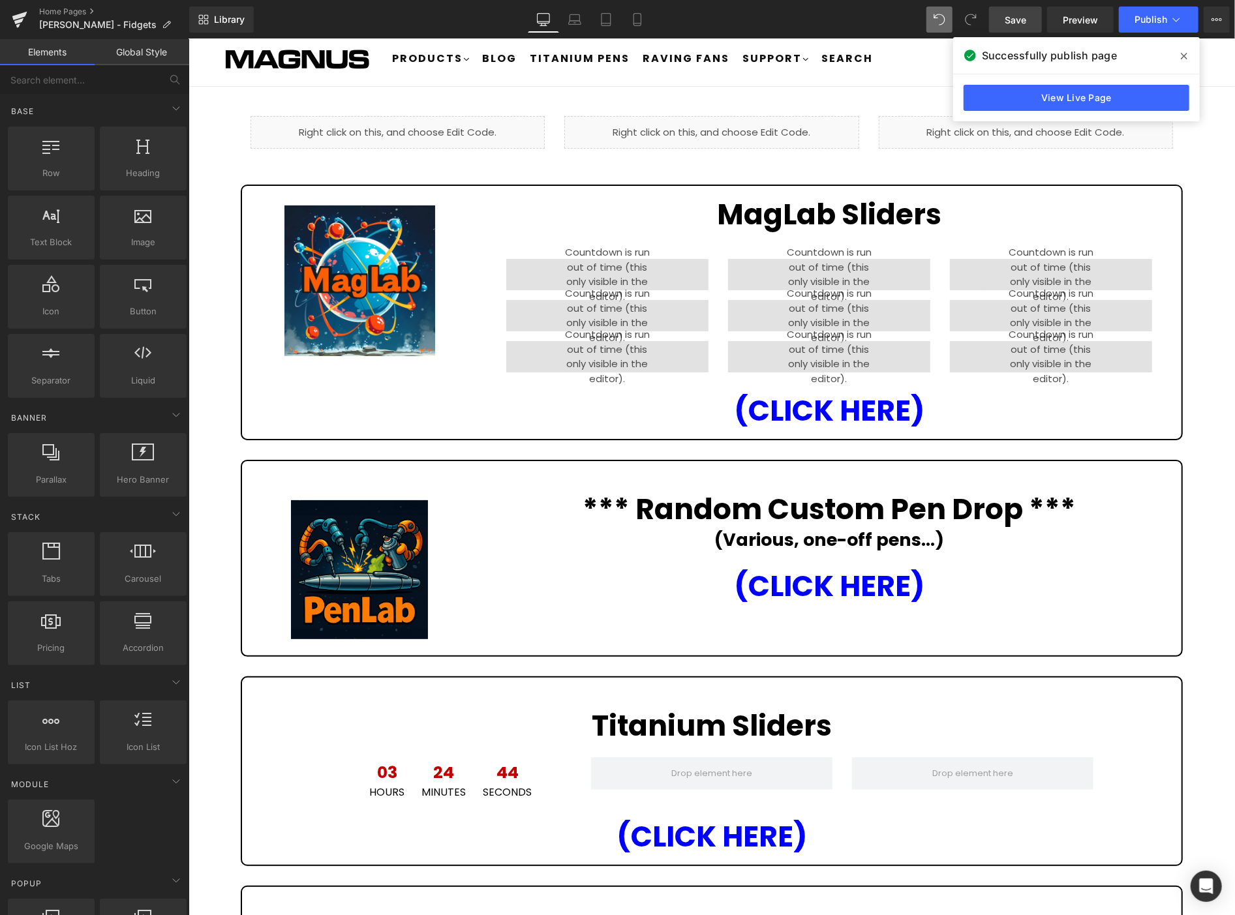
scroll to position [0, 0]
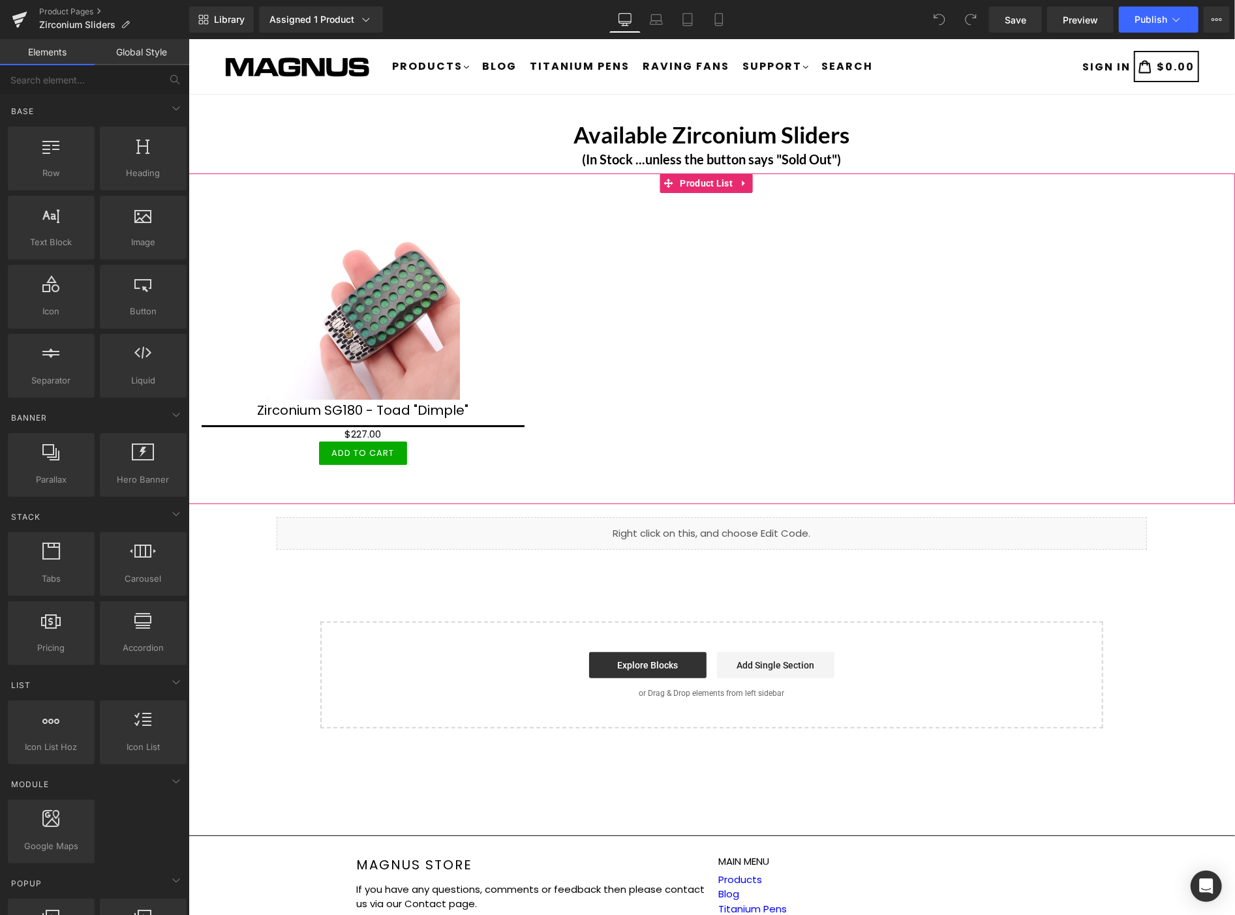
click at [742, 180] on icon at bounding box center [743, 183] width 9 height 10
click at [752, 182] on icon at bounding box center [752, 182] width 9 height 9
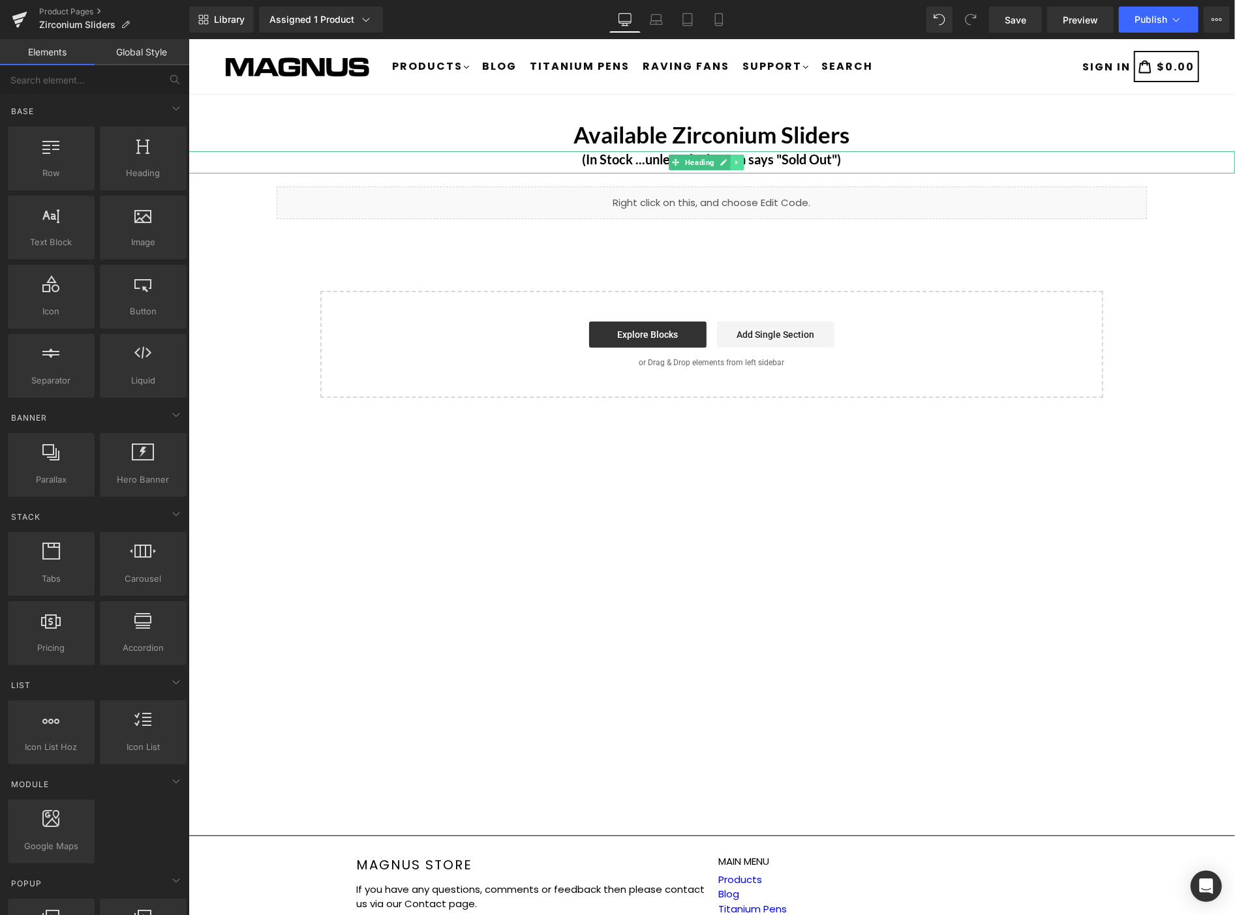
click at [736, 161] on icon at bounding box center [736, 162] width 2 height 5
click at [741, 161] on icon at bounding box center [743, 161] width 7 height 7
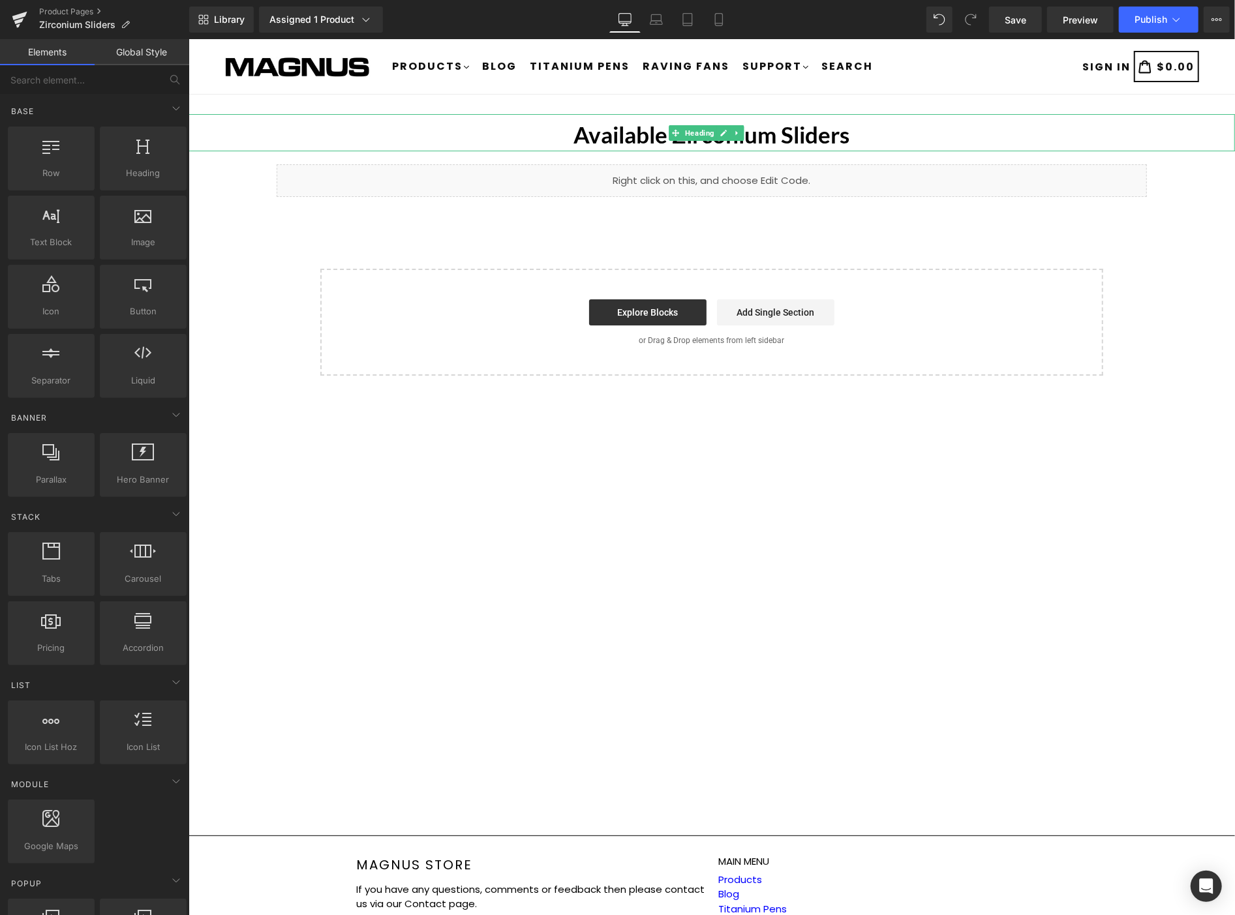
click at [778, 126] on b "Available Zirconium Sliders" at bounding box center [711, 133] width 276 height 27
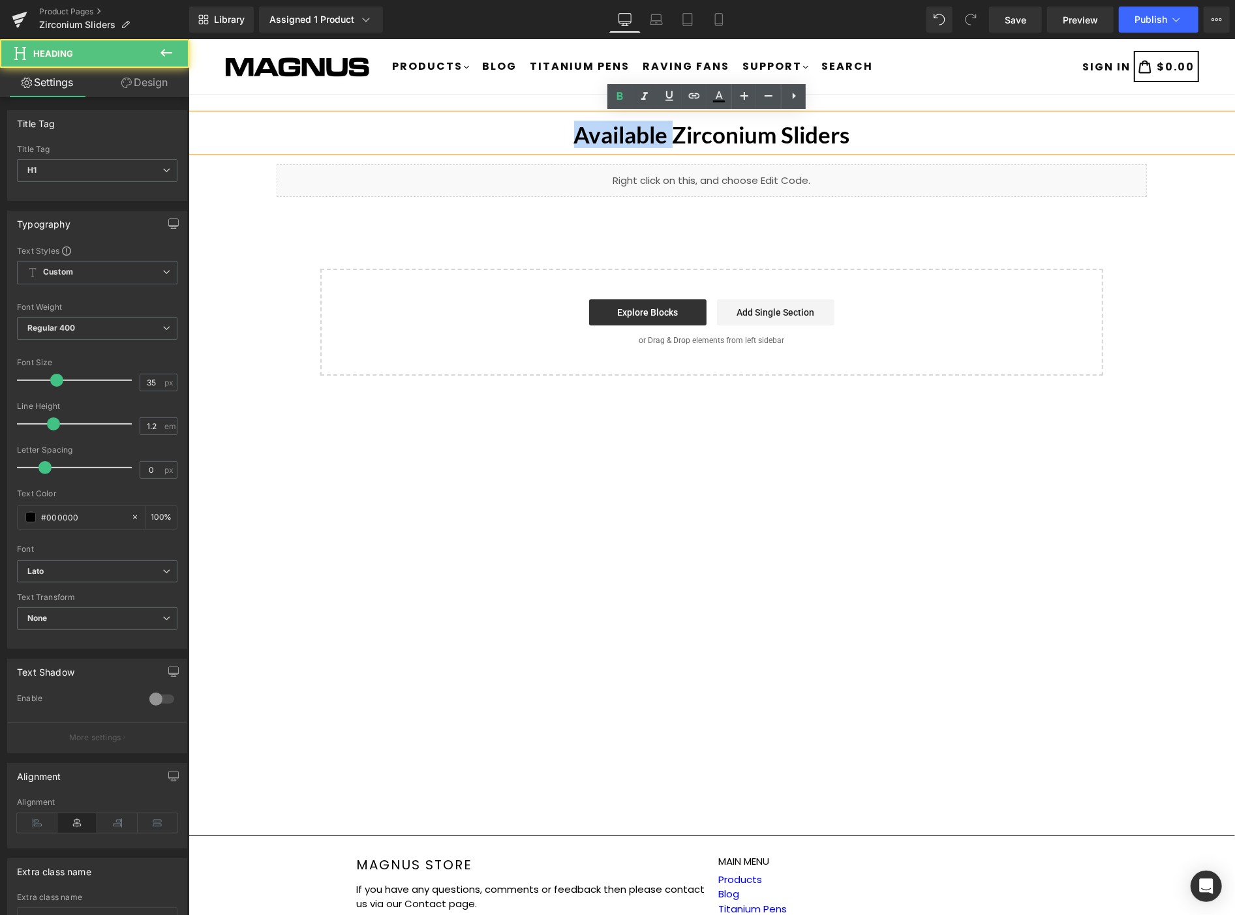
drag, startPoint x: 665, startPoint y: 131, endPoint x: 547, endPoint y: 106, distance: 121.4
click at [547, 106] on main "Available Zirconium Sliders Heading Liquid Row Select your layout" at bounding box center [711, 455] width 1046 height 722
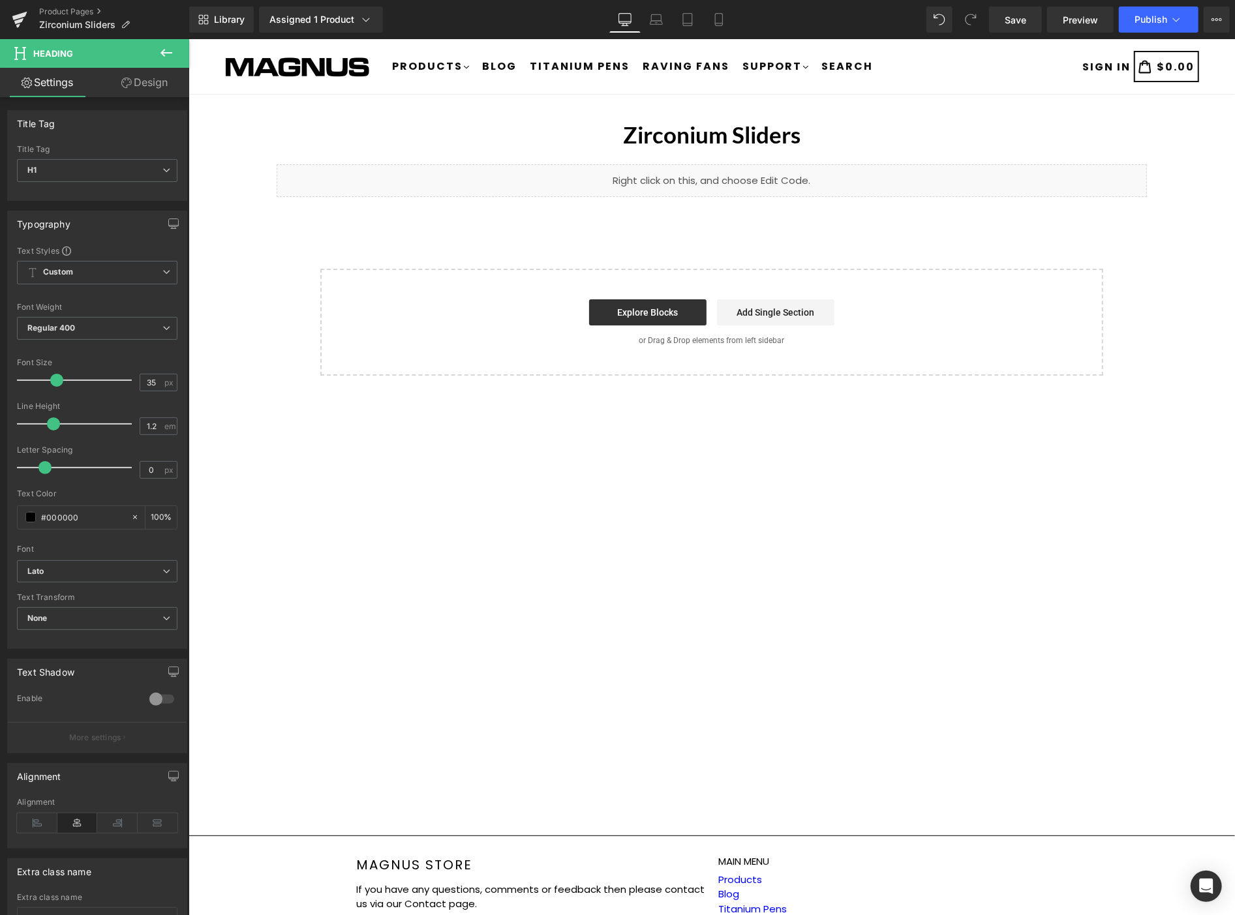
click at [173, 53] on icon at bounding box center [167, 53] width 16 height 16
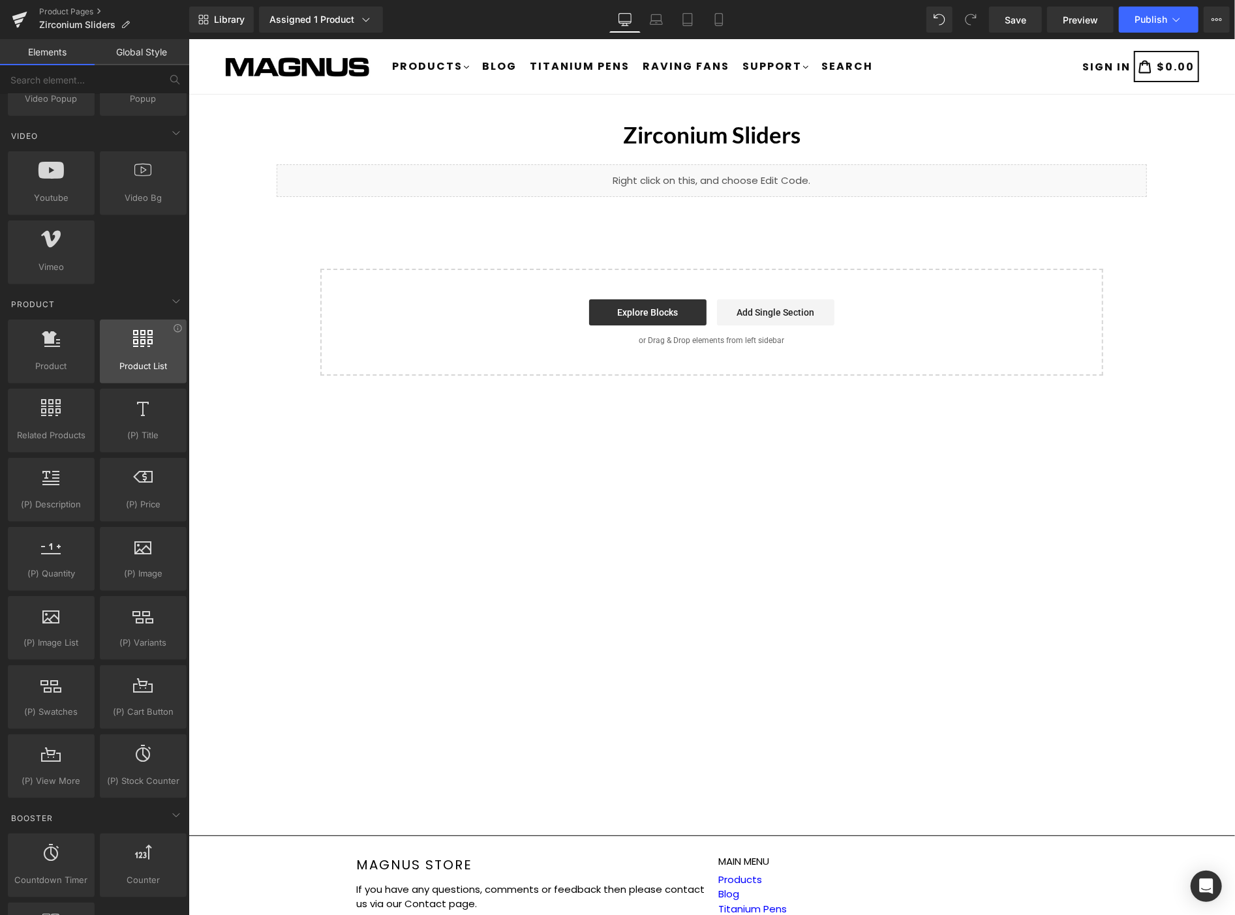
scroll to position [870, 0]
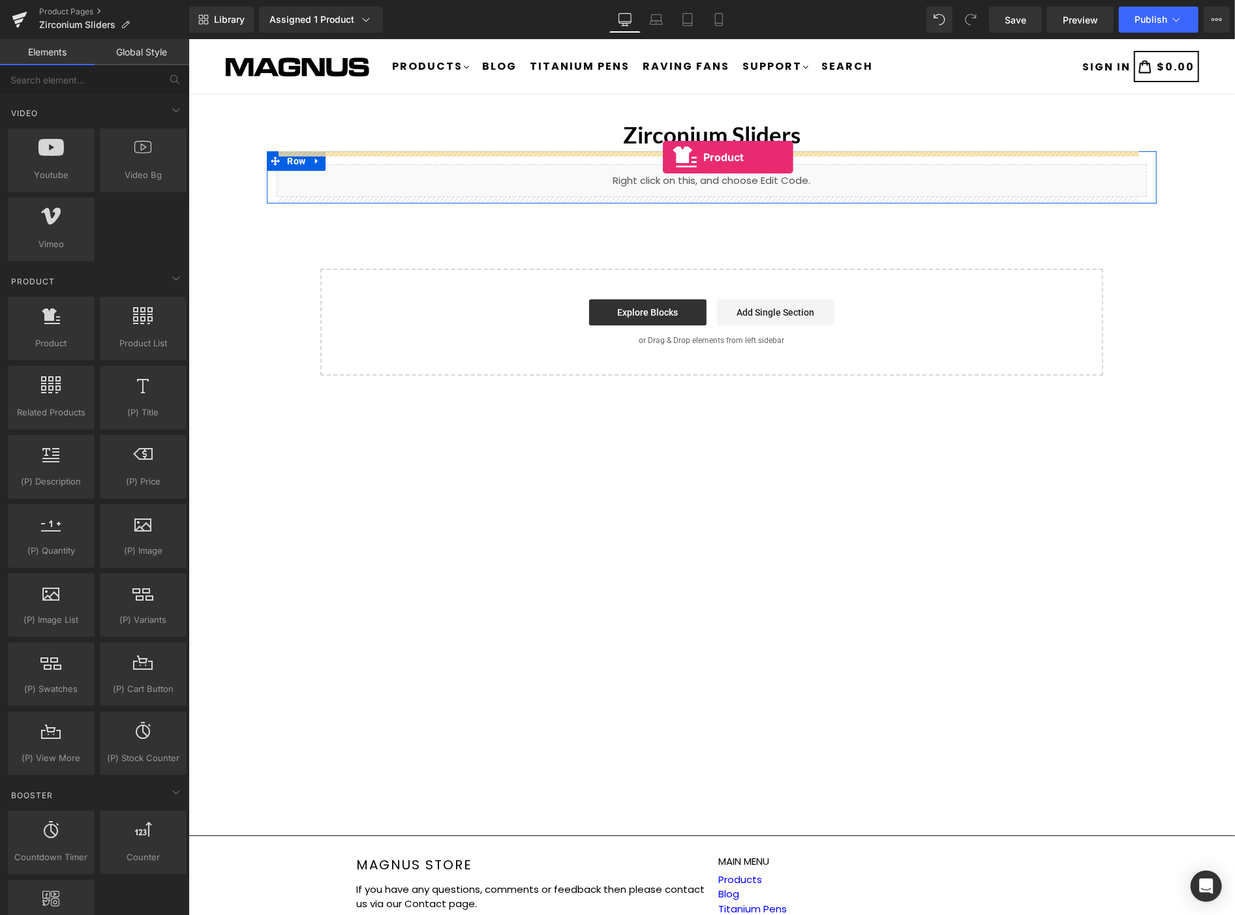
drag, startPoint x: 244, startPoint y: 385, endPoint x: 662, endPoint y: 157, distance: 476.4
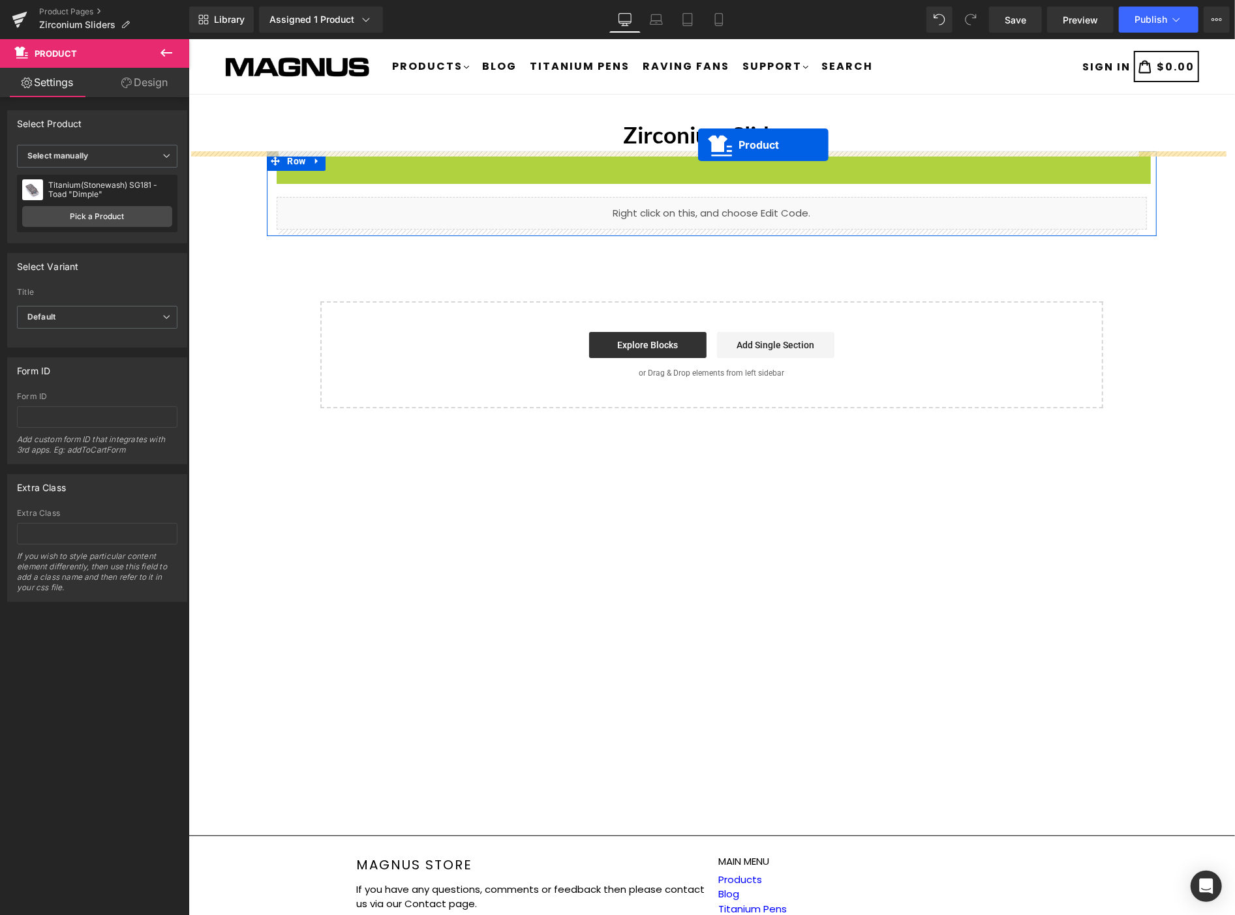
drag, startPoint x: 682, startPoint y: 159, endPoint x: 697, endPoint y: 144, distance: 21.2
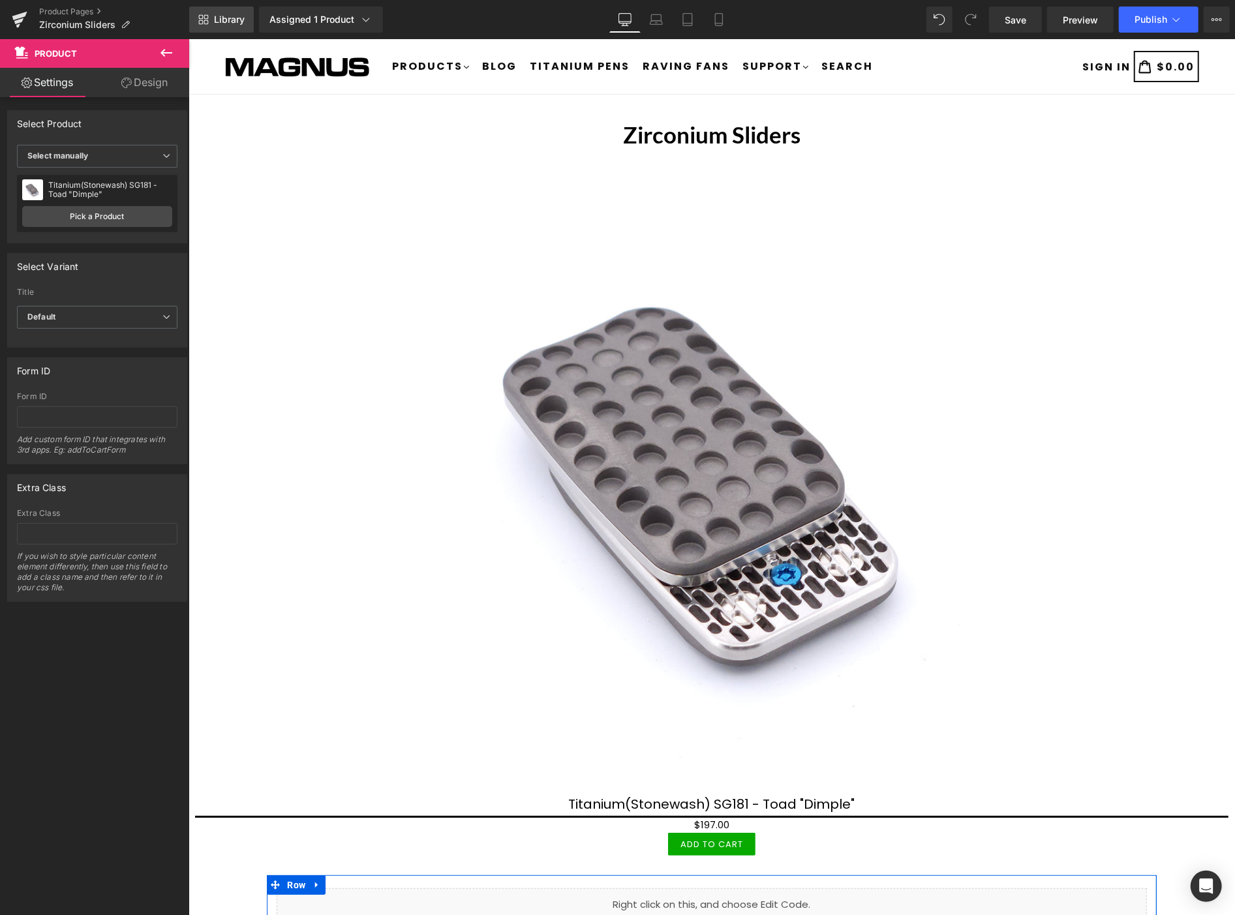
click at [205, 18] on icon at bounding box center [203, 19] width 10 height 10
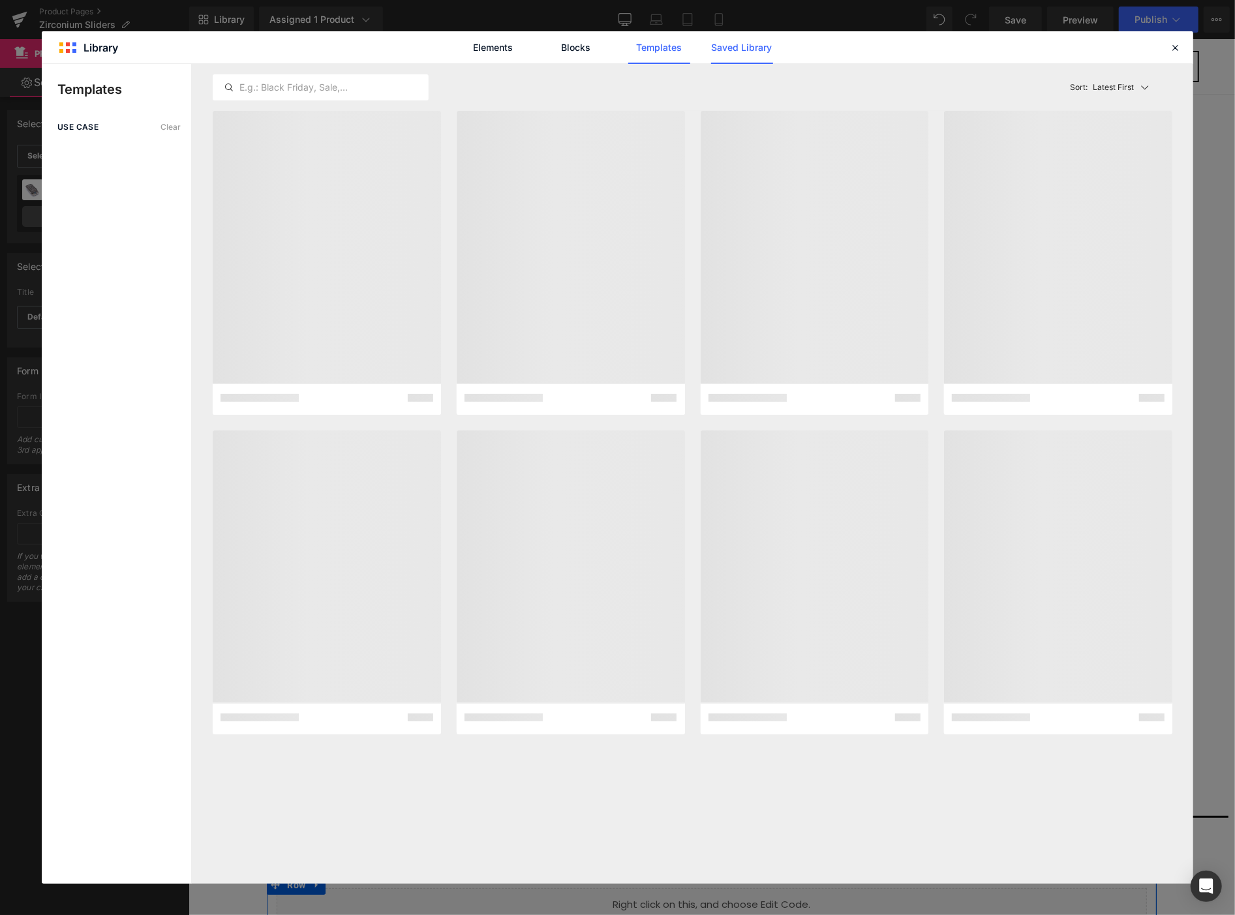
click at [727, 44] on link "Saved Library" at bounding box center [742, 47] width 62 height 33
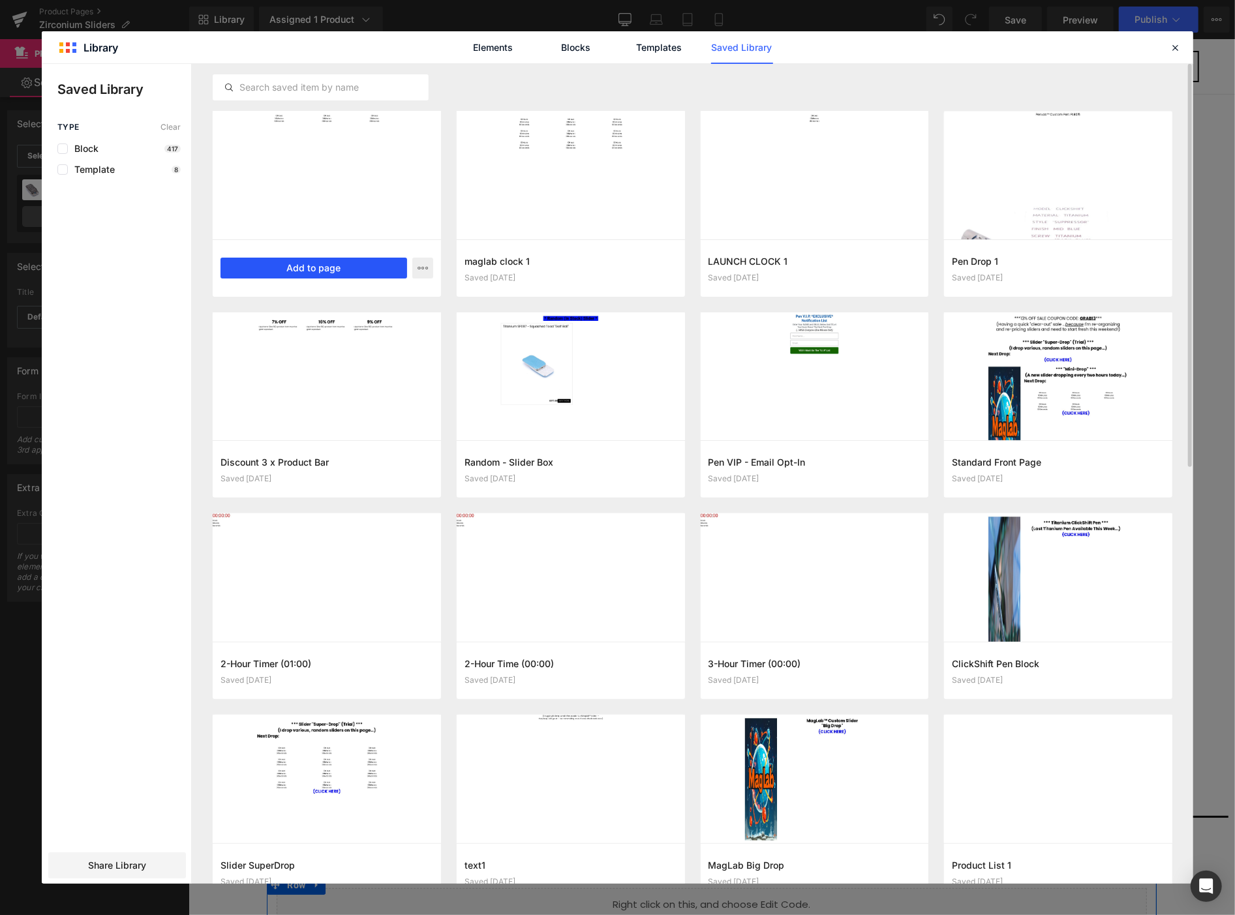
click at [316, 269] on button "Add to page" at bounding box center [314, 268] width 187 height 21
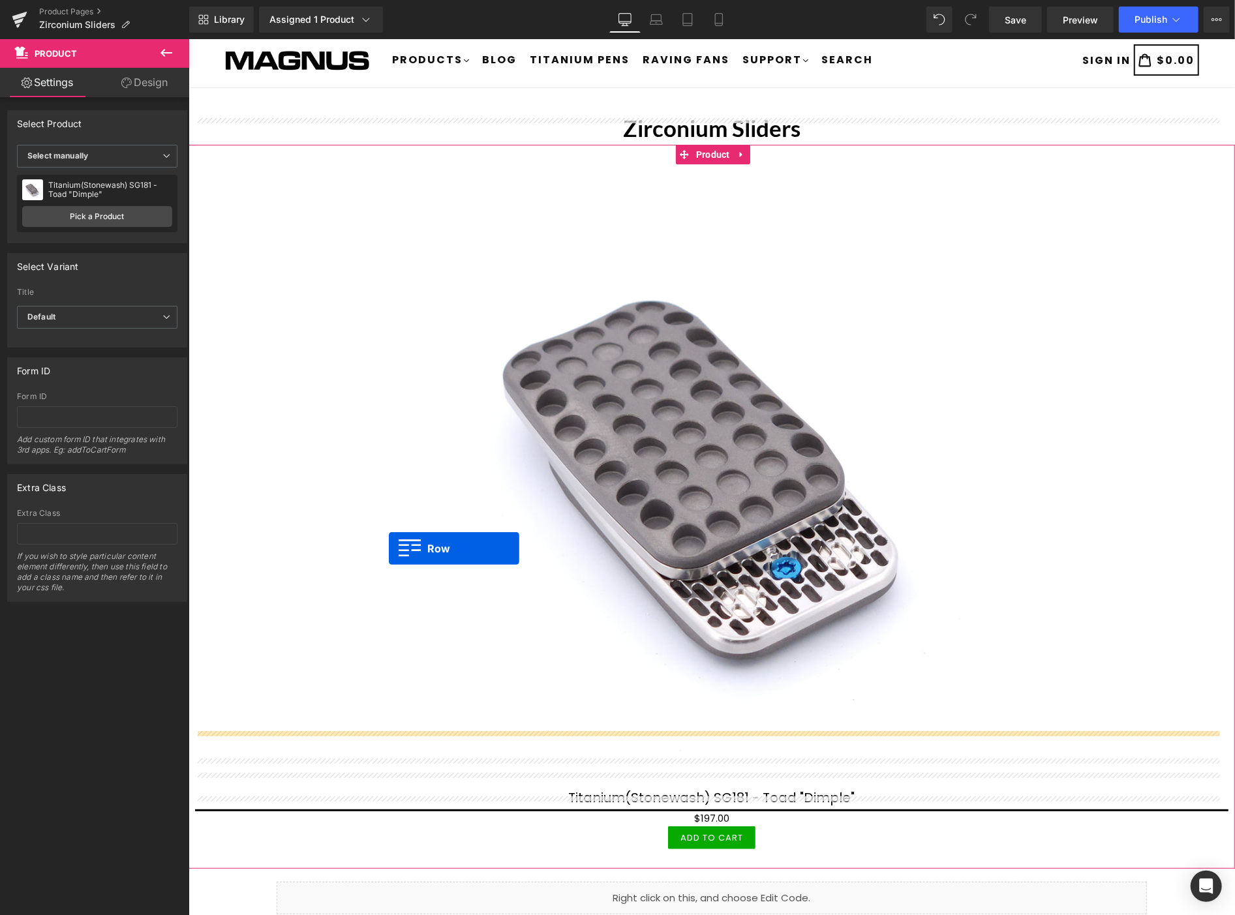
scroll to position [0, 0]
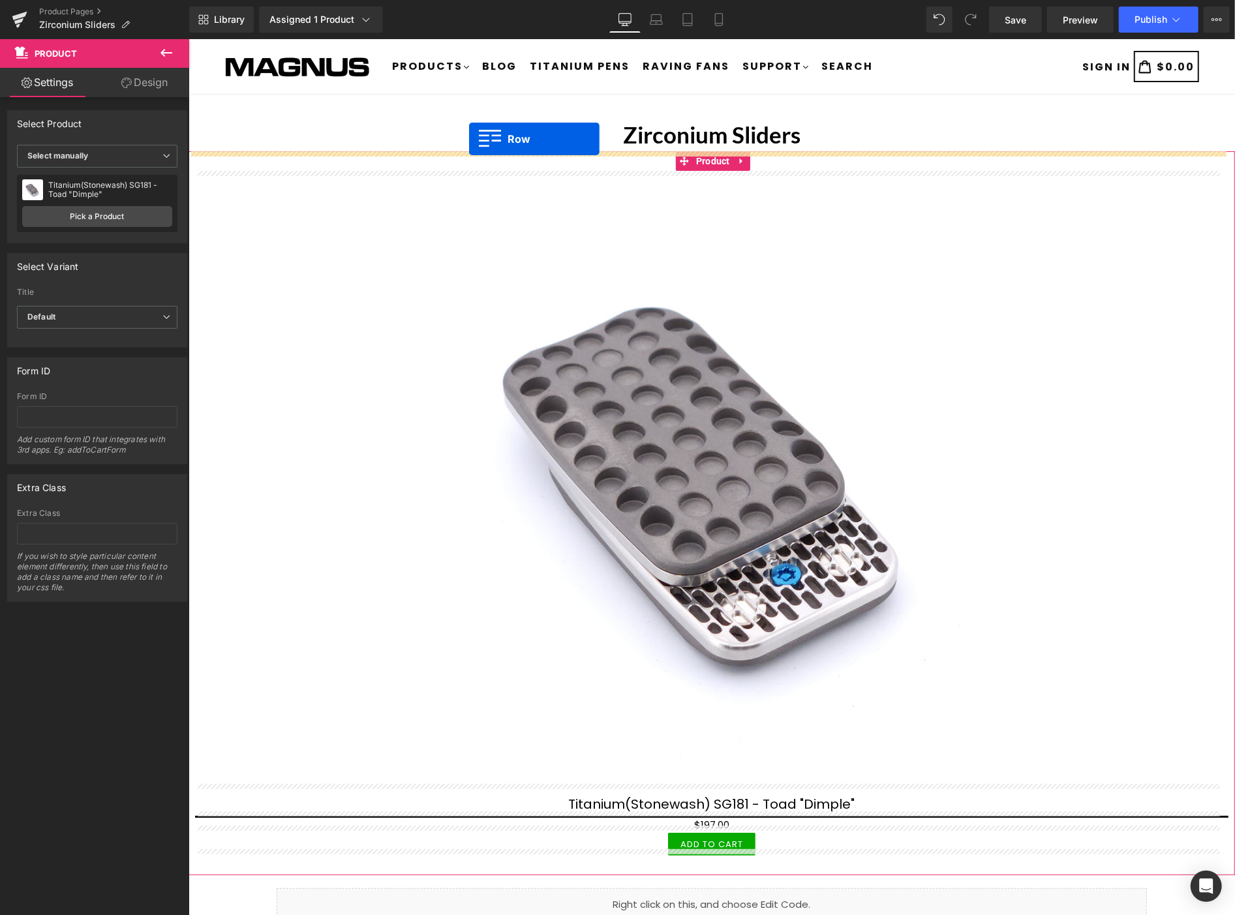
drag, startPoint x: 320, startPoint y: 502, endPoint x: 468, endPoint y: 138, distance: 392.6
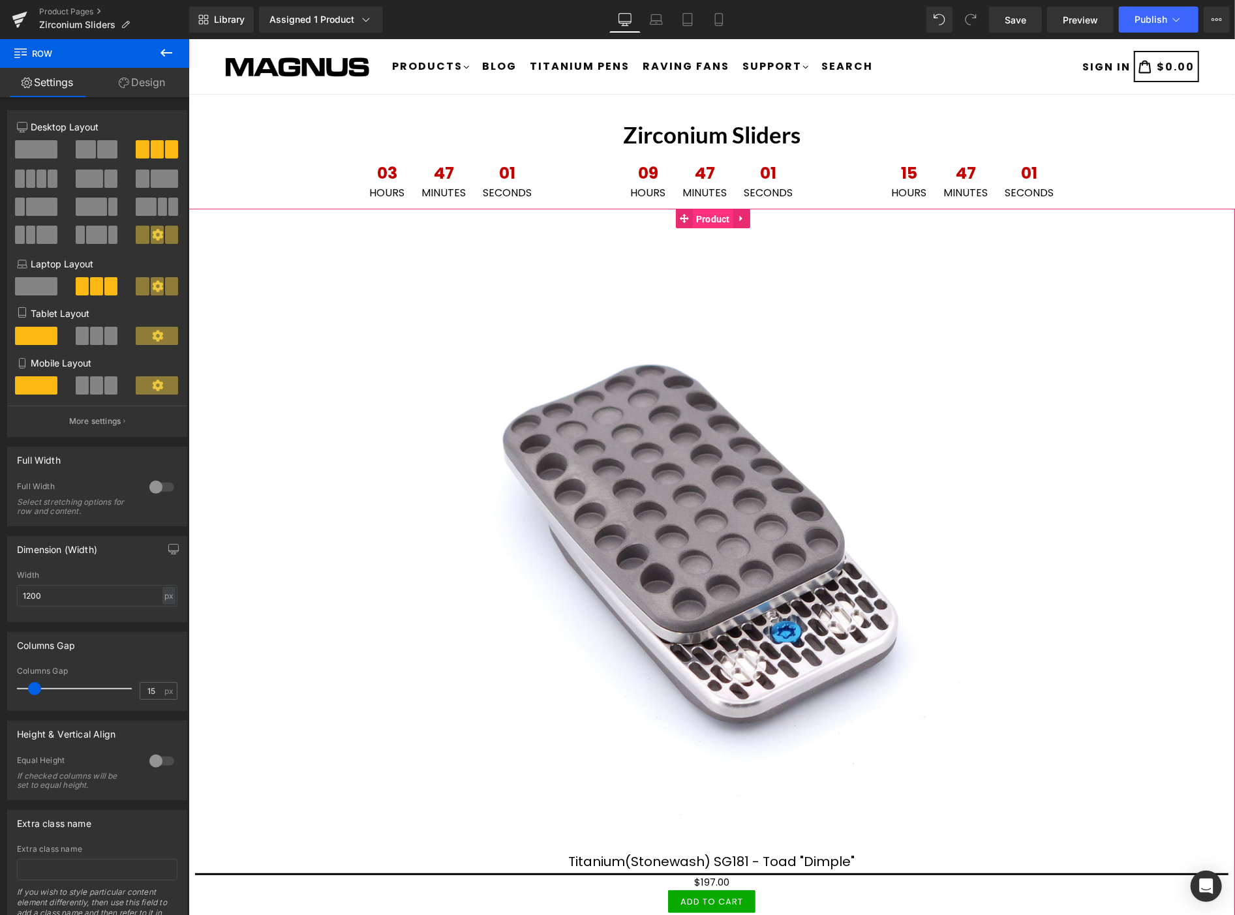
click at [707, 219] on span "Product" at bounding box center [712, 219] width 40 height 20
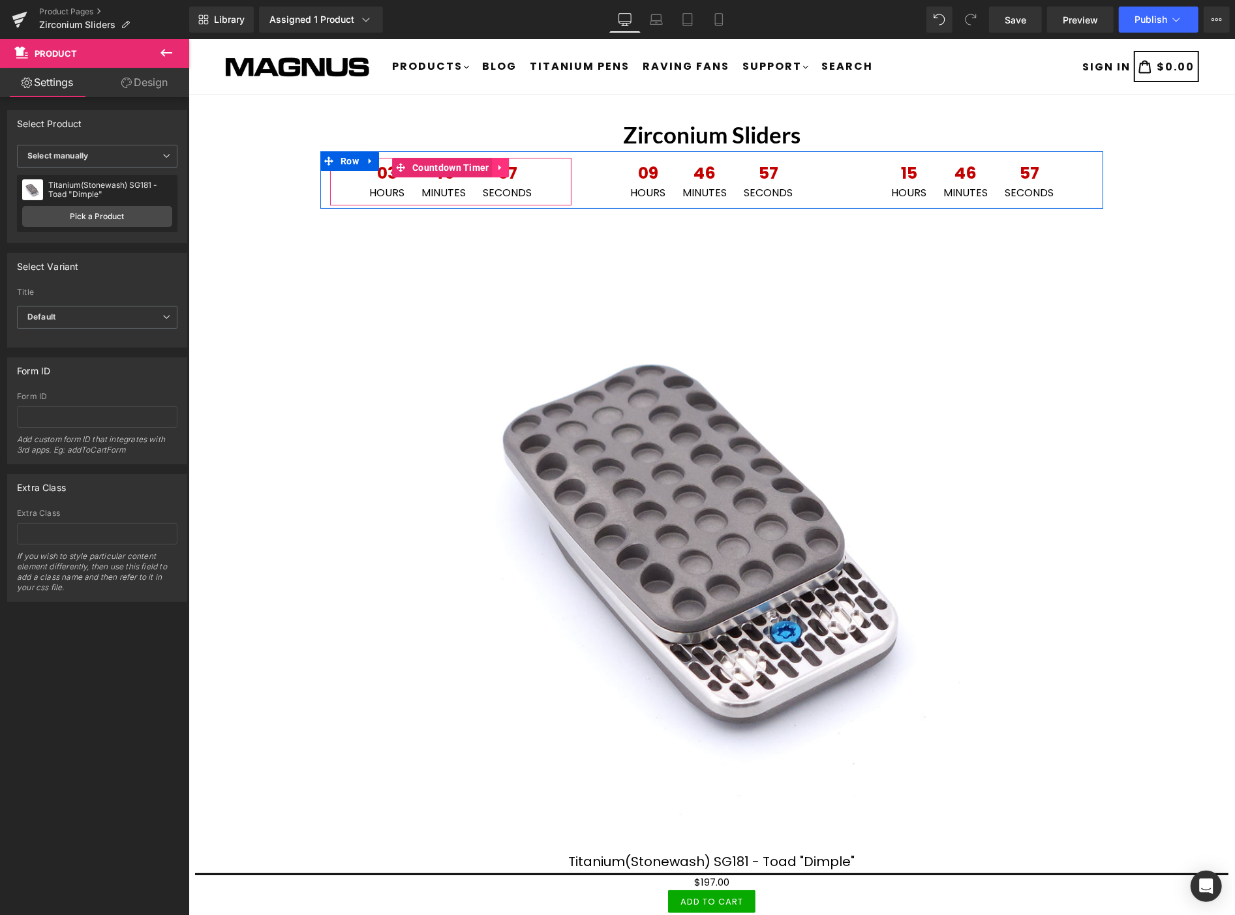
click at [496, 162] on icon at bounding box center [500, 167] width 9 height 10
drag, startPoint x: 498, startPoint y: 166, endPoint x: 794, endPoint y: 140, distance: 297.3
click at [504, 166] on icon at bounding box center [508, 167] width 9 height 10
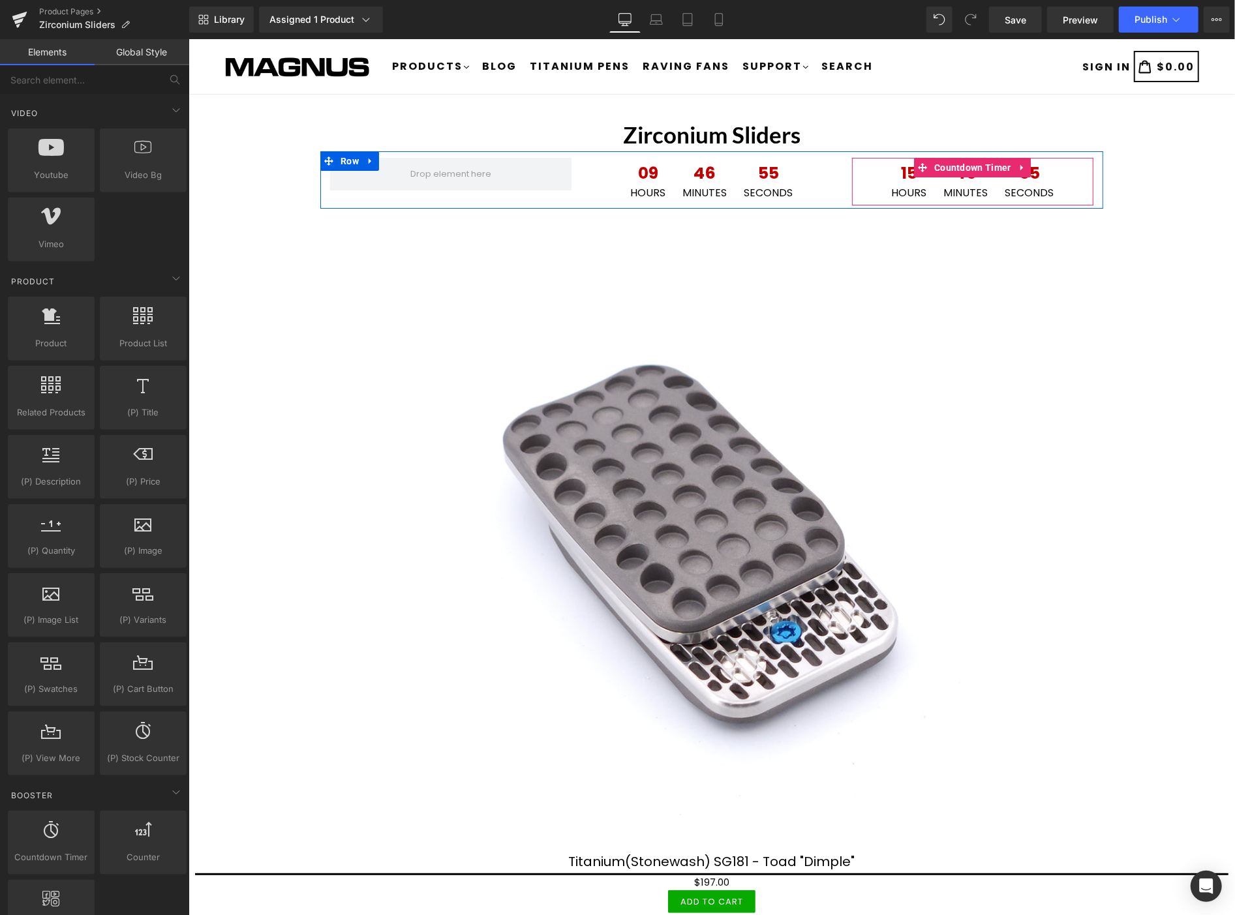
click at [1018, 163] on icon at bounding box center [1022, 167] width 9 height 10
click at [1027, 165] on icon at bounding box center [1030, 167] width 9 height 10
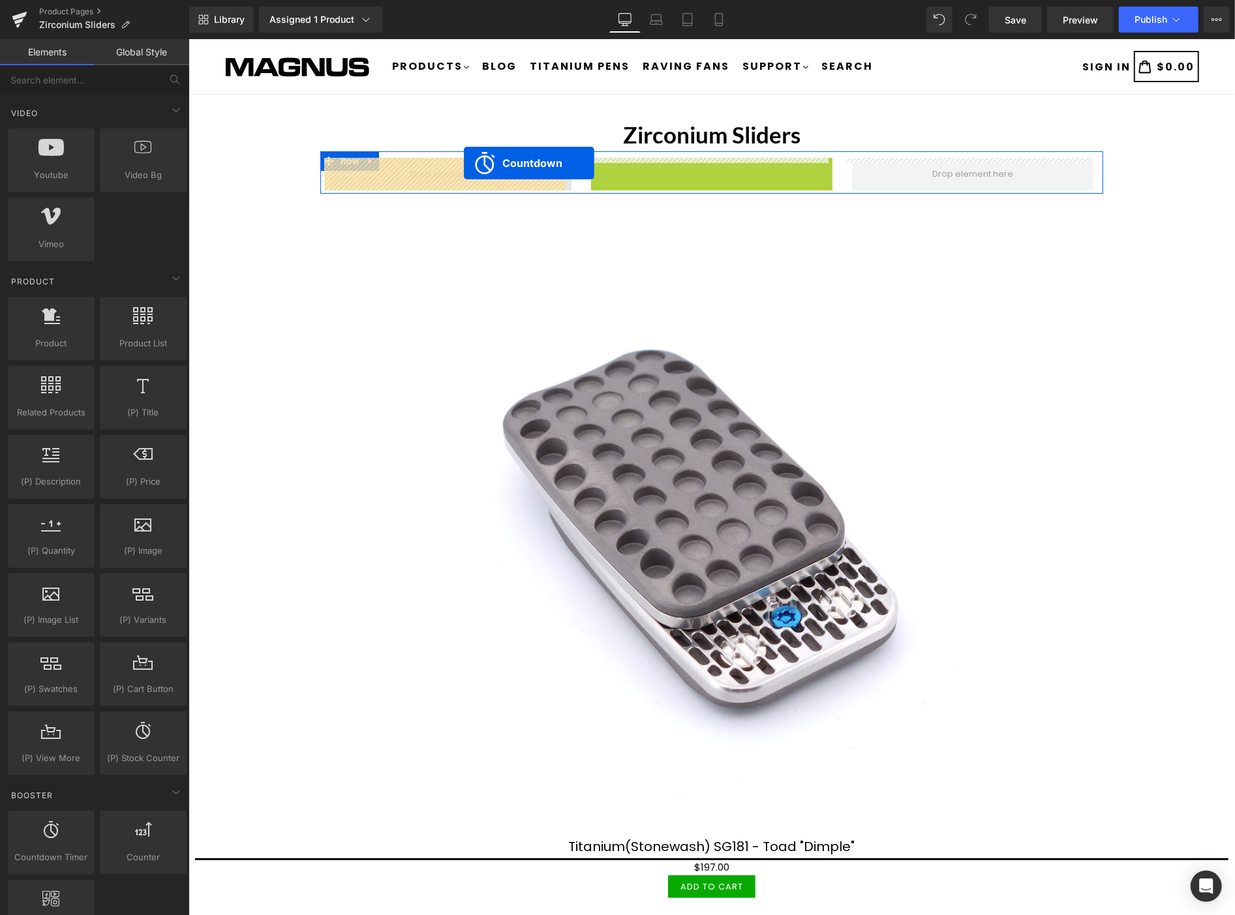
drag, startPoint x: 651, startPoint y: 164, endPoint x: 463, endPoint y: 161, distance: 187.9
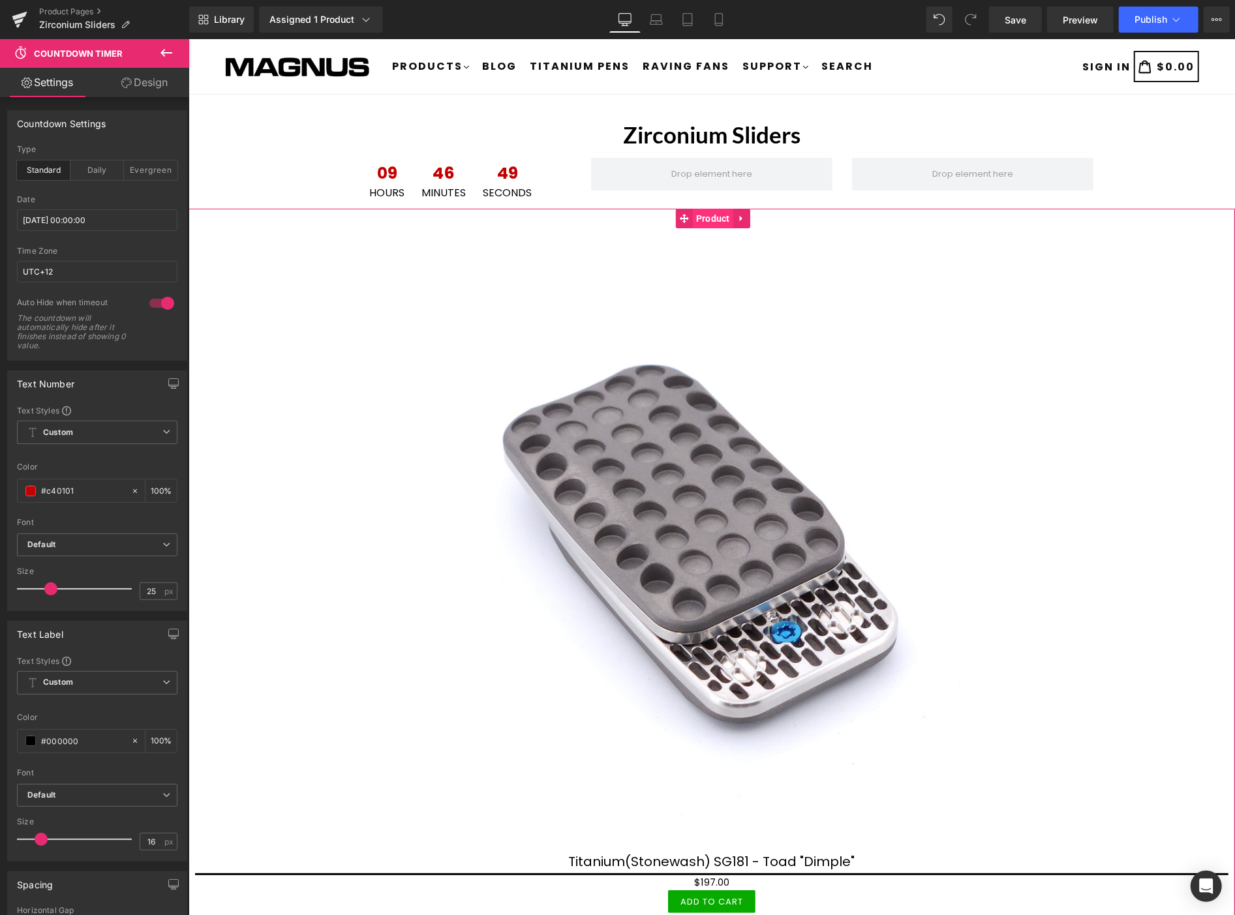
click at [708, 216] on span "Product" at bounding box center [712, 218] width 40 height 20
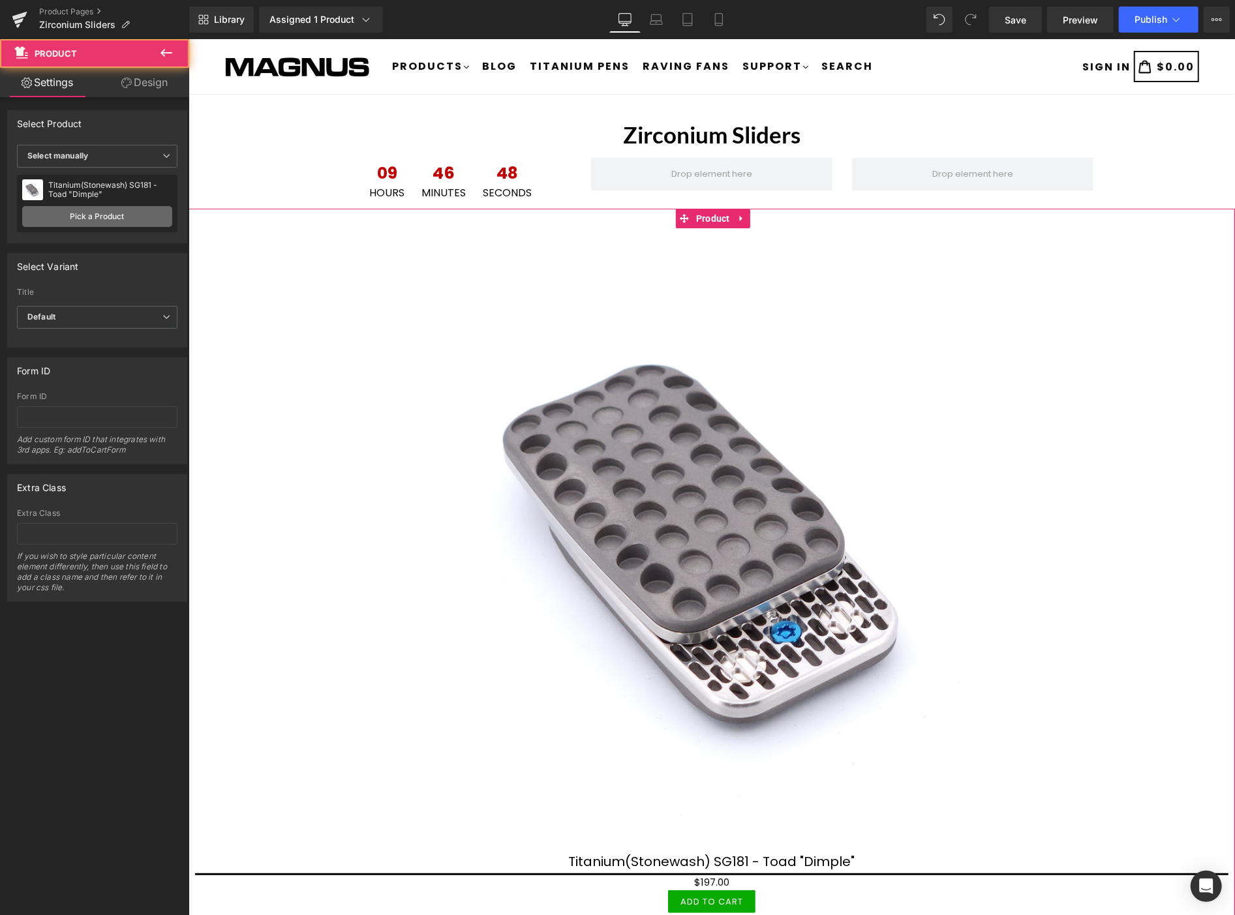
click at [124, 212] on link "Pick a Product" at bounding box center [97, 216] width 150 height 21
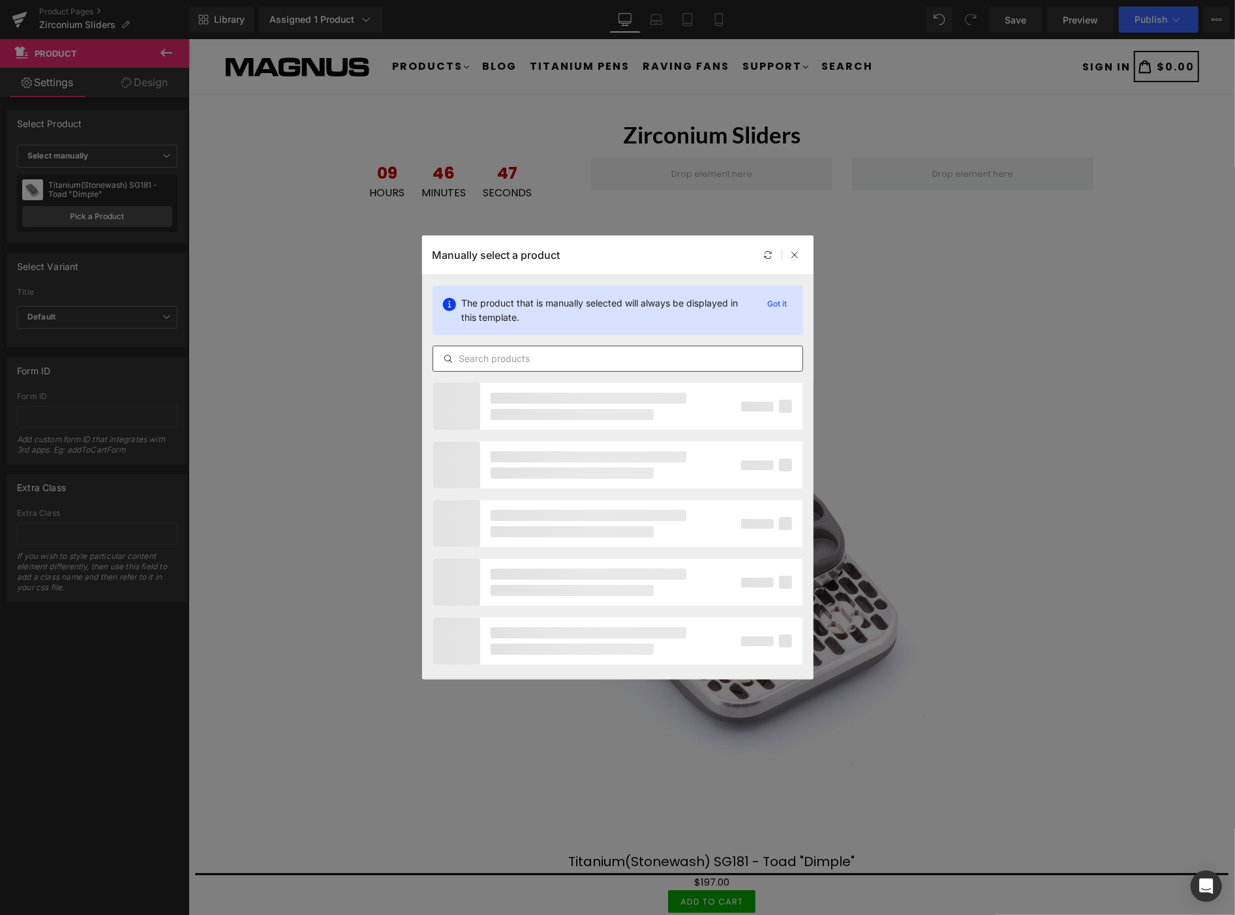
click at [511, 349] on div at bounding box center [618, 359] width 371 height 26
click at [511, 362] on input "text" at bounding box center [617, 359] width 369 height 16
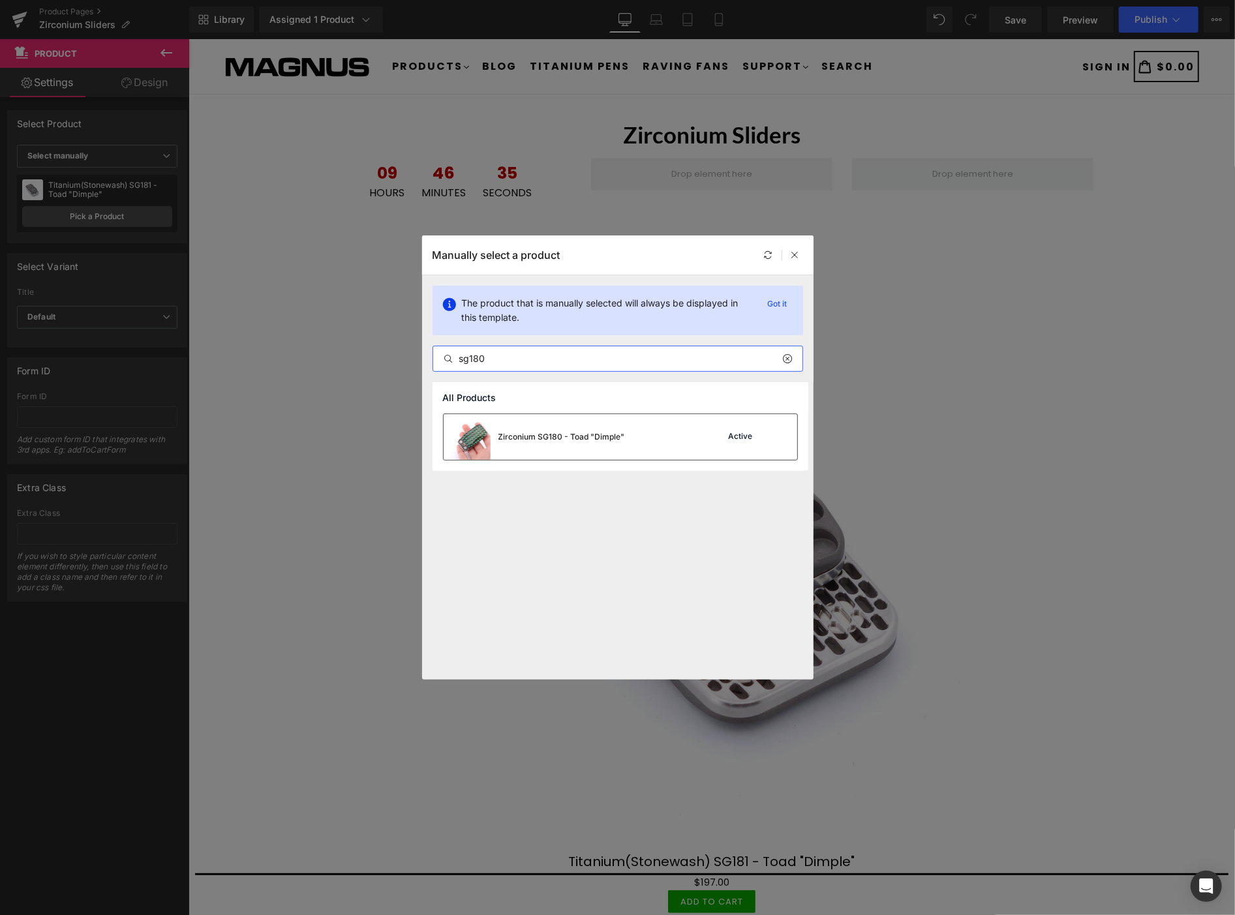
type input "sg180"
click at [615, 453] on div "Zirconium SG180 - Toad "Dimple"" at bounding box center [534, 437] width 181 height 46
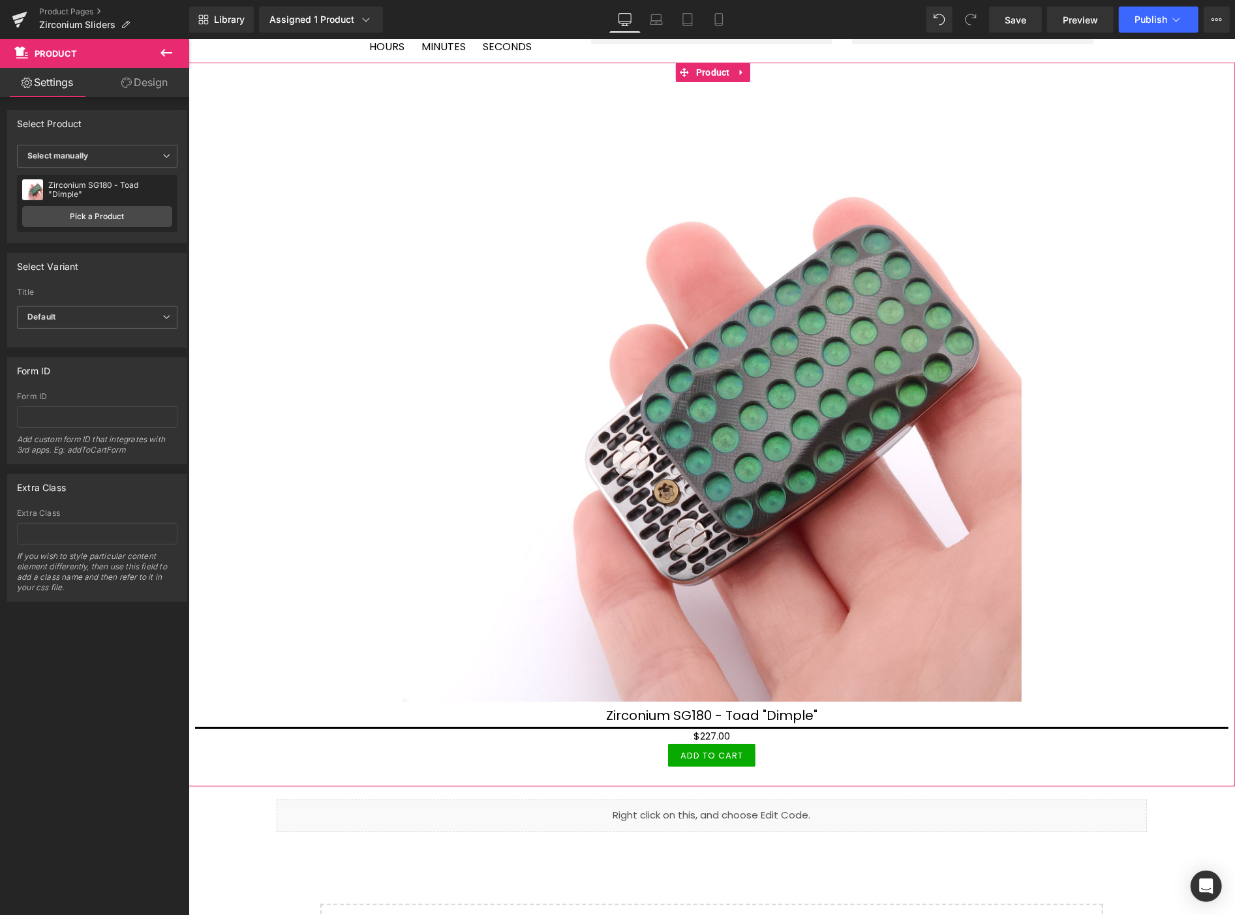
scroll to position [145, 0]
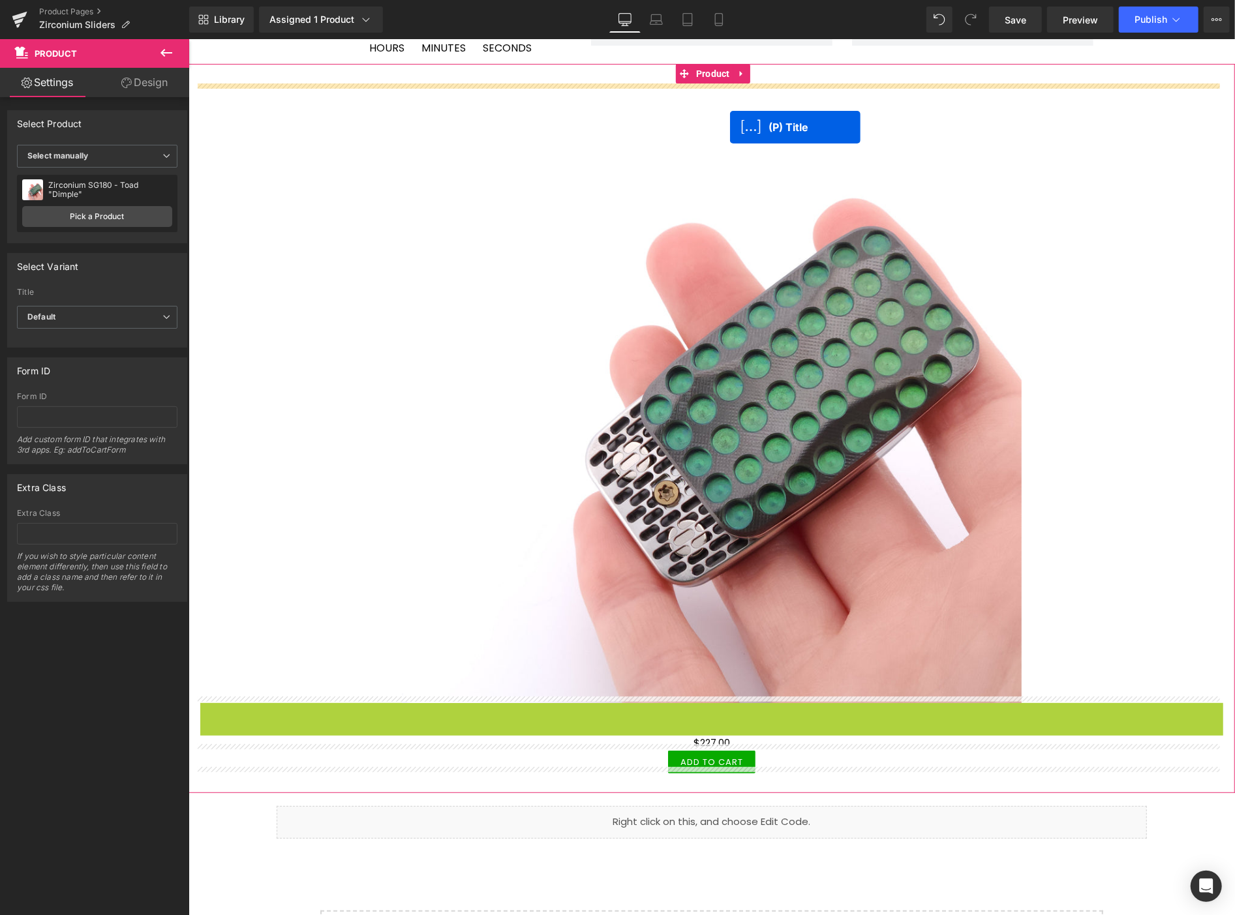
drag, startPoint x: 678, startPoint y: 710, endPoint x: 729, endPoint y: 127, distance: 586.1
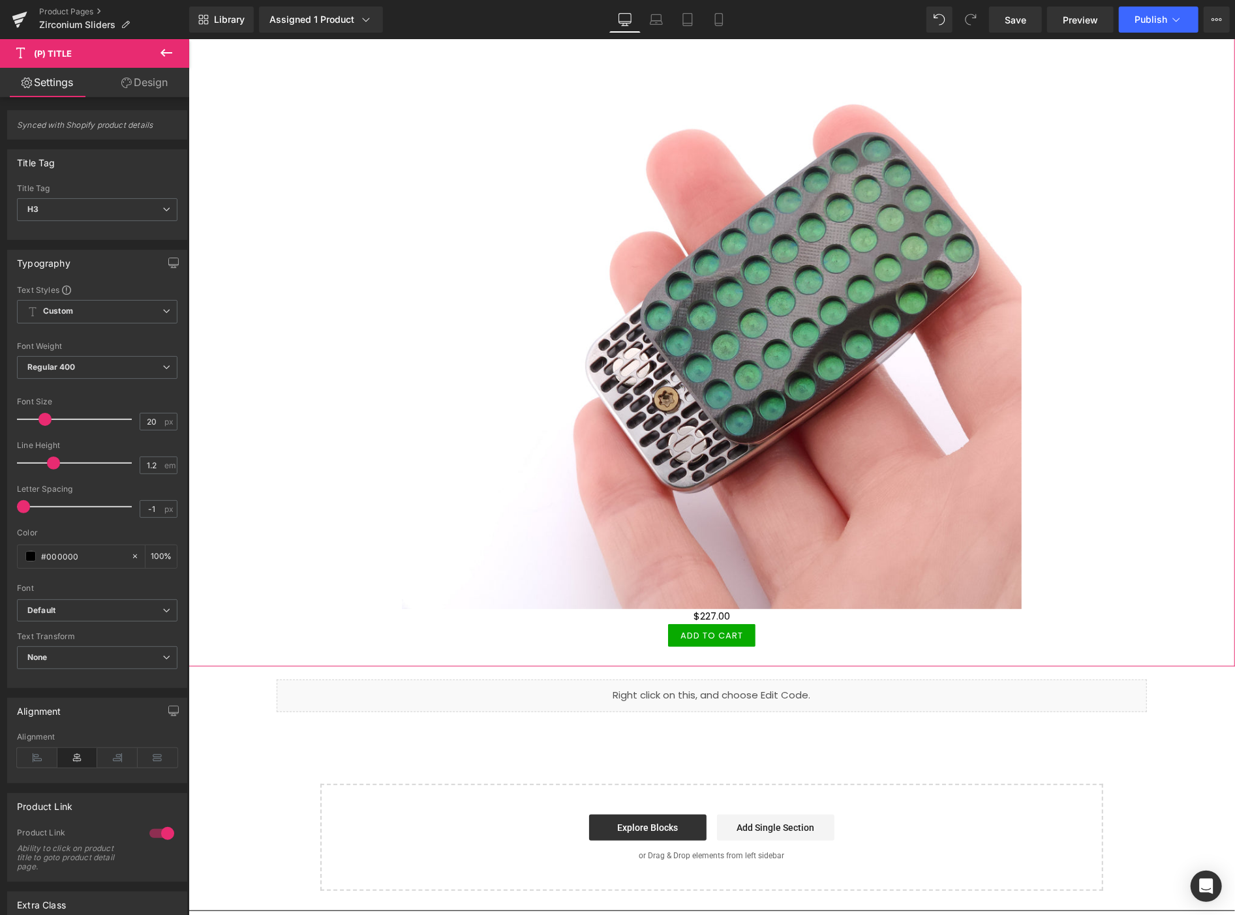
scroll to position [290, 0]
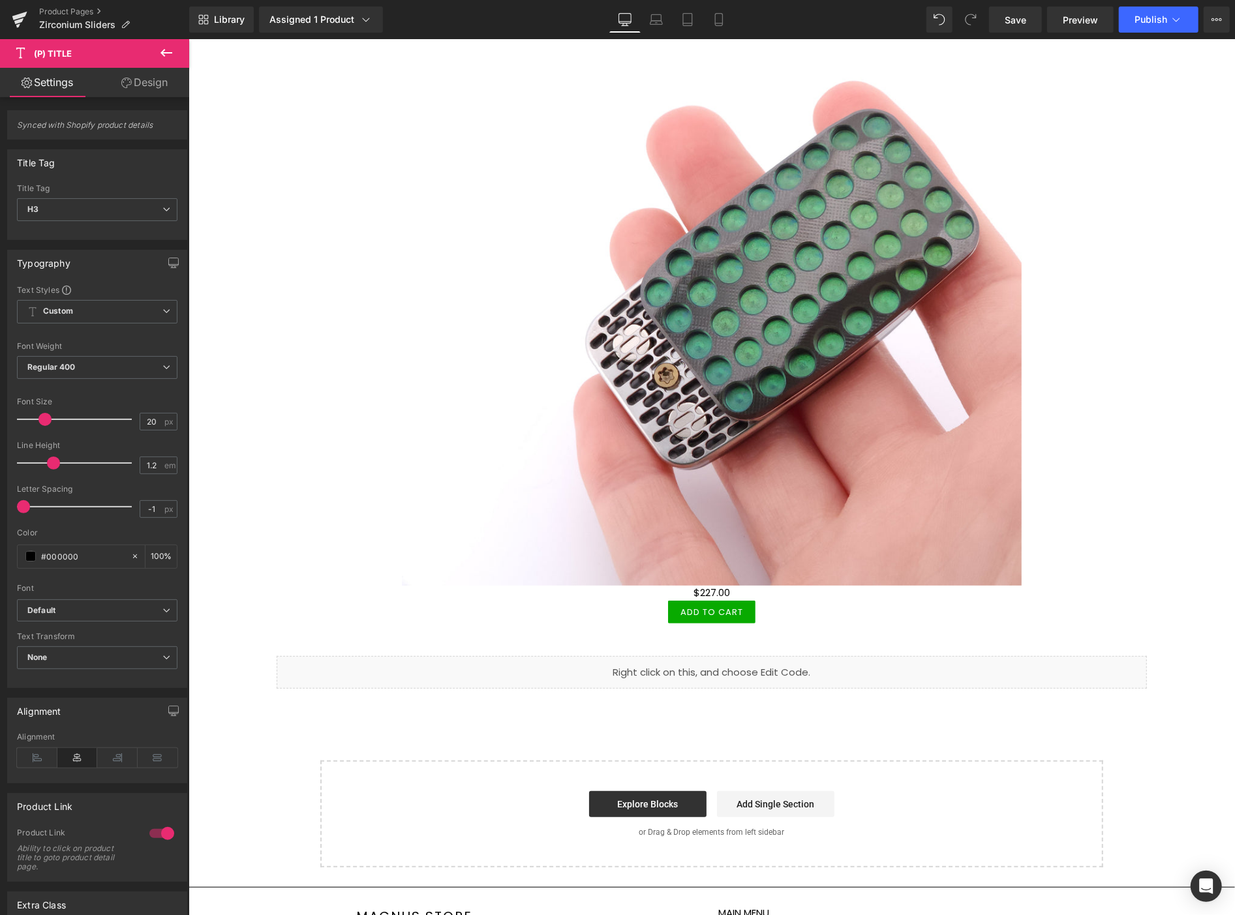
click at [160, 48] on icon at bounding box center [167, 53] width 16 height 16
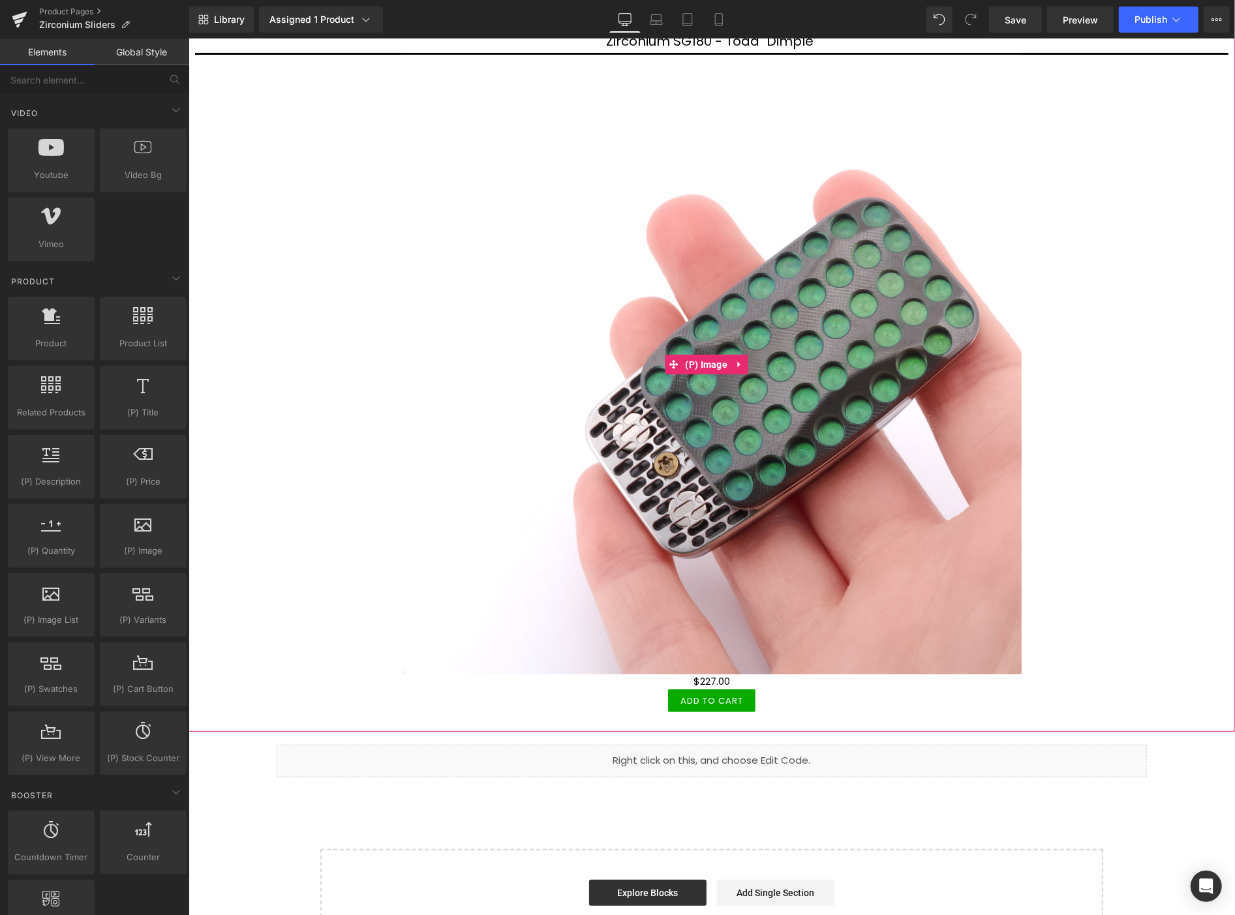
scroll to position [217, 0]
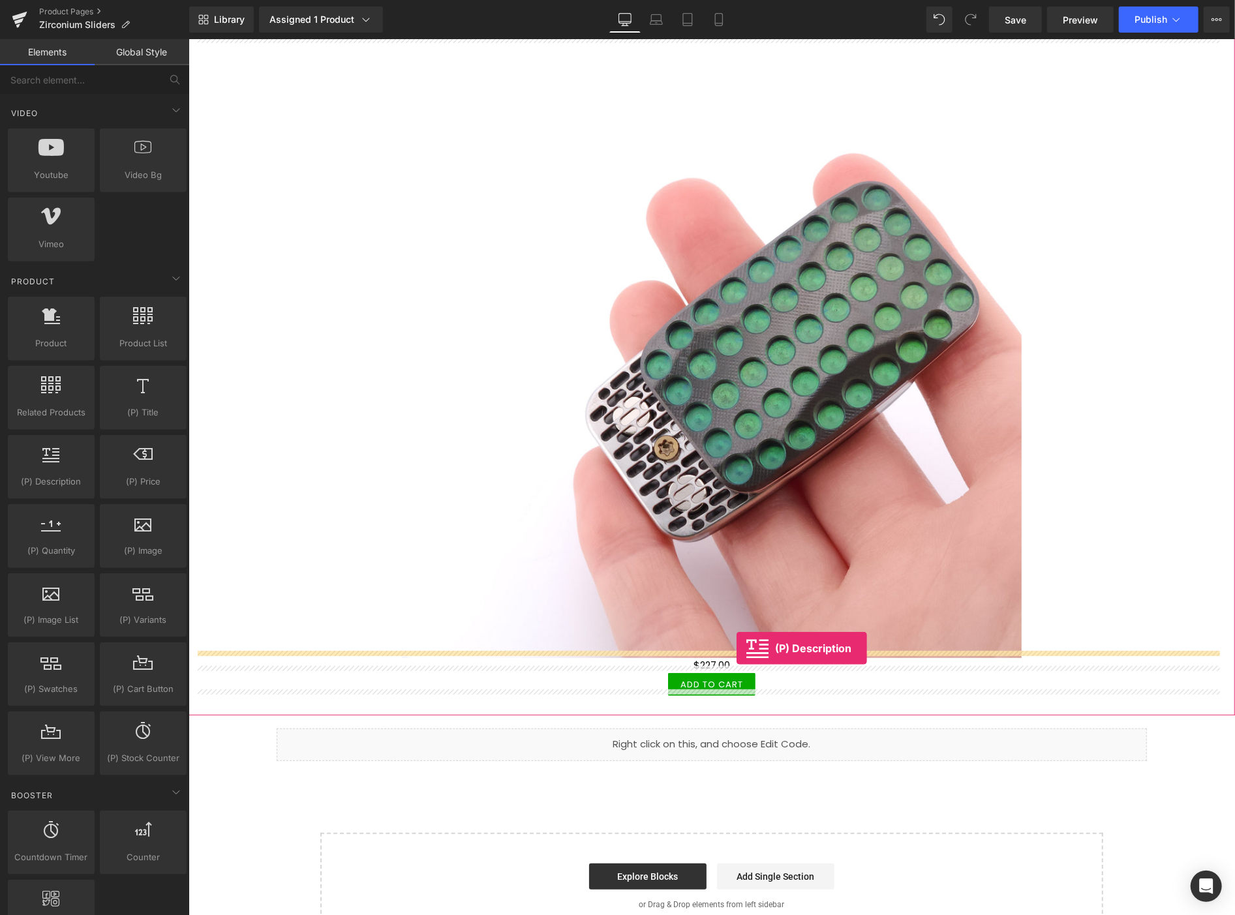
drag, startPoint x: 282, startPoint y: 513, endPoint x: 737, endPoint y: 648, distance: 475.0
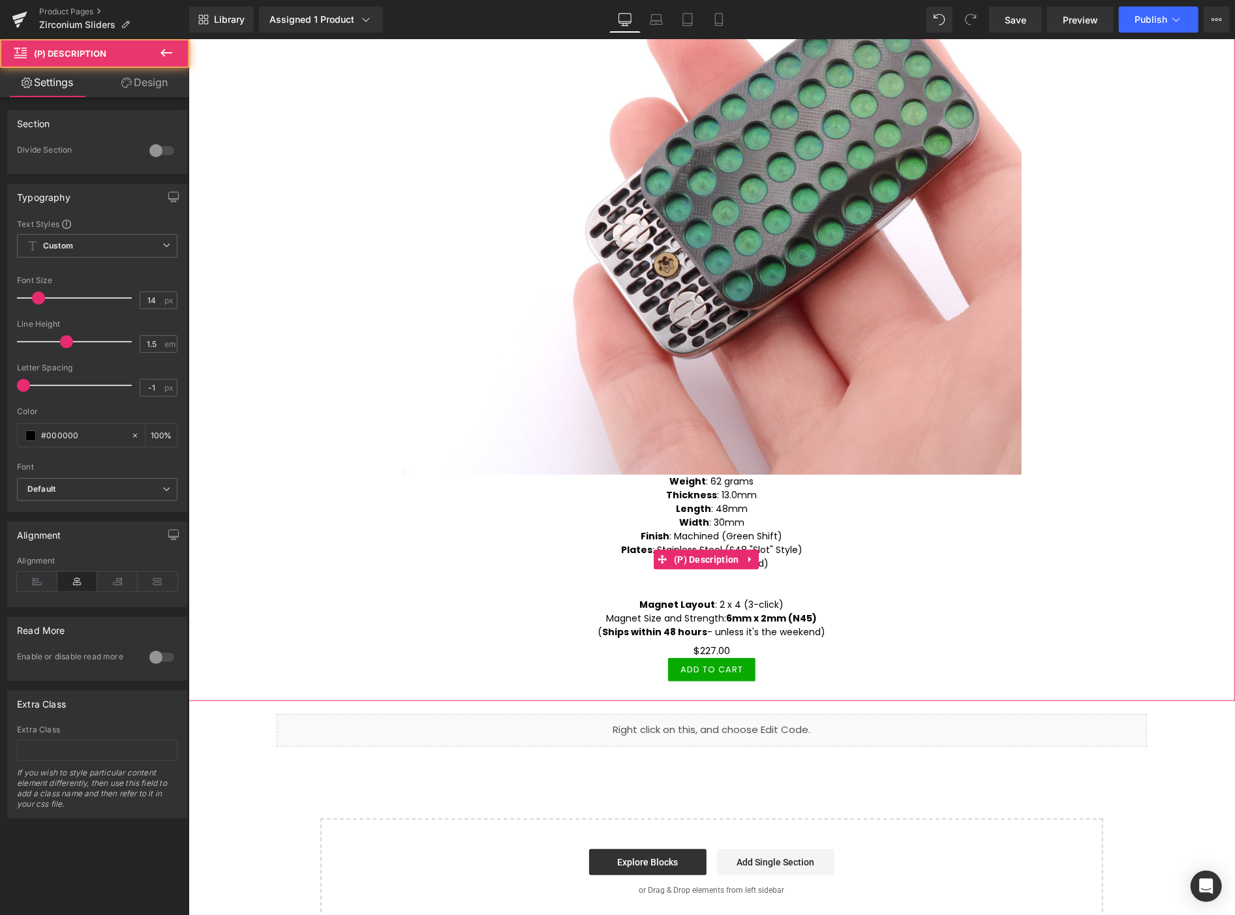
scroll to position [434, 0]
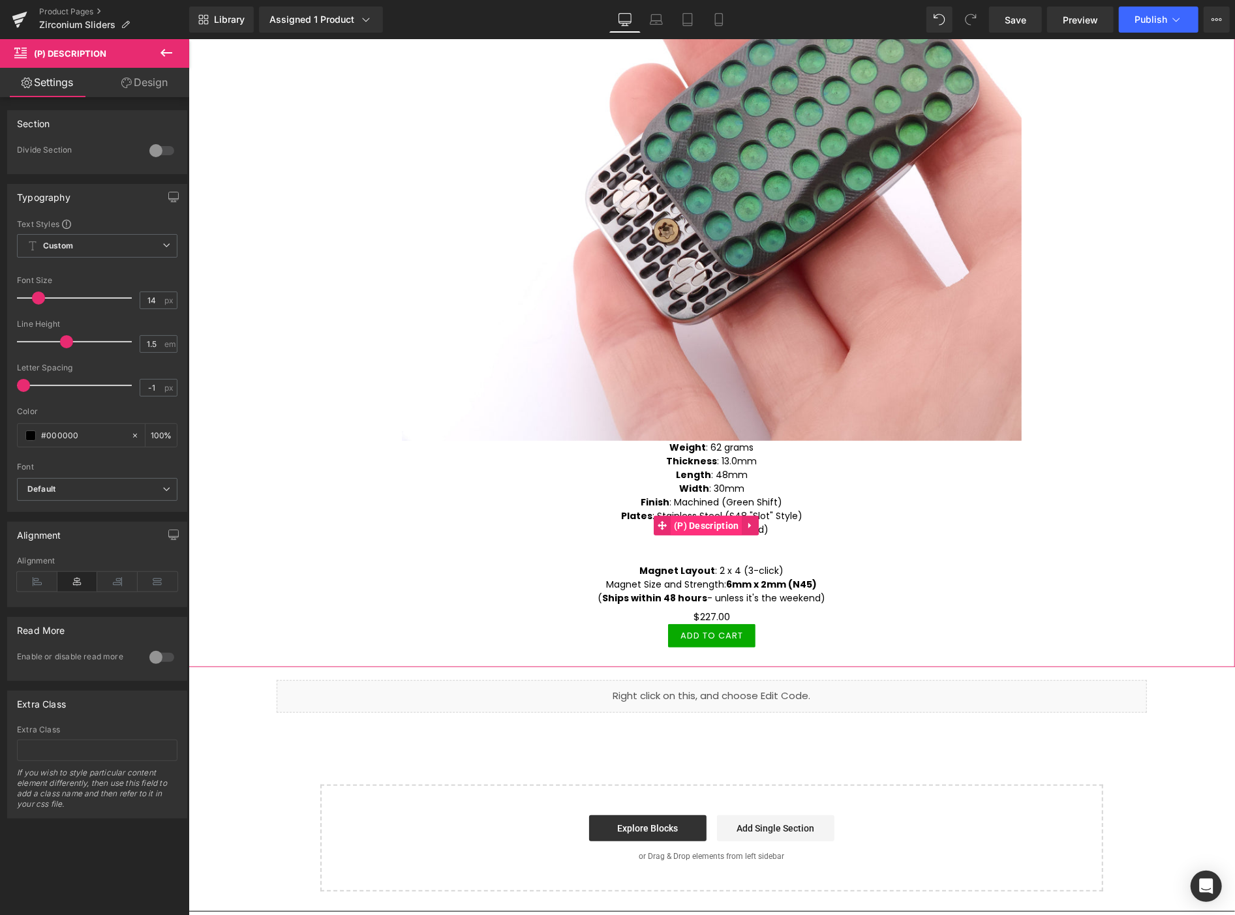
click at [702, 517] on span "(P) Description" at bounding box center [706, 525] width 72 height 20
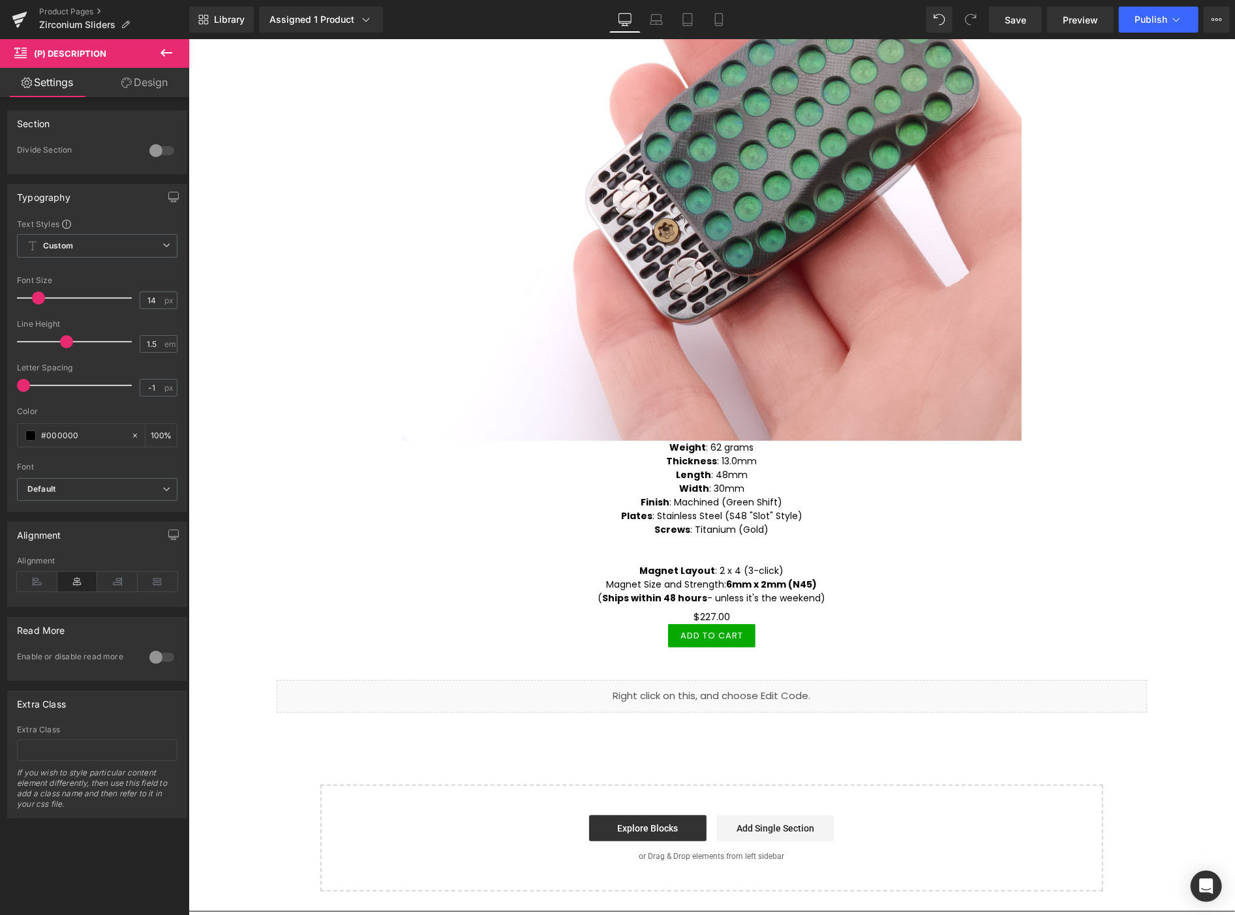
click at [145, 87] on link "Design" at bounding box center [144, 82] width 95 height 29
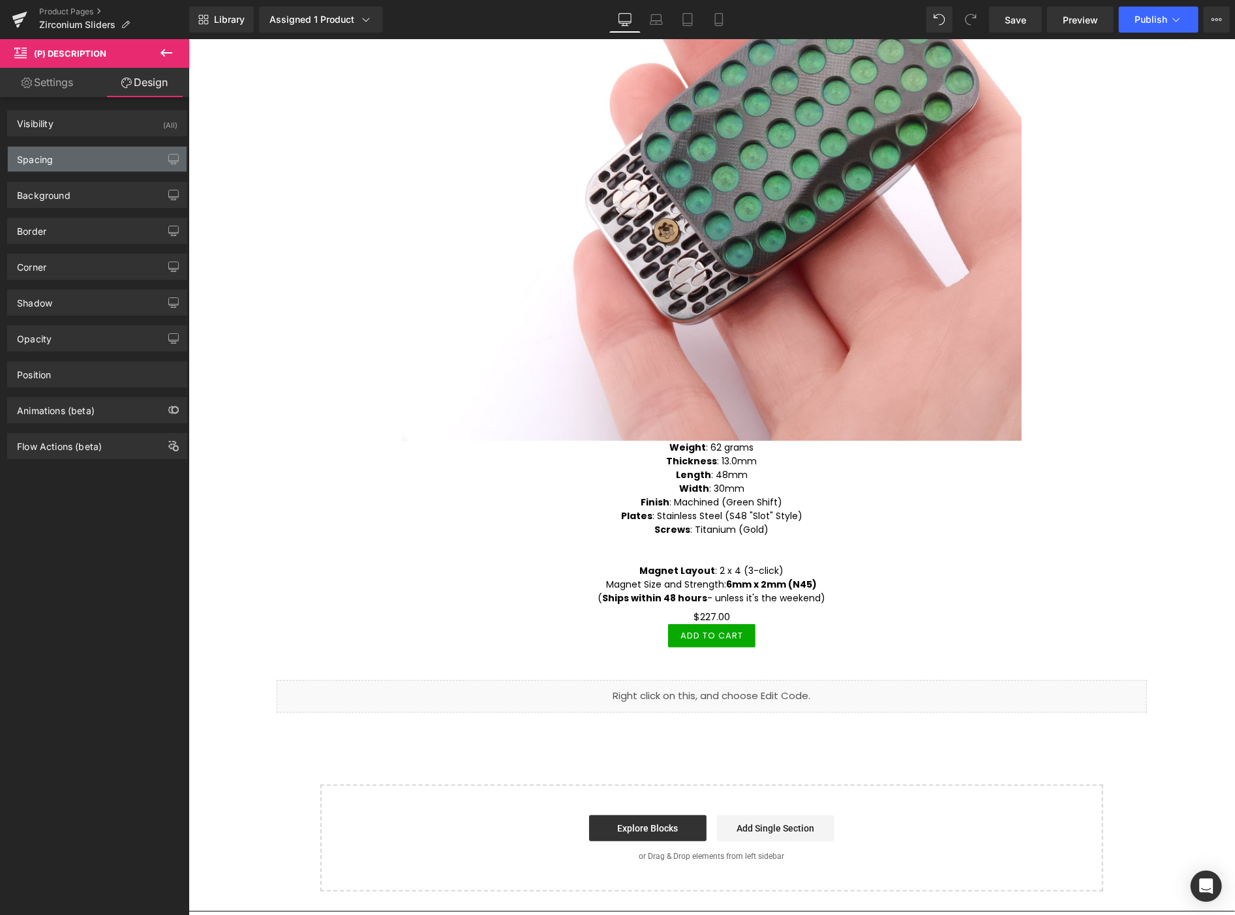
click at [70, 155] on div "Spacing" at bounding box center [97, 159] width 179 height 25
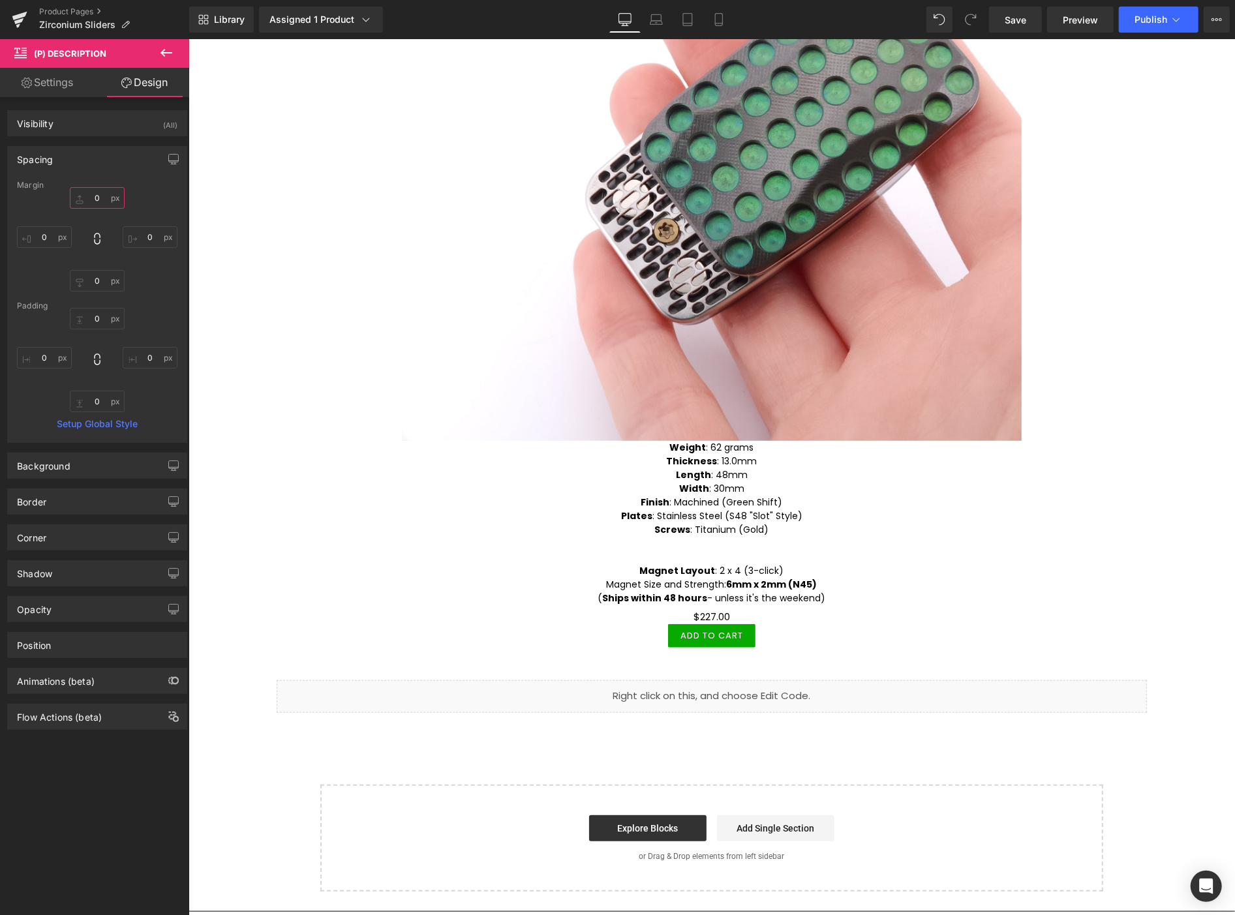
click at [100, 199] on input "0" at bounding box center [97, 198] width 55 height 22
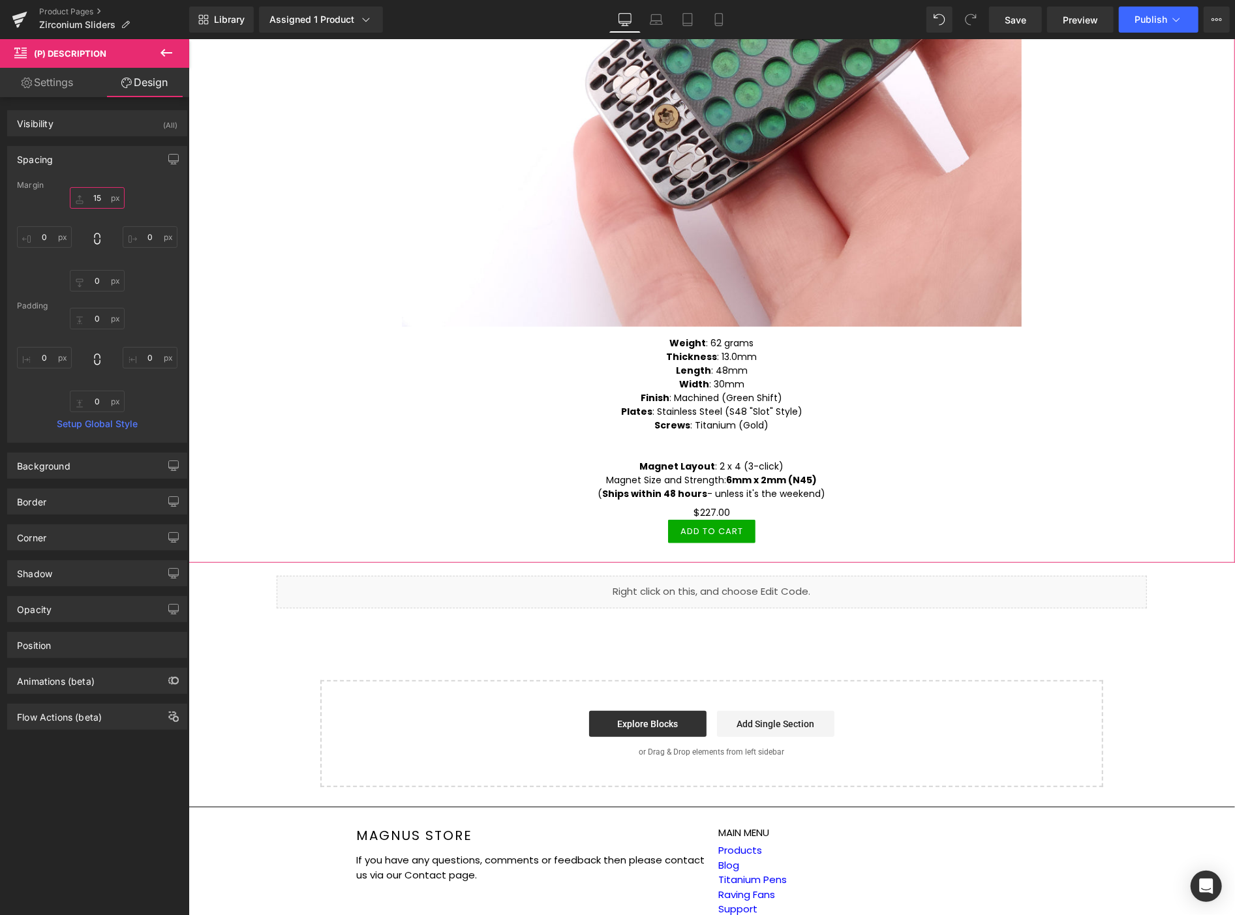
scroll to position [579, 0]
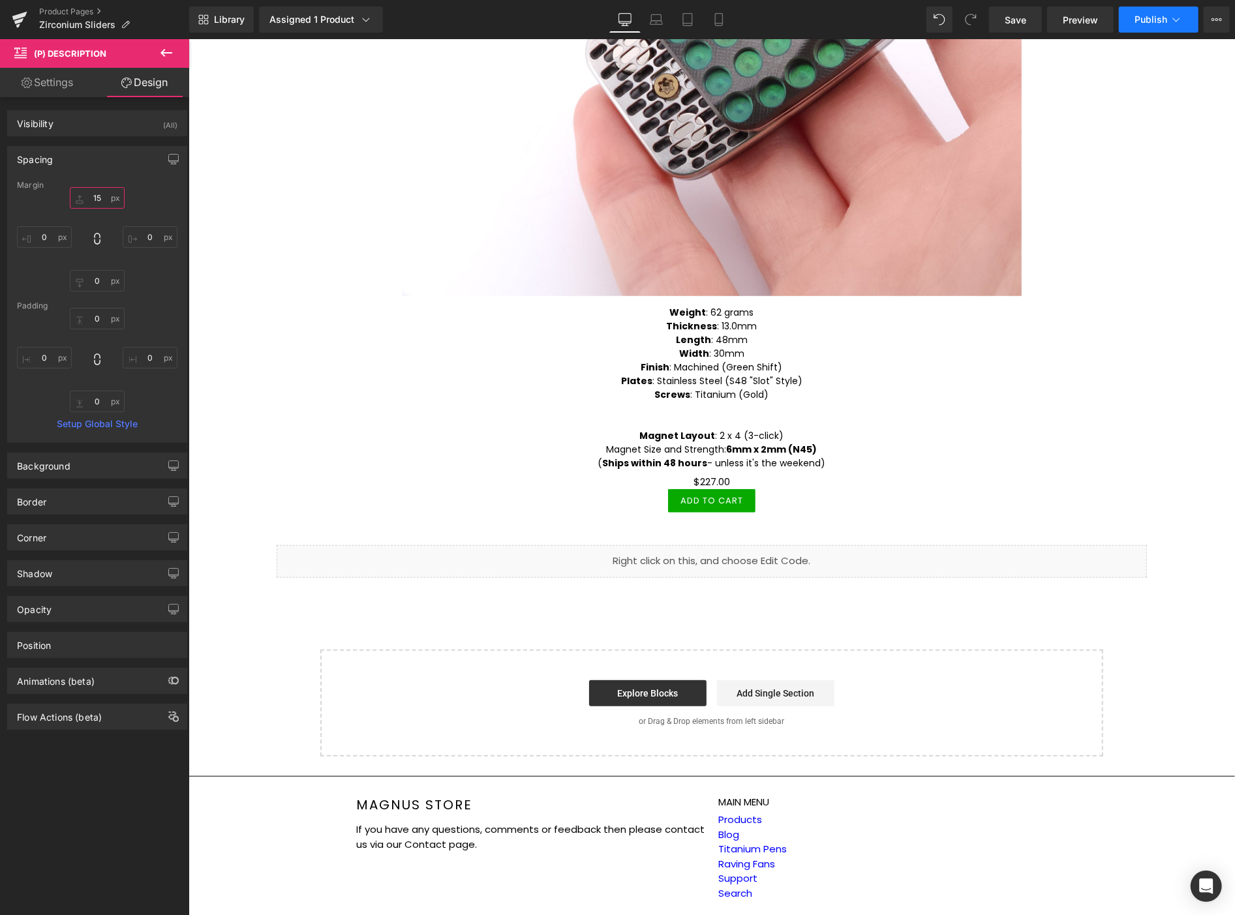
type input "15"
click at [1170, 14] on icon at bounding box center [1176, 19] width 13 height 13
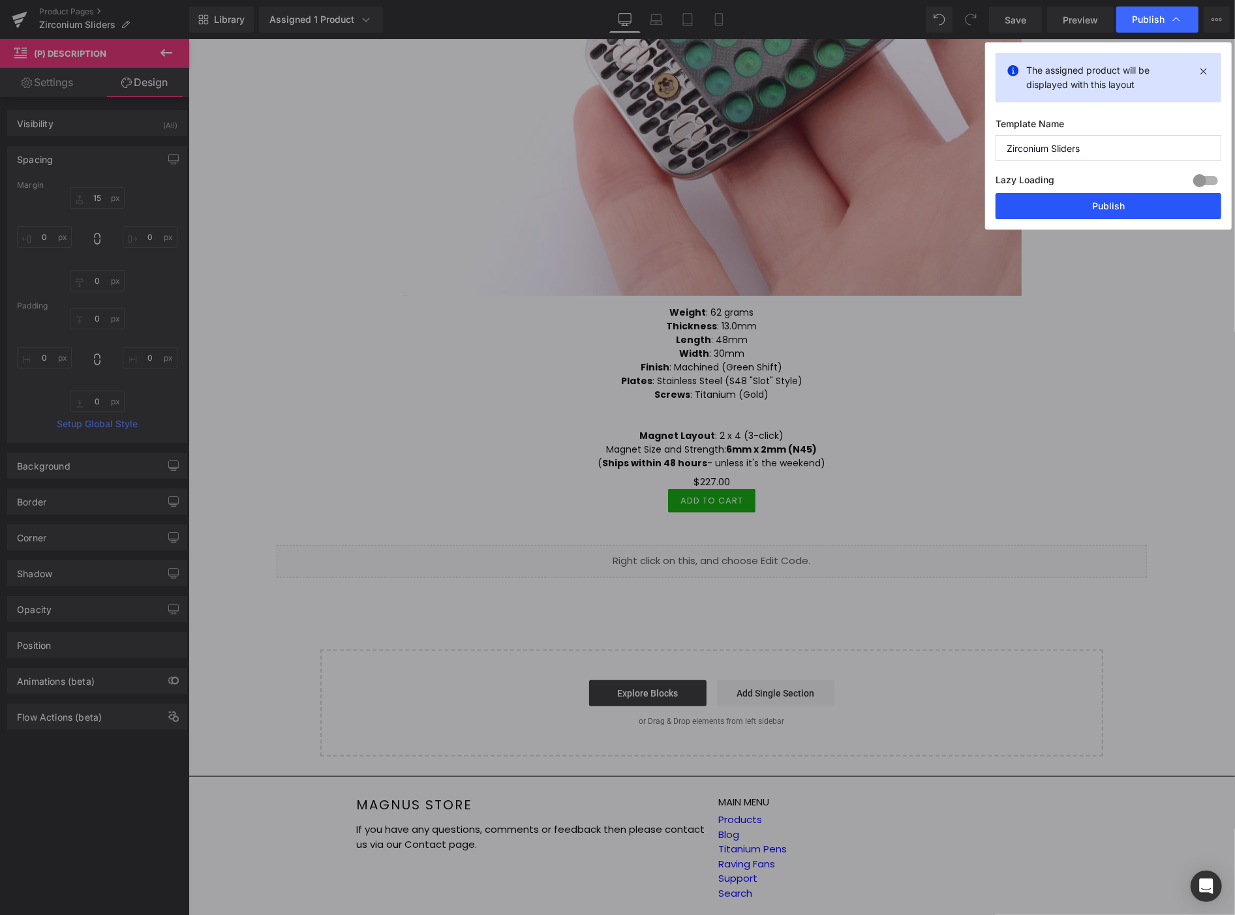
drag, startPoint x: 1116, startPoint y: 204, endPoint x: 926, endPoint y: 164, distance: 193.2
click at [1116, 204] on button "Publish" at bounding box center [1109, 206] width 226 height 26
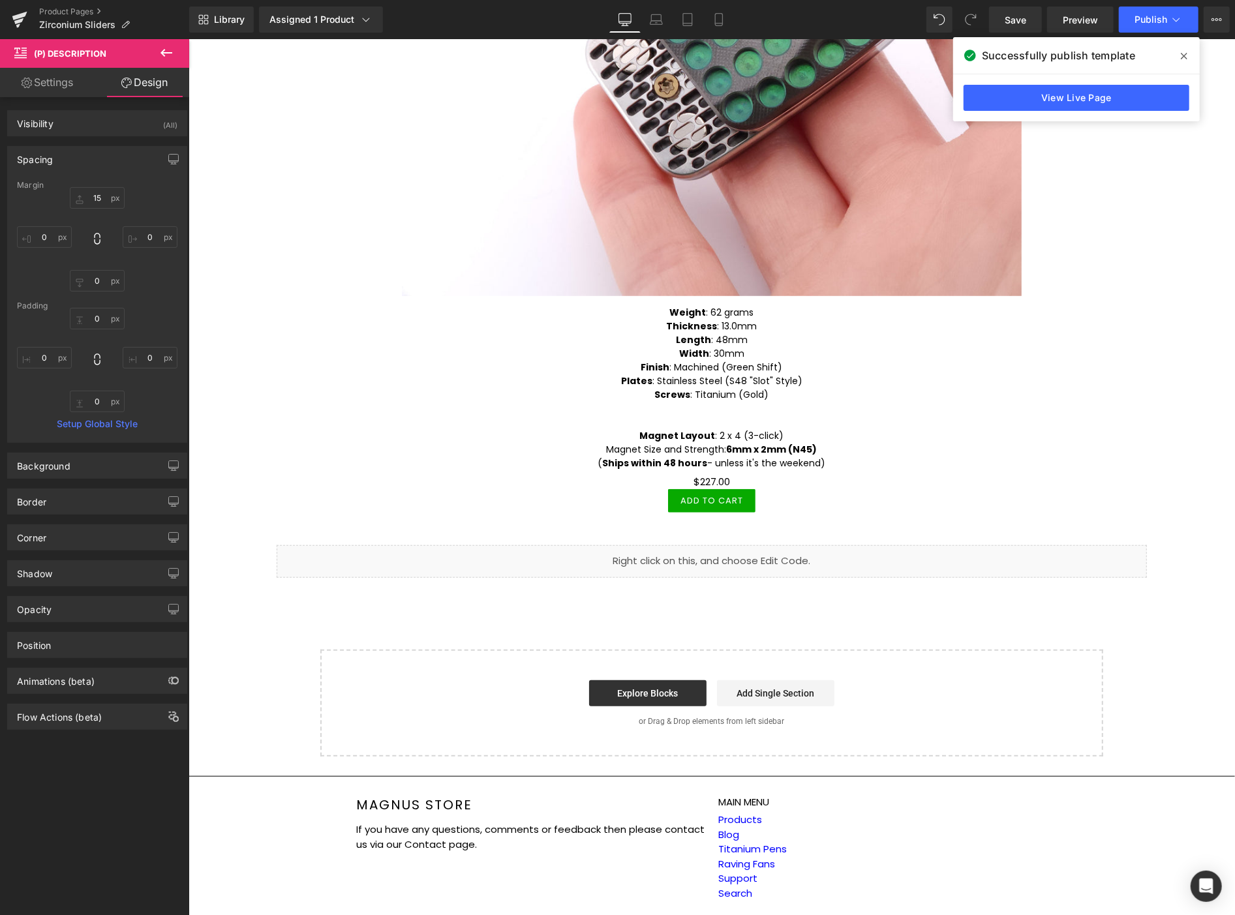
click at [1182, 54] on icon at bounding box center [1184, 56] width 7 height 7
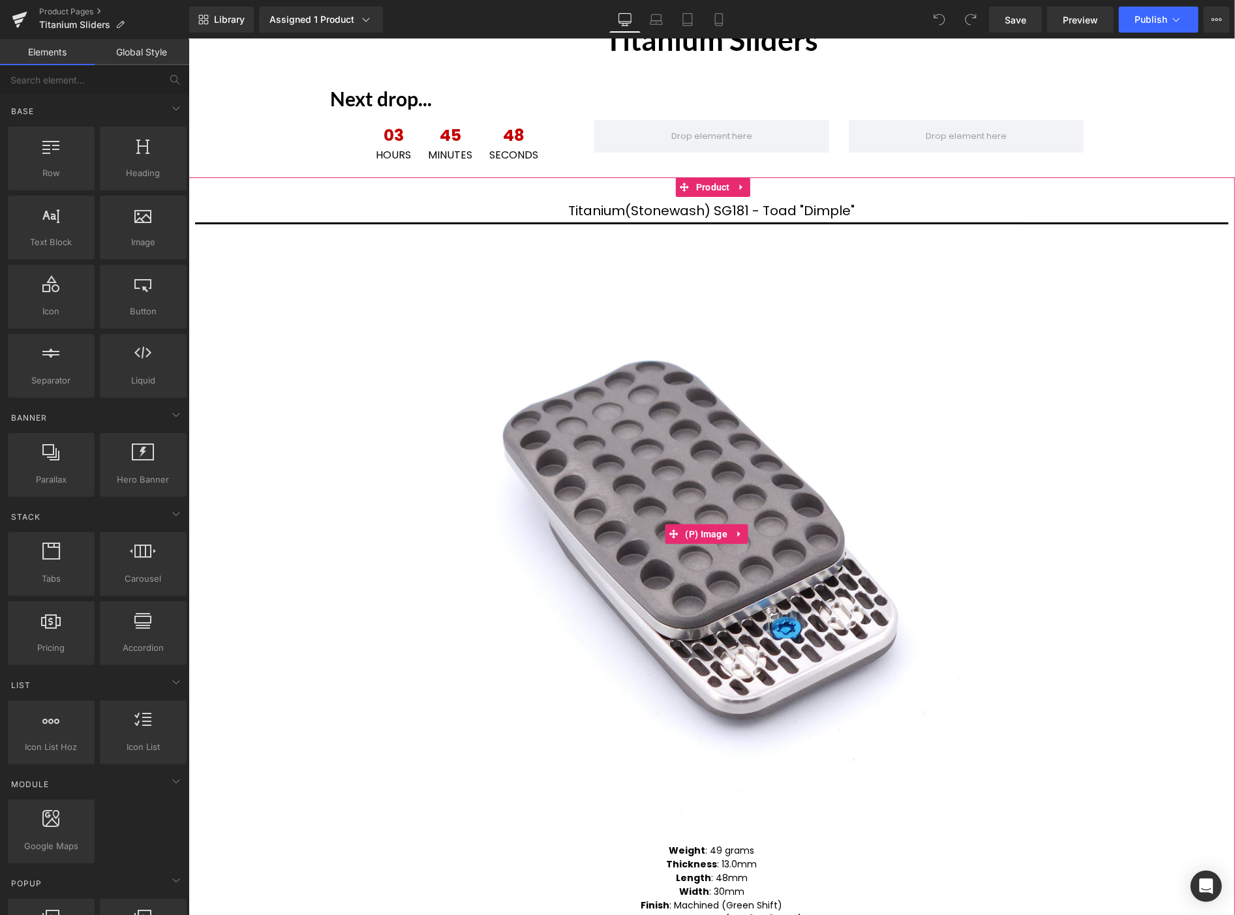
scroll to position [72, 0]
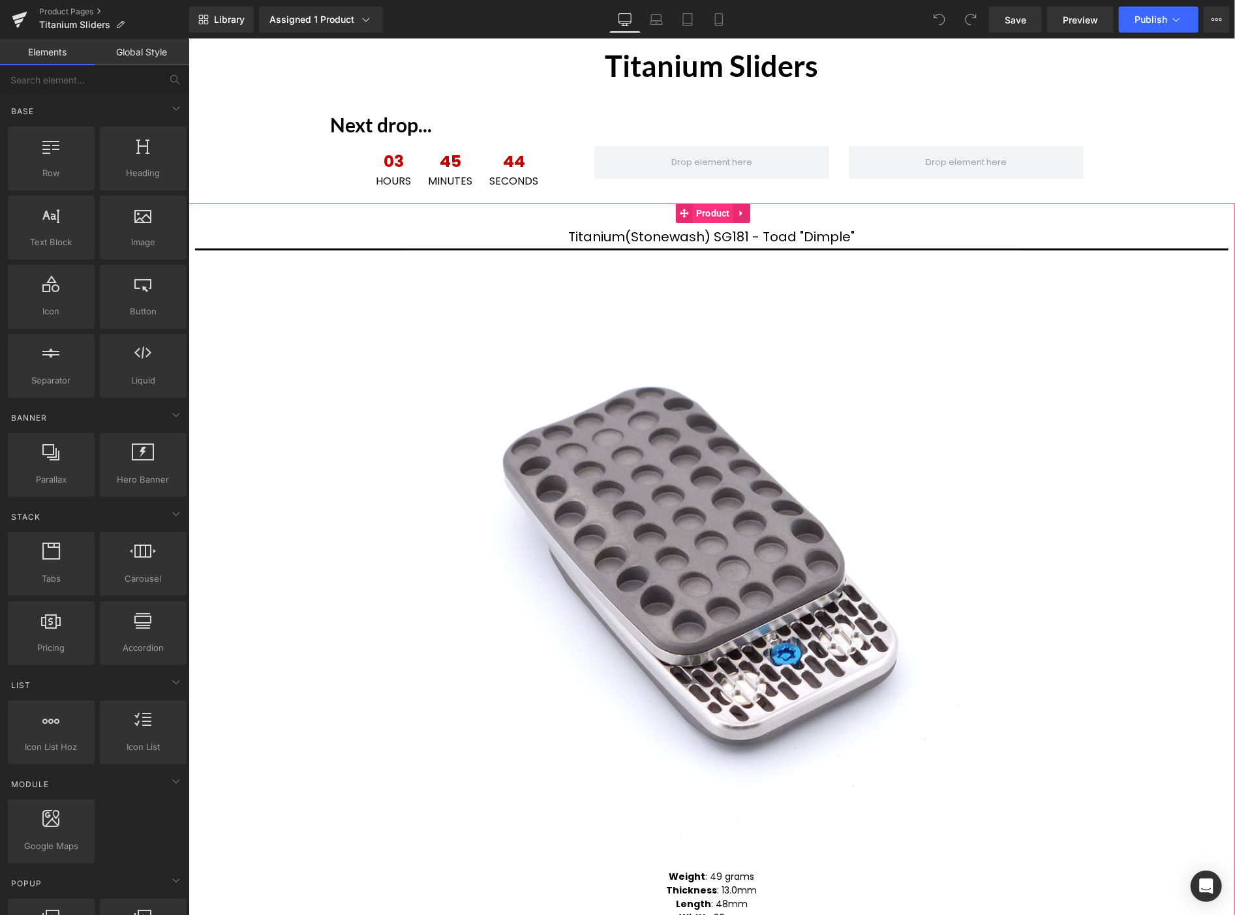
click at [708, 209] on span "Product" at bounding box center [712, 213] width 40 height 20
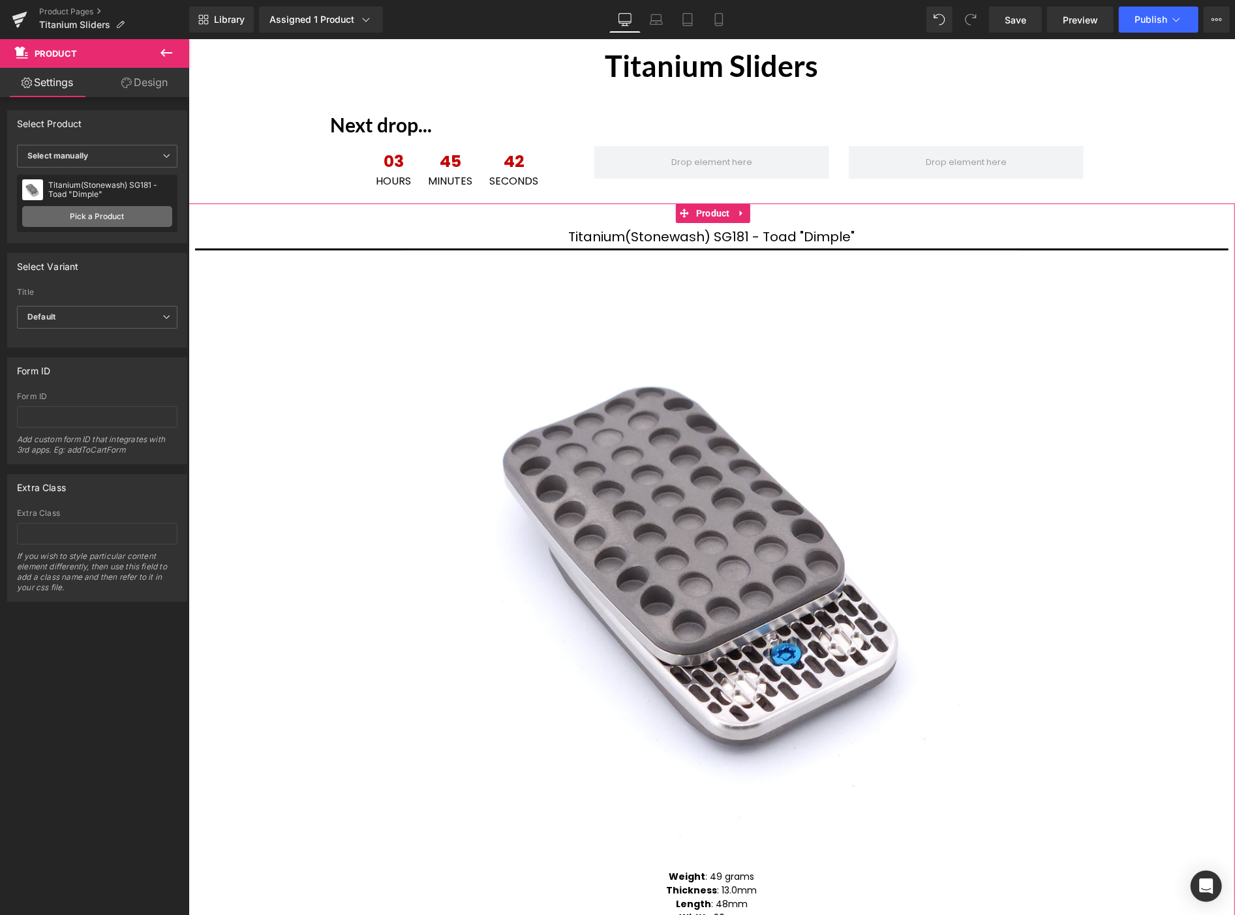
click at [98, 216] on link "Pick a Product" at bounding box center [97, 216] width 150 height 21
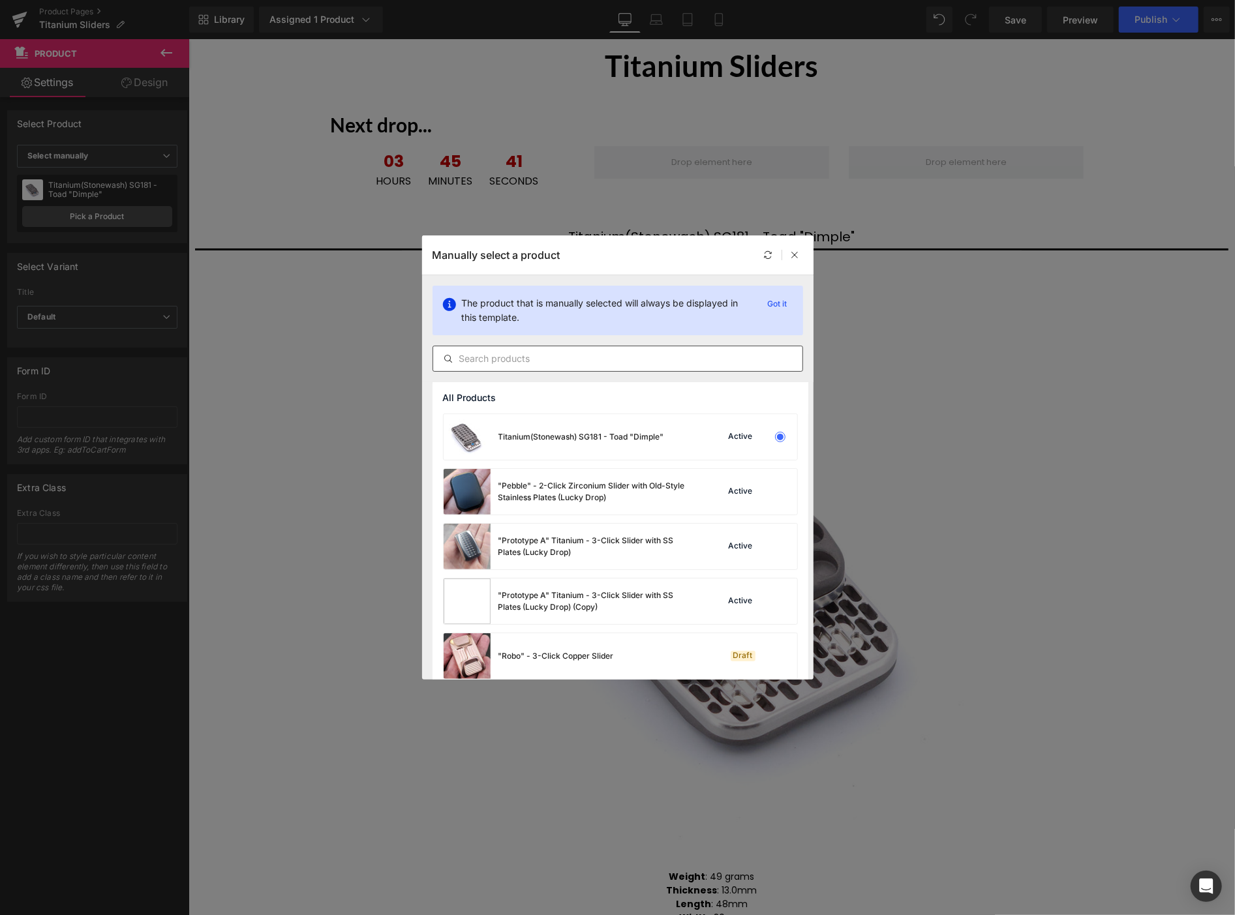
click at [0, 0] on input "text" at bounding box center [0, 0] width 0 height 0
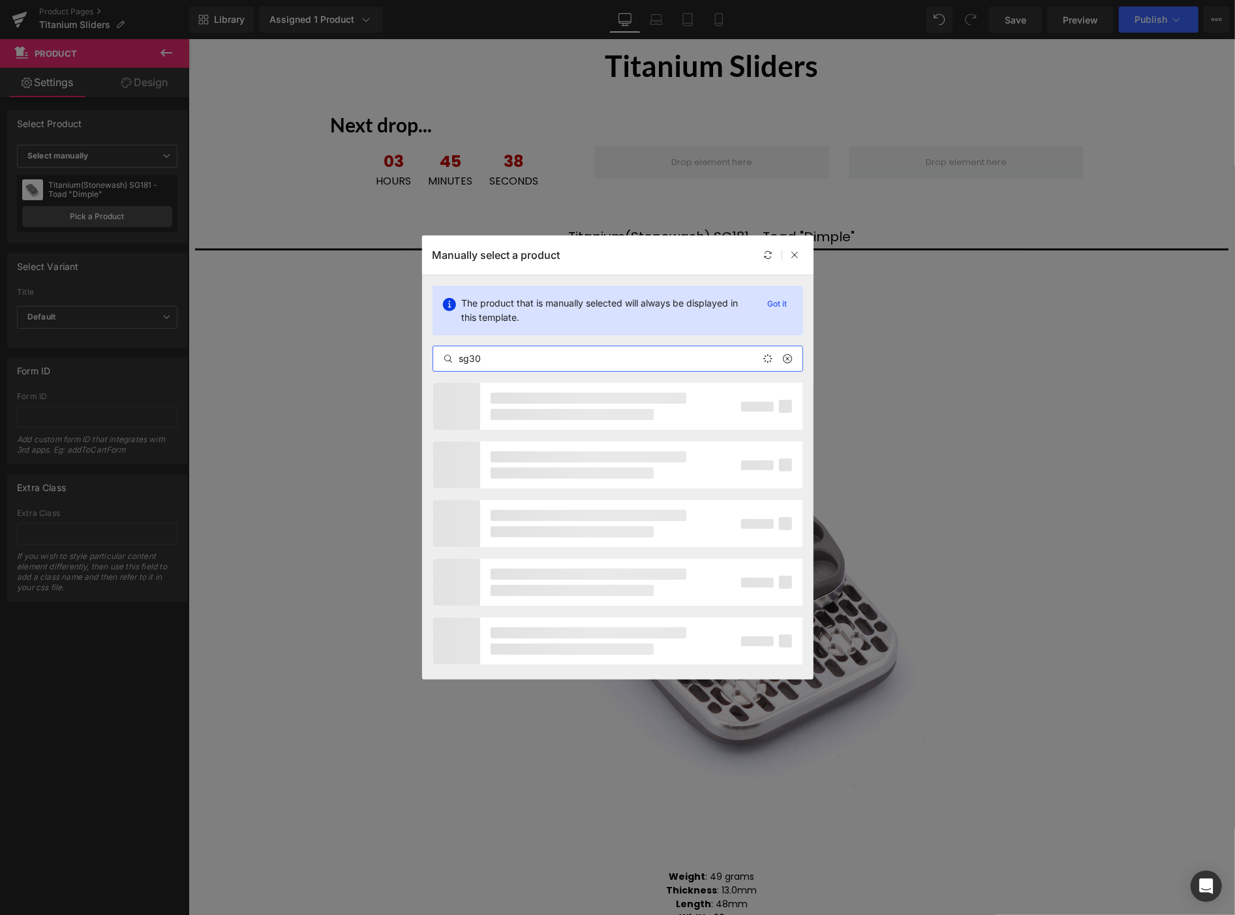
type input "sg300"
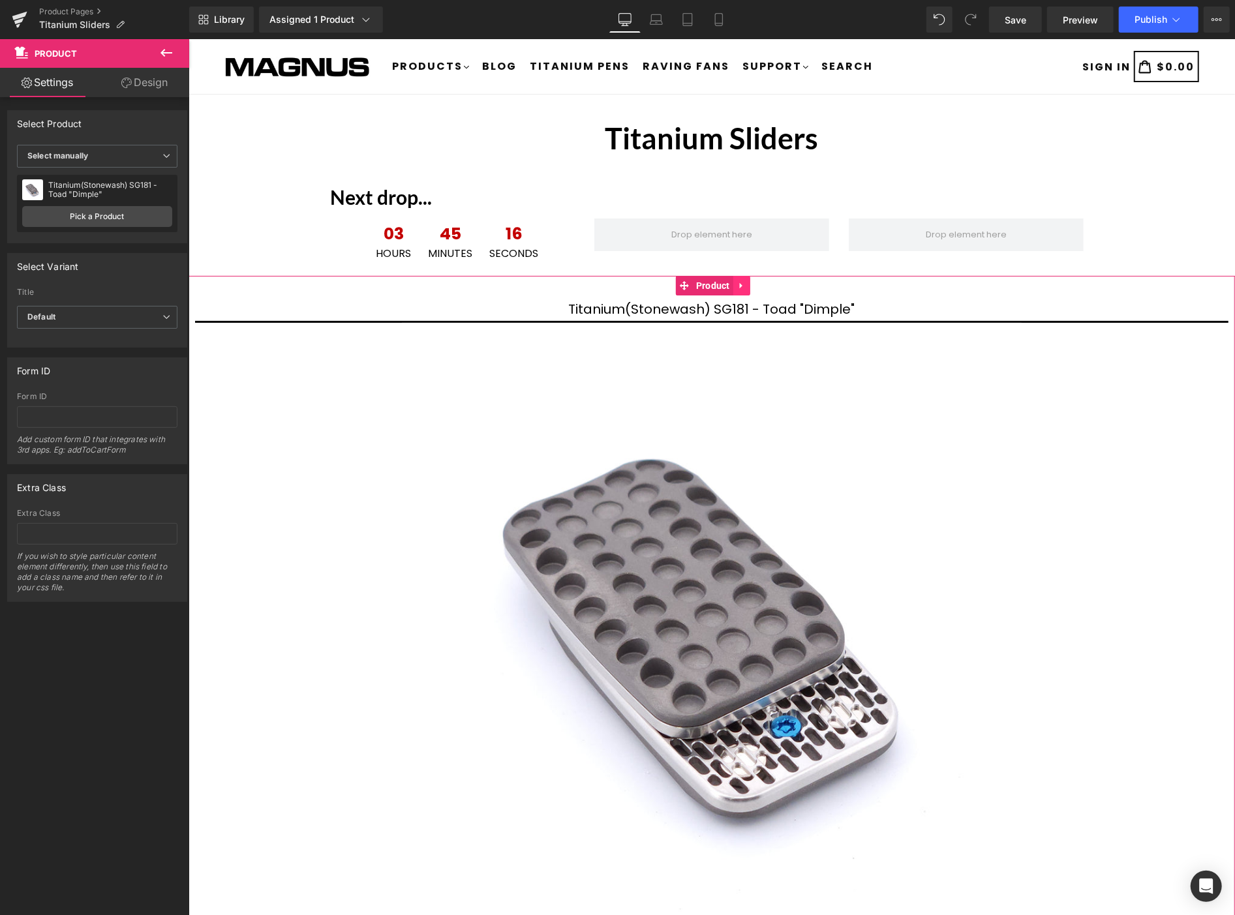
click at [737, 287] on icon at bounding box center [741, 286] width 9 height 10
click at [731, 276] on link at bounding box center [732, 285] width 17 height 20
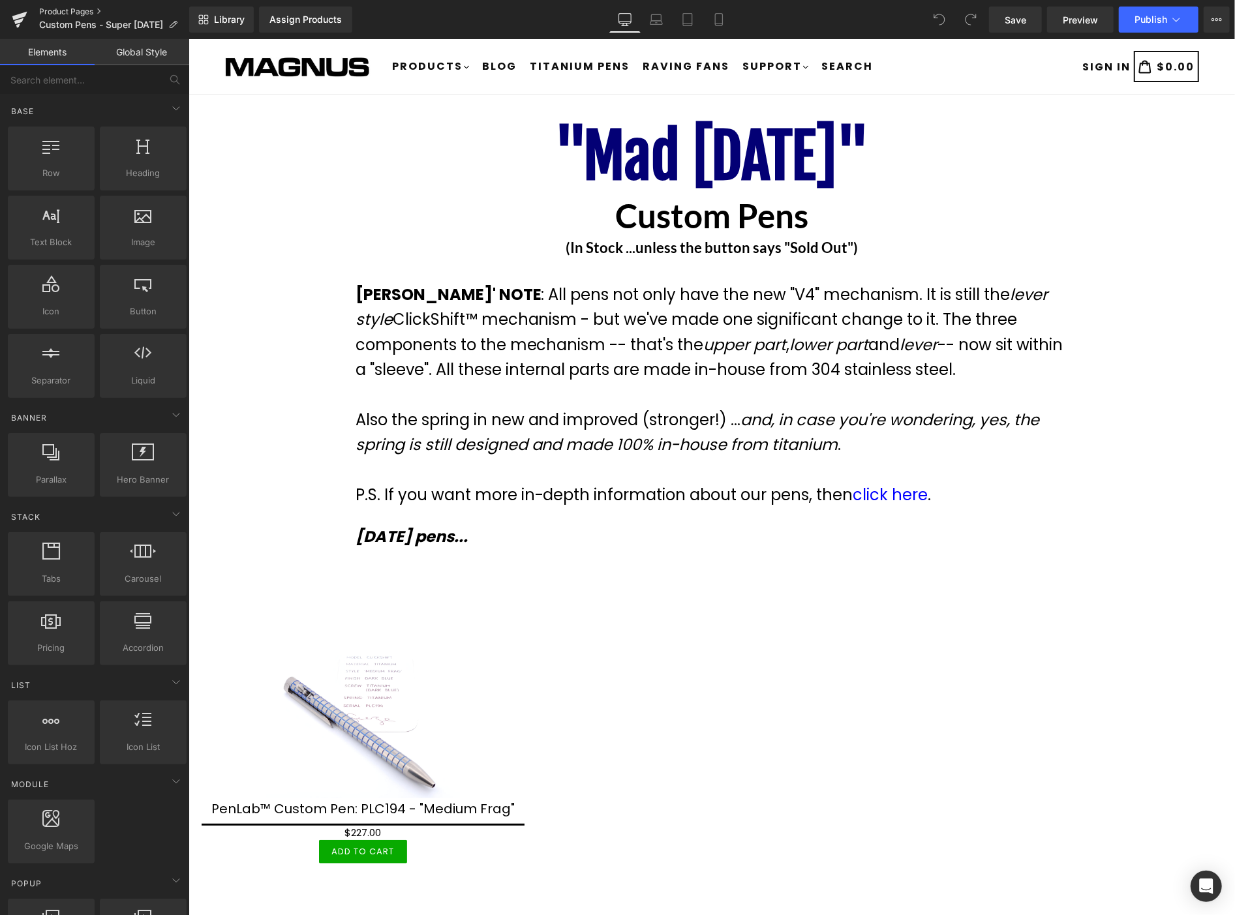
click at [64, 7] on link "Product Pages" at bounding box center [114, 12] width 150 height 10
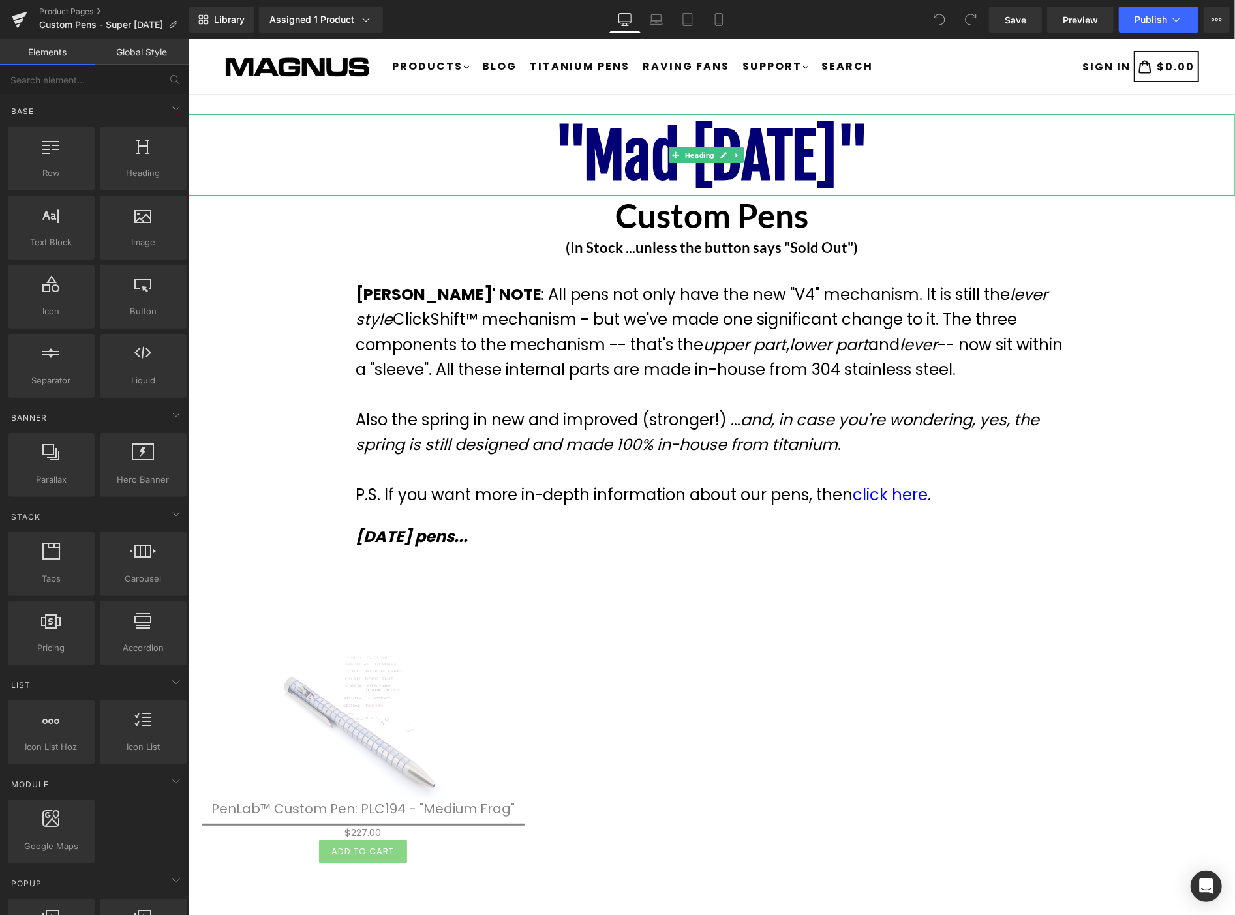
click at [859, 153] on b ""Mad [DATE]"" at bounding box center [711, 156] width 314 height 76
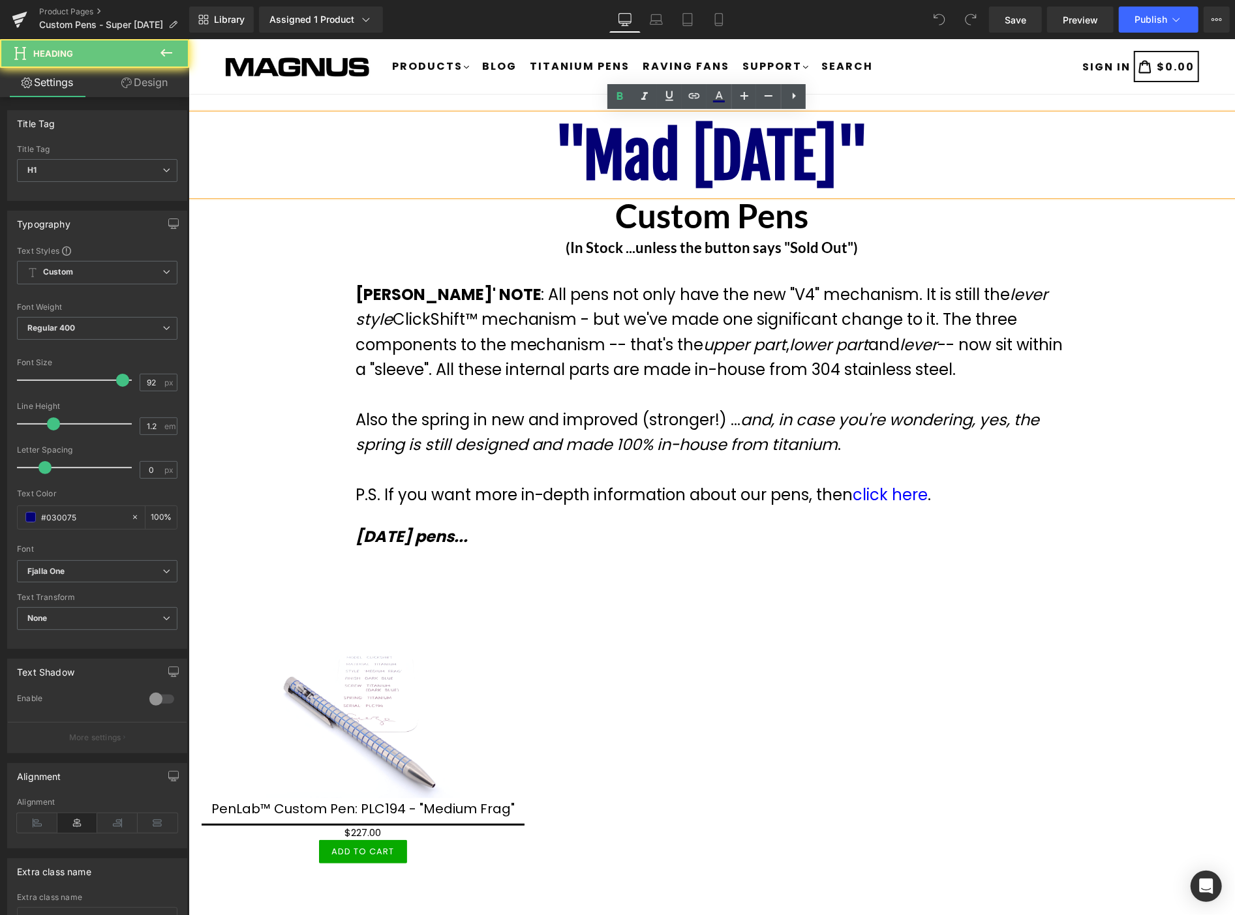
click at [845, 156] on b ""Mad [DATE]"" at bounding box center [711, 156] width 314 height 76
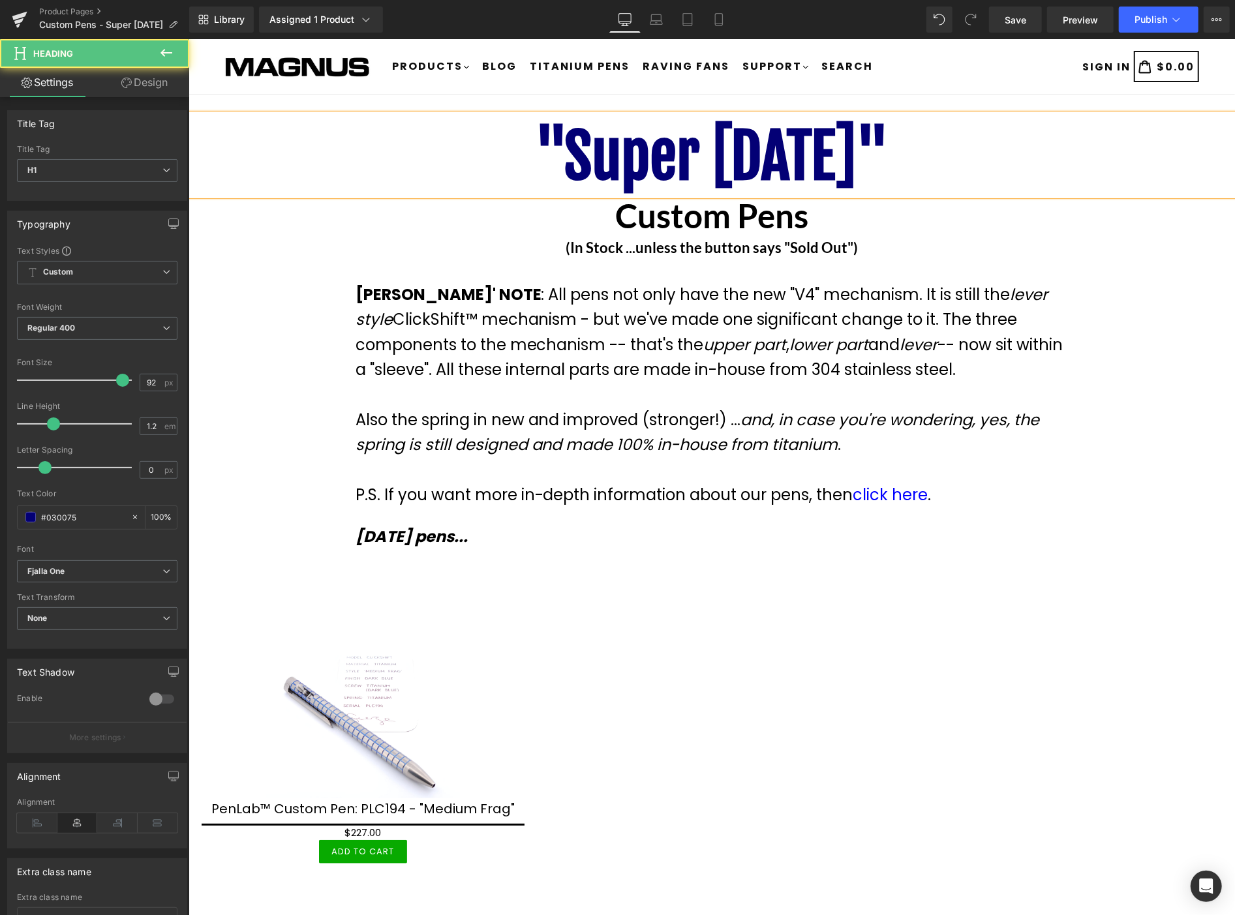
drag, startPoint x: 924, startPoint y: 145, endPoint x: 494, endPoint y: 126, distance: 430.3
click at [494, 126] on h1 ""Super [DATE]"" at bounding box center [711, 156] width 1046 height 72
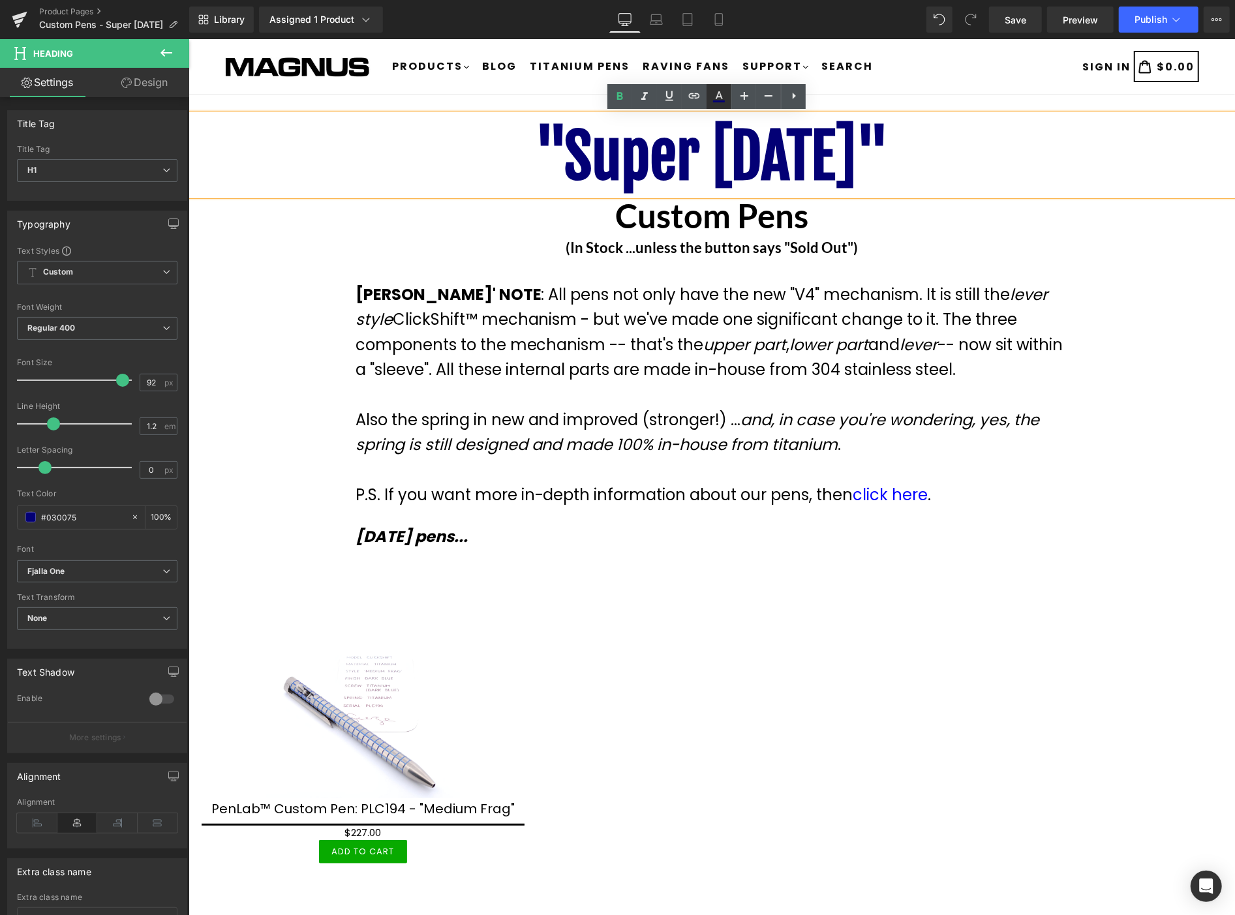
click at [714, 89] on icon at bounding box center [719, 97] width 16 height 16
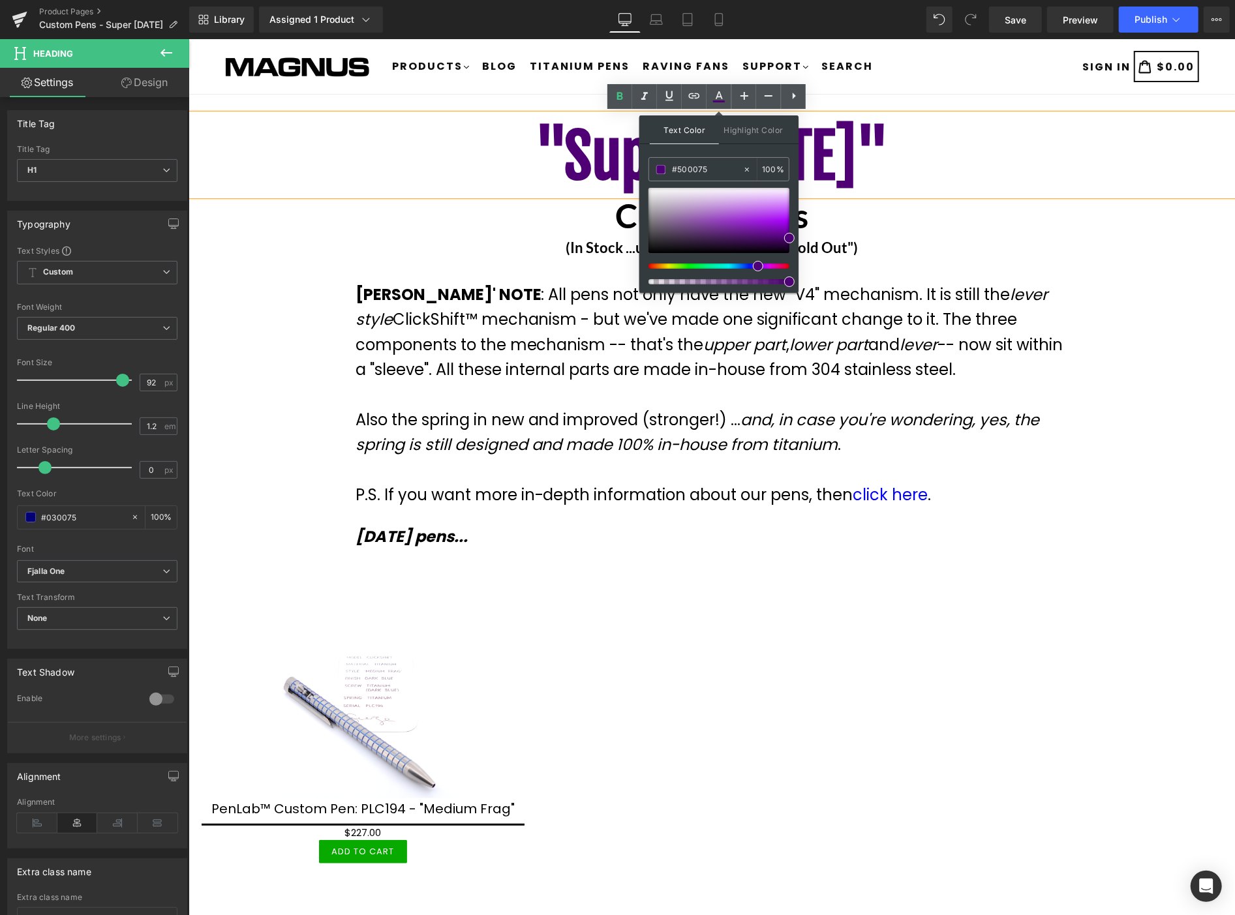
drag, startPoint x: 711, startPoint y: 264, endPoint x: 753, endPoint y: 284, distance: 46.4
click at [0, 0] on div at bounding box center [0, 0] width 0 height 0
type input "#5f008e"
drag, startPoint x: 771, startPoint y: 221, endPoint x: 797, endPoint y: 235, distance: 29.8
click at [797, 235] on div "Text Color Highlight Color rgba(95, 0, 142, 1) #5f008e 100 % transparent transp…" at bounding box center [718, 203] width 159 height 177
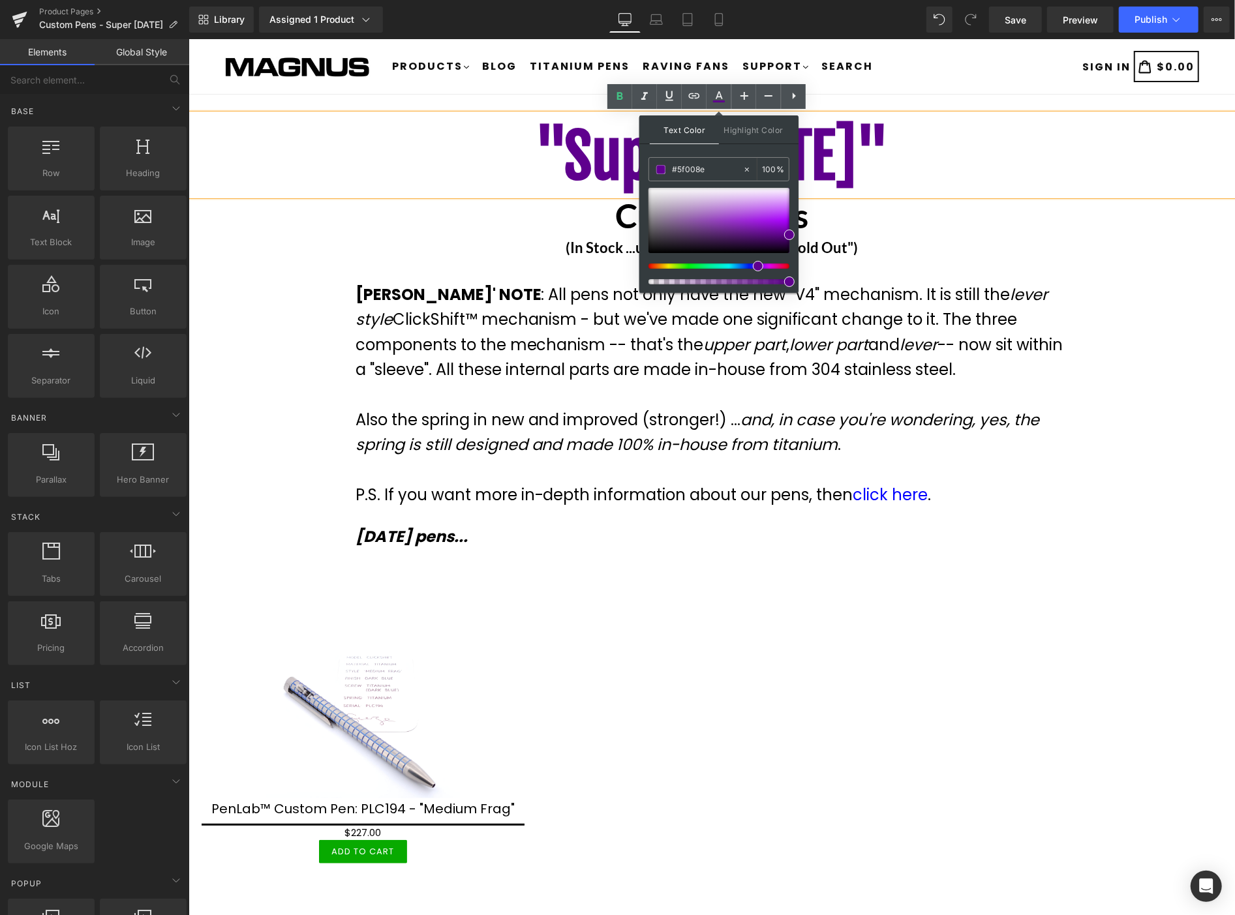
click at [1171, 431] on div ""Super [DATE]" Heading Custom Pens Heading (In Stock ...unless the button says …" at bounding box center [711, 594] width 1046 height 961
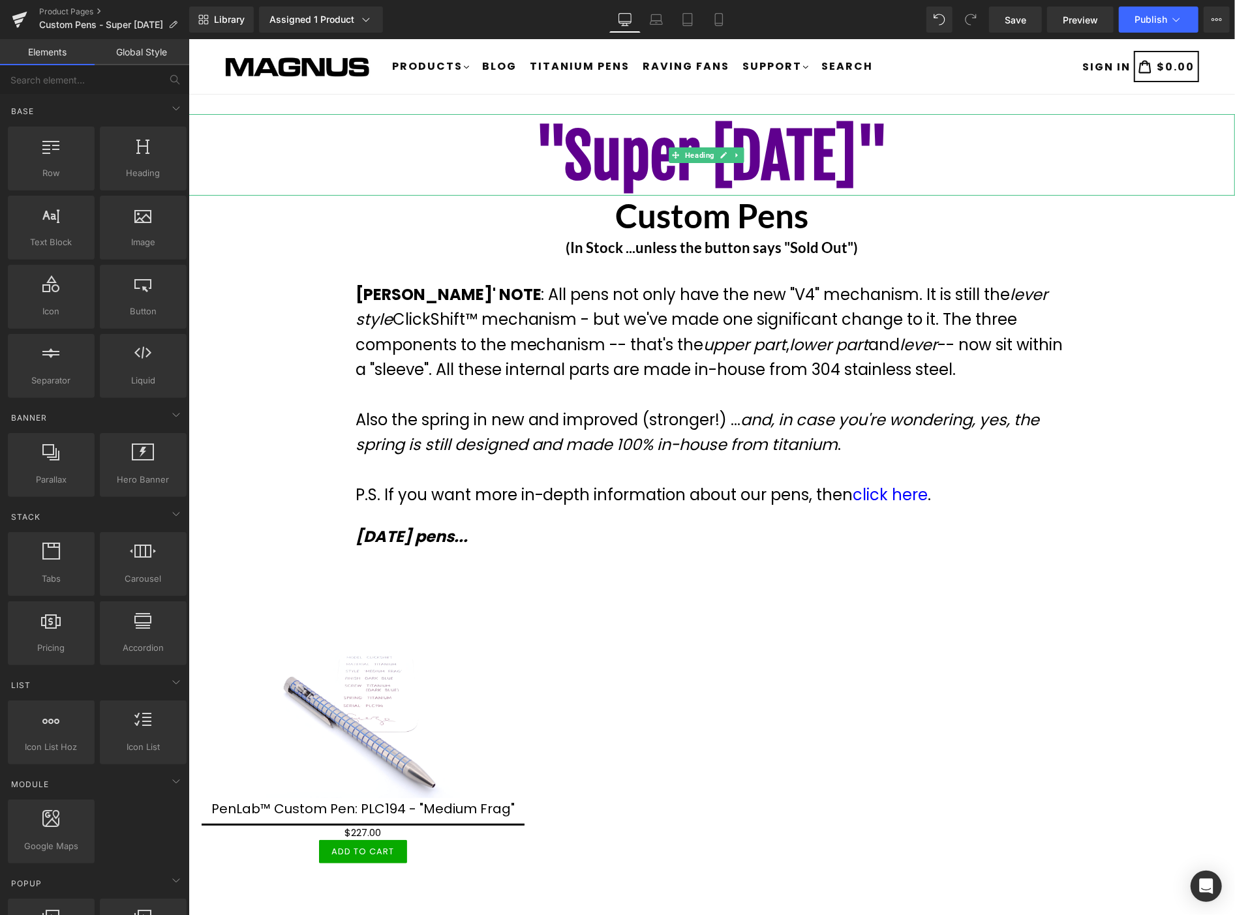
click at [815, 137] on span ""Super [DATE]"" at bounding box center [711, 156] width 354 height 76
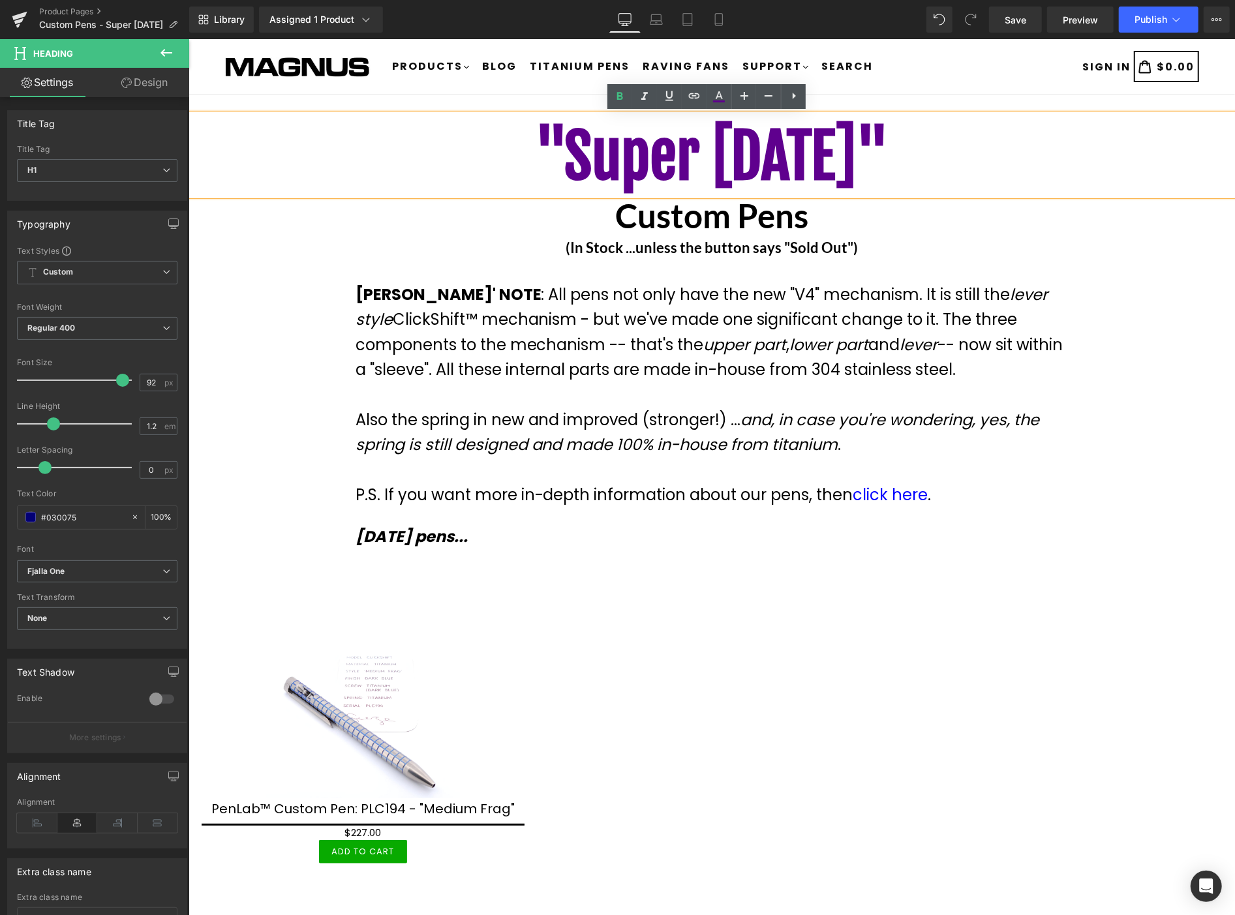
drag, startPoint x: 949, startPoint y: 156, endPoint x: 498, endPoint y: 106, distance: 454.2
click at [498, 106] on main ""Super [DATE]" Heading Custom Pens Heading (In Stock ...unless the button says …" at bounding box center [711, 584] width 1046 height 981
click at [716, 96] on icon at bounding box center [719, 97] width 16 height 16
type input "100"
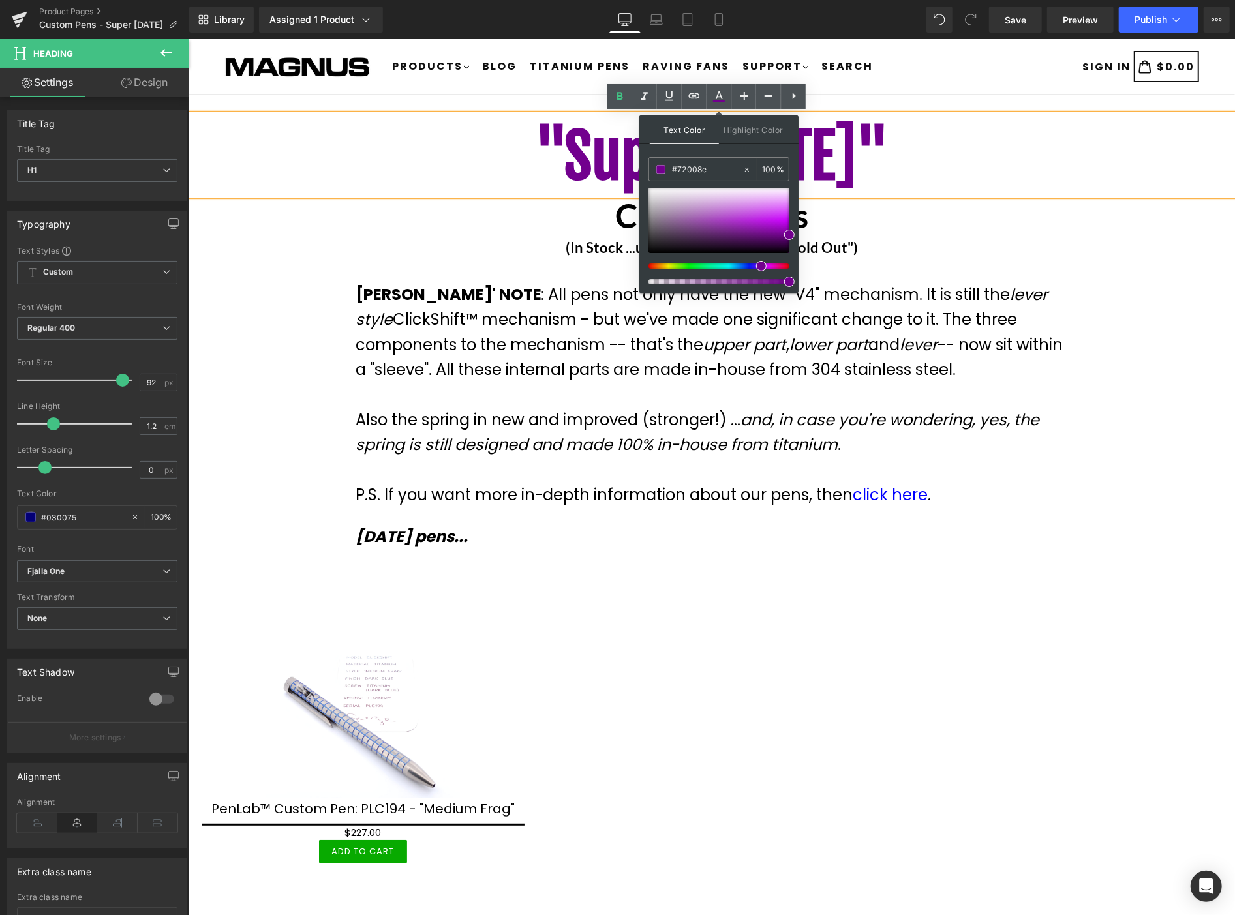
click at [0, 0] on div at bounding box center [0, 0] width 0 height 0
type input "#b700e5"
drag, startPoint x: 778, startPoint y: 226, endPoint x: 795, endPoint y: 224, distance: 16.5
click at [795, 224] on div "Text Color Highlight Color rgba(183, 0, 229, 1) #b700e5 100 % transparent trans…" at bounding box center [718, 203] width 159 height 177
click at [1120, 418] on div ""Super [DATE]" Heading Custom Pens Heading (In Stock ...unless the button says …" at bounding box center [711, 594] width 1046 height 961
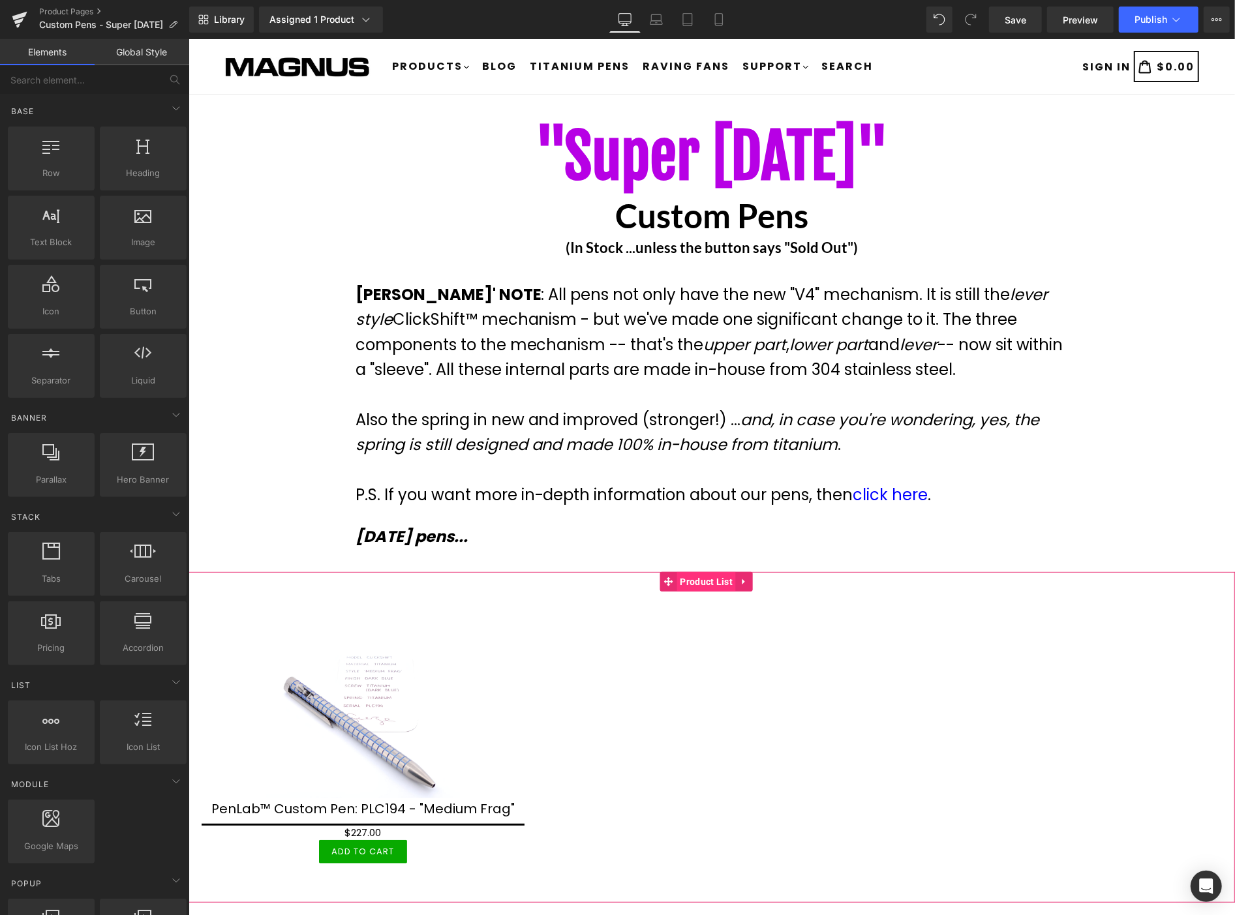
click at [694, 575] on span "Product List" at bounding box center [706, 581] width 59 height 20
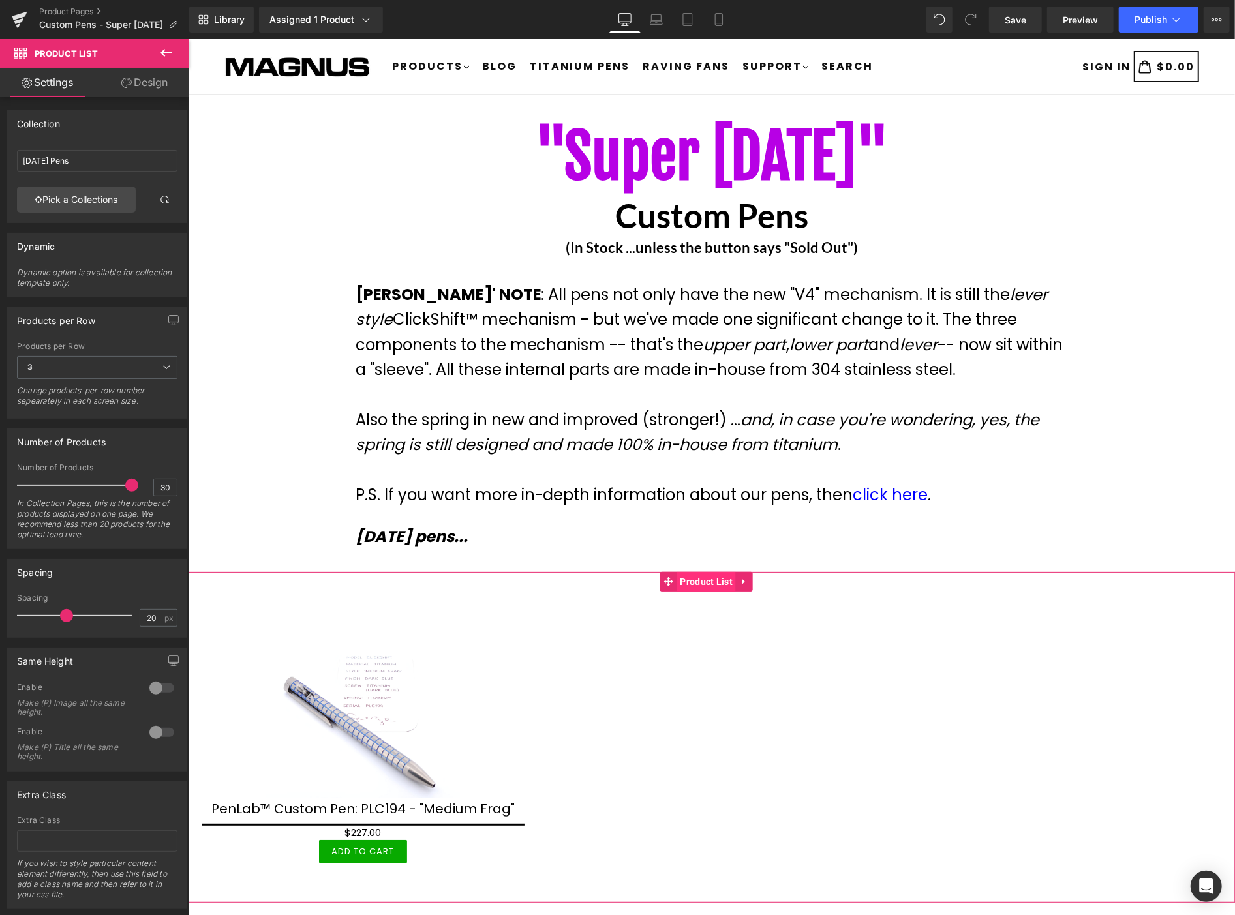
click at [705, 574] on span "Product List" at bounding box center [706, 581] width 59 height 20
click at [108, 160] on input "[DATE] Pens" at bounding box center [97, 161] width 160 height 22
click at [44, 119] on div "Collection" at bounding box center [38, 120] width 43 height 18
click at [108, 202] on link "Pick a Collections" at bounding box center [76, 200] width 119 height 26
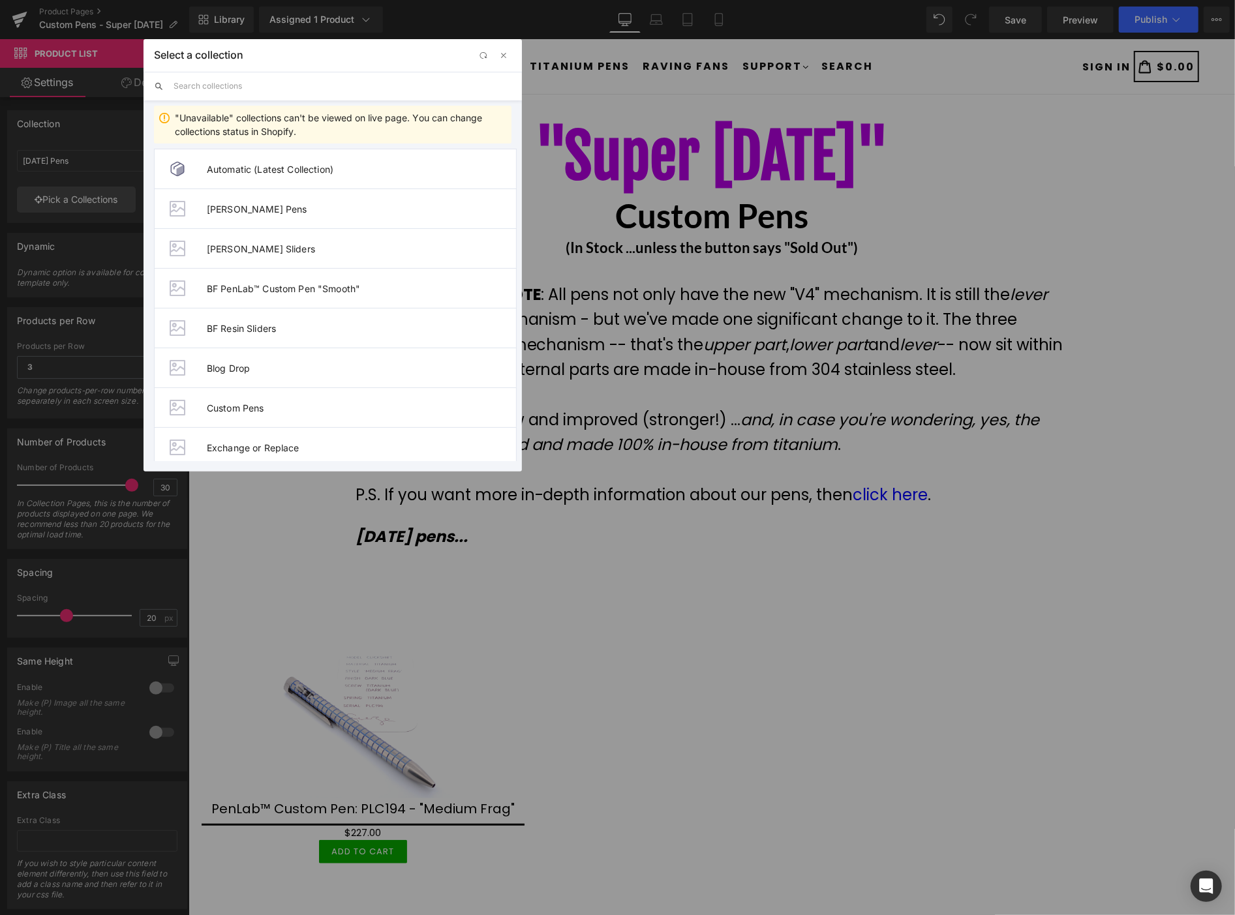
click at [249, 87] on input "text" at bounding box center [343, 86] width 338 height 29
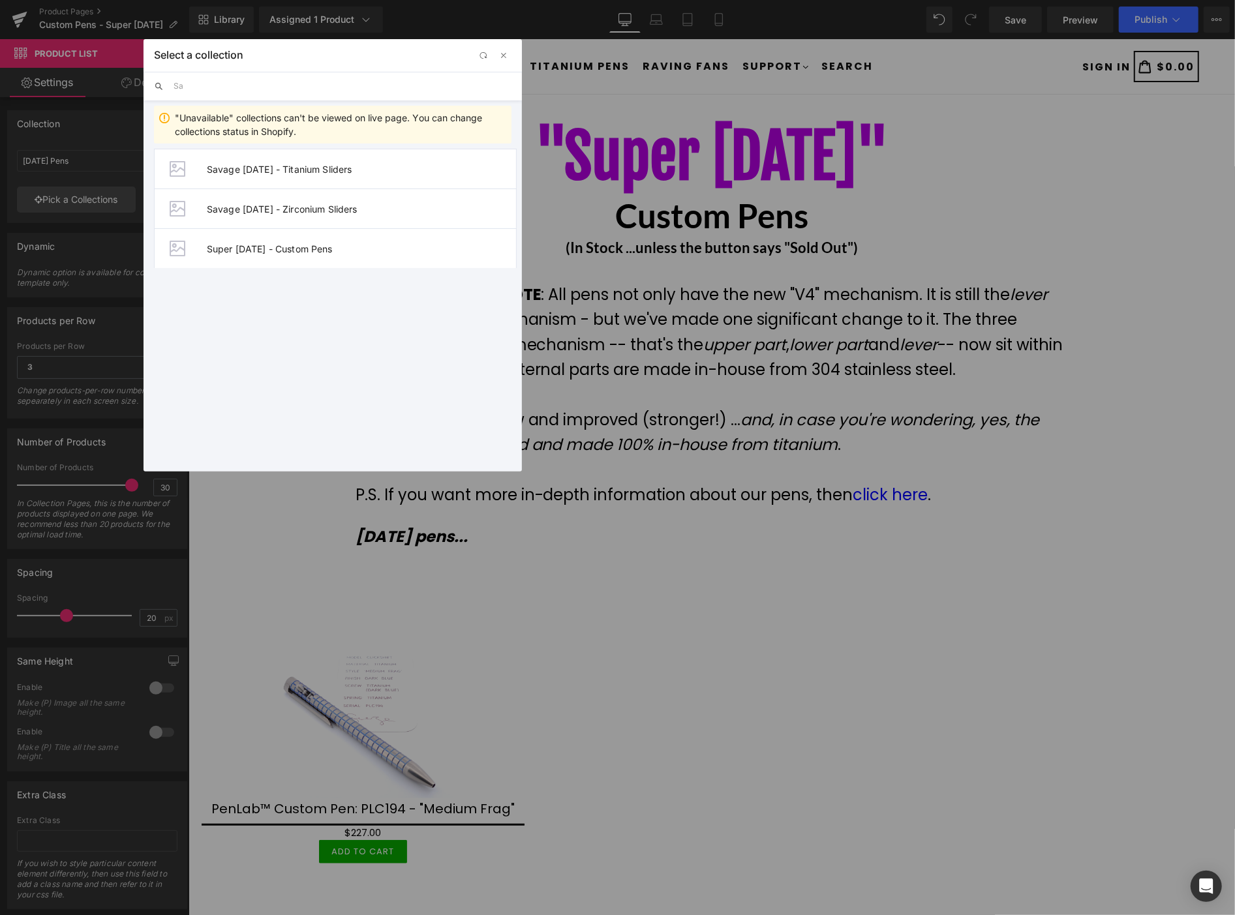
type input "S"
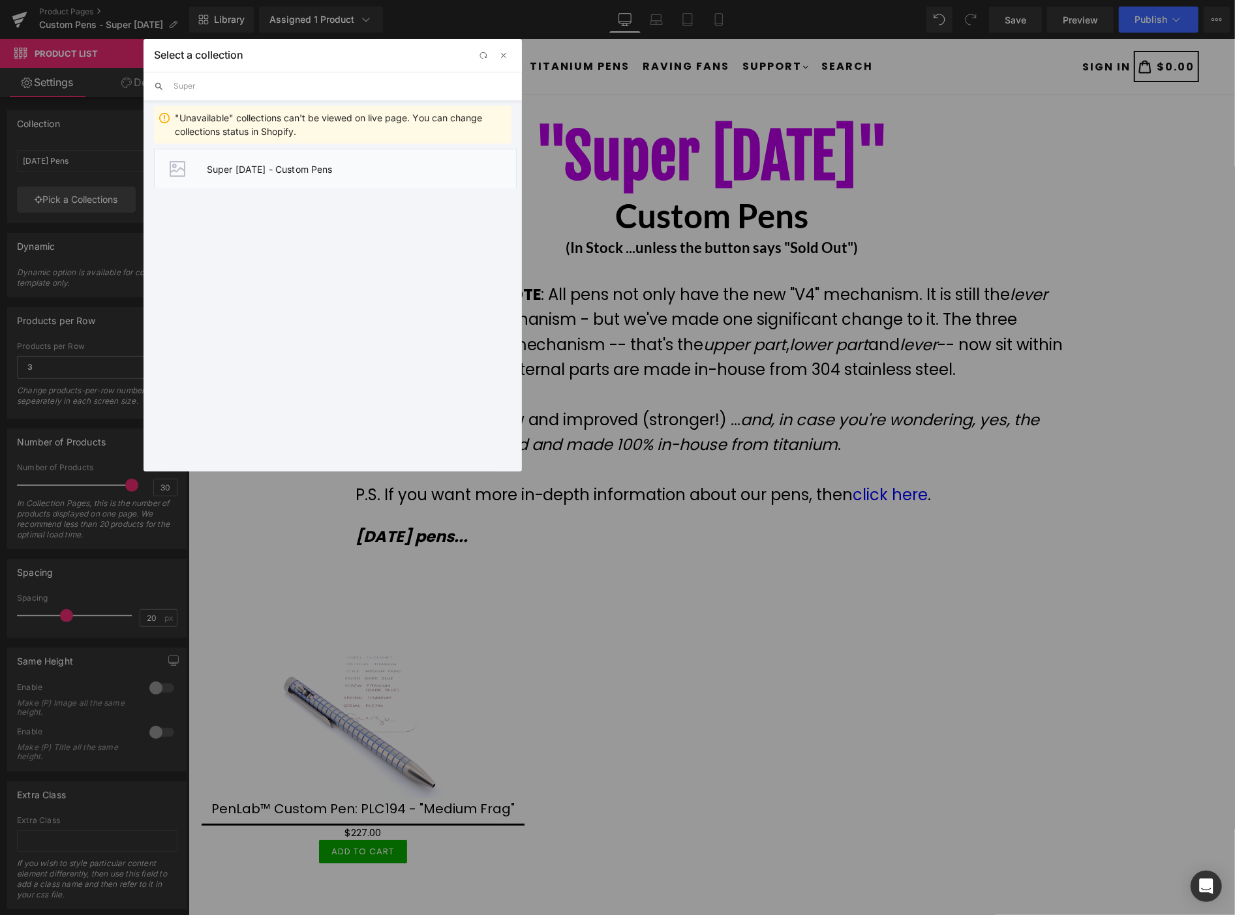
type input "Super"
click at [245, 172] on span "Super [DATE] - Custom Pens" at bounding box center [361, 169] width 309 height 11
type input "Super [DATE] - Custom Pens"
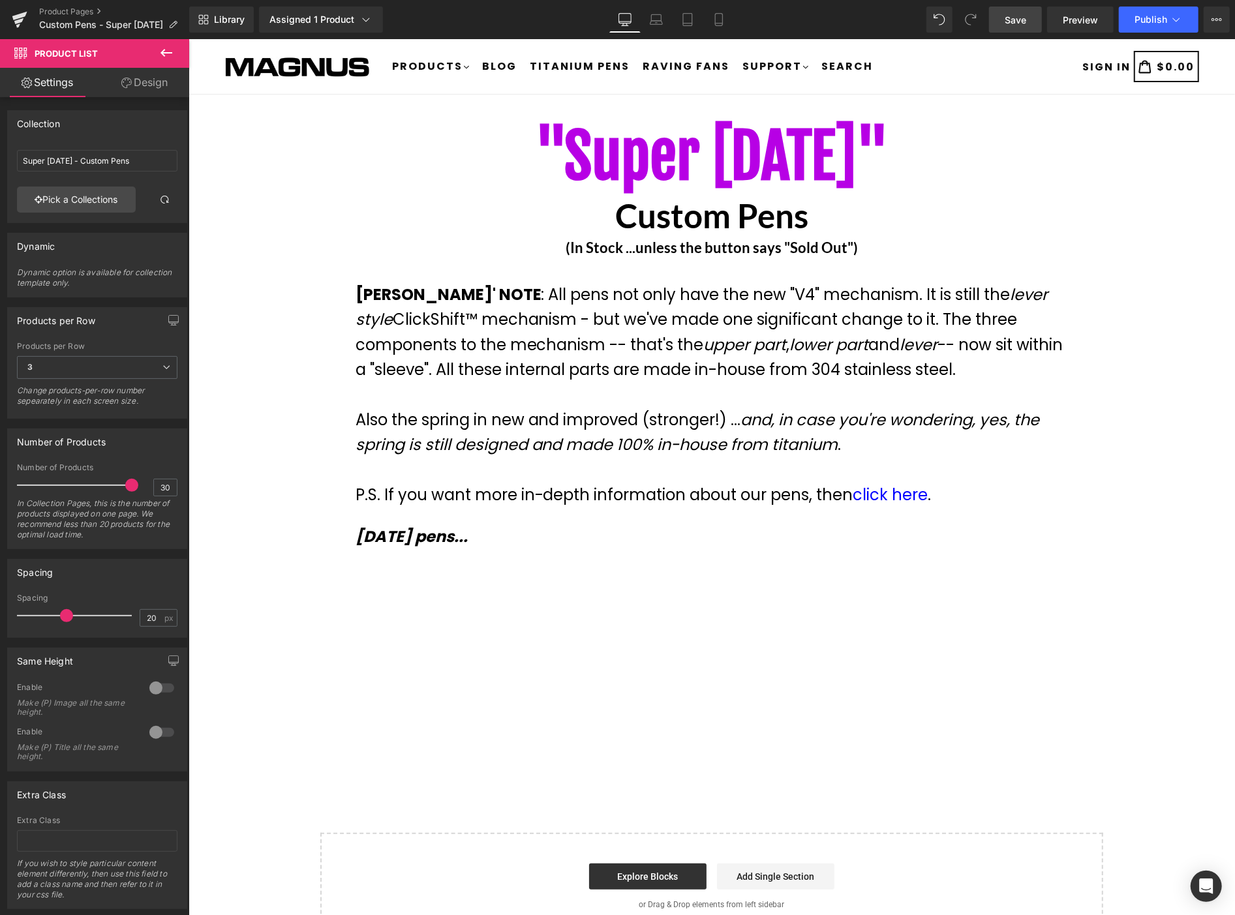
click at [1013, 13] on span "Save" at bounding box center [1016, 20] width 22 height 14
click at [1151, 16] on span "Publish" at bounding box center [1150, 19] width 33 height 10
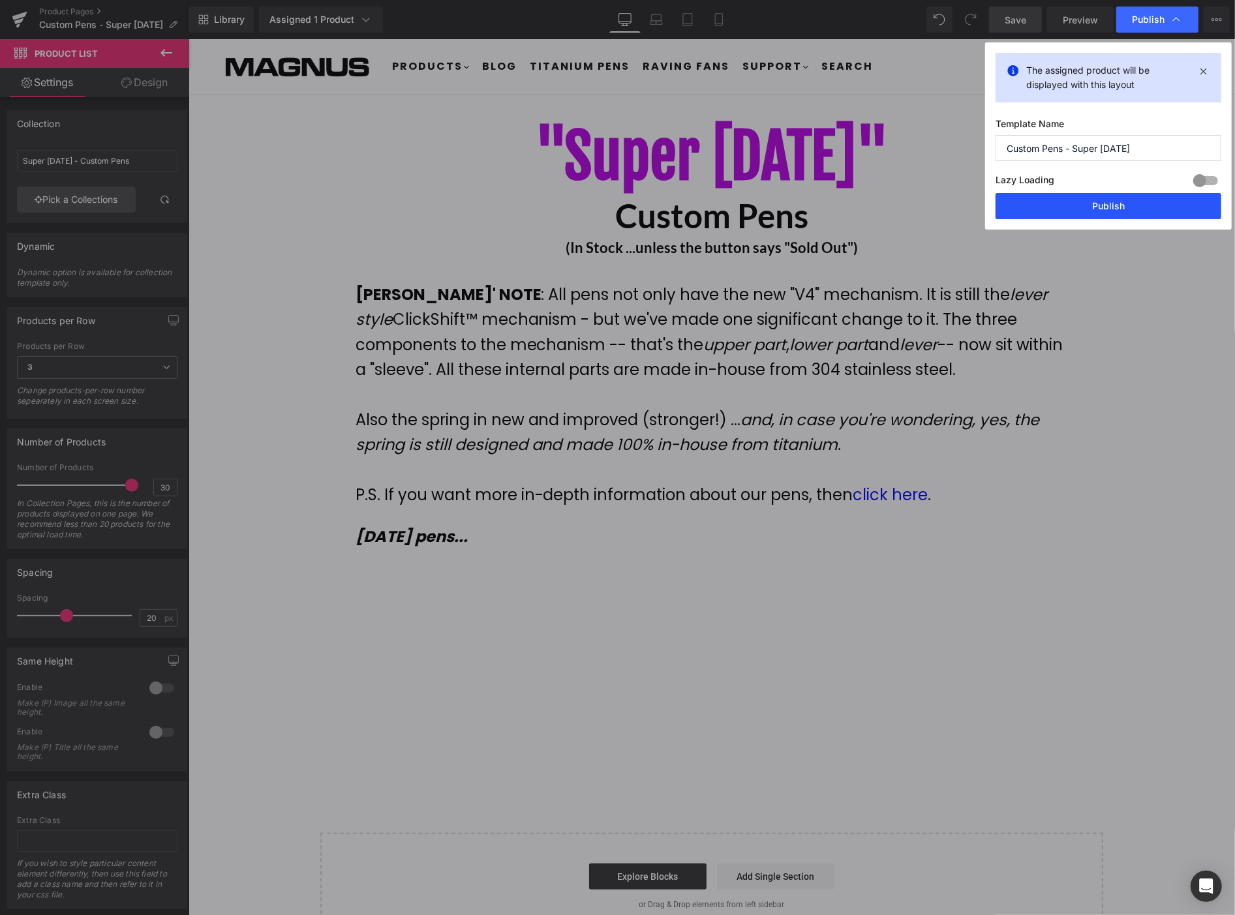
click at [1137, 200] on button "Publish" at bounding box center [1109, 206] width 226 height 26
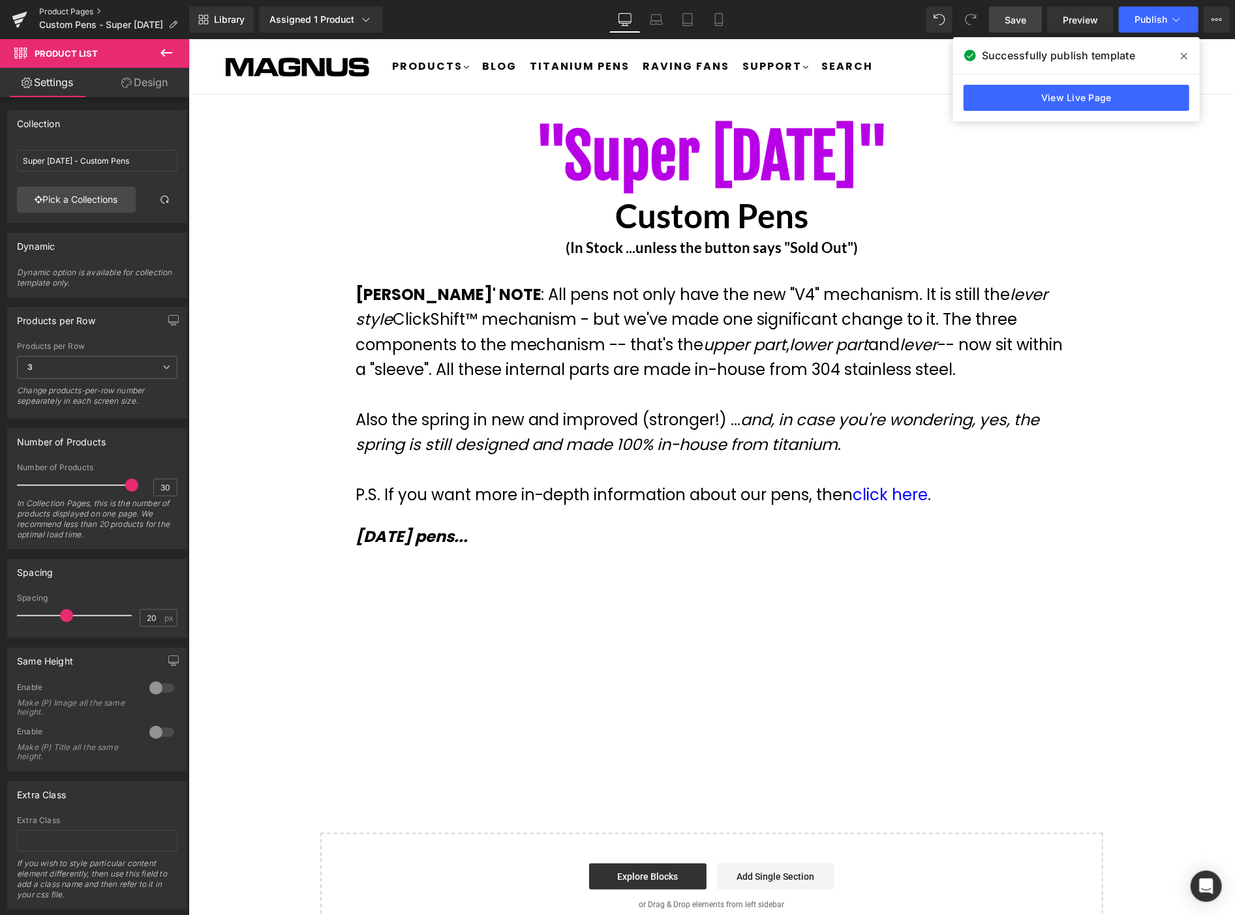
drag, startPoint x: 72, startPoint y: 10, endPoint x: 145, endPoint y: 16, distance: 74.0
click at [70, 10] on link "Product Pages" at bounding box center [114, 12] width 150 height 10
